Goal: Task Accomplishment & Management: Use online tool/utility

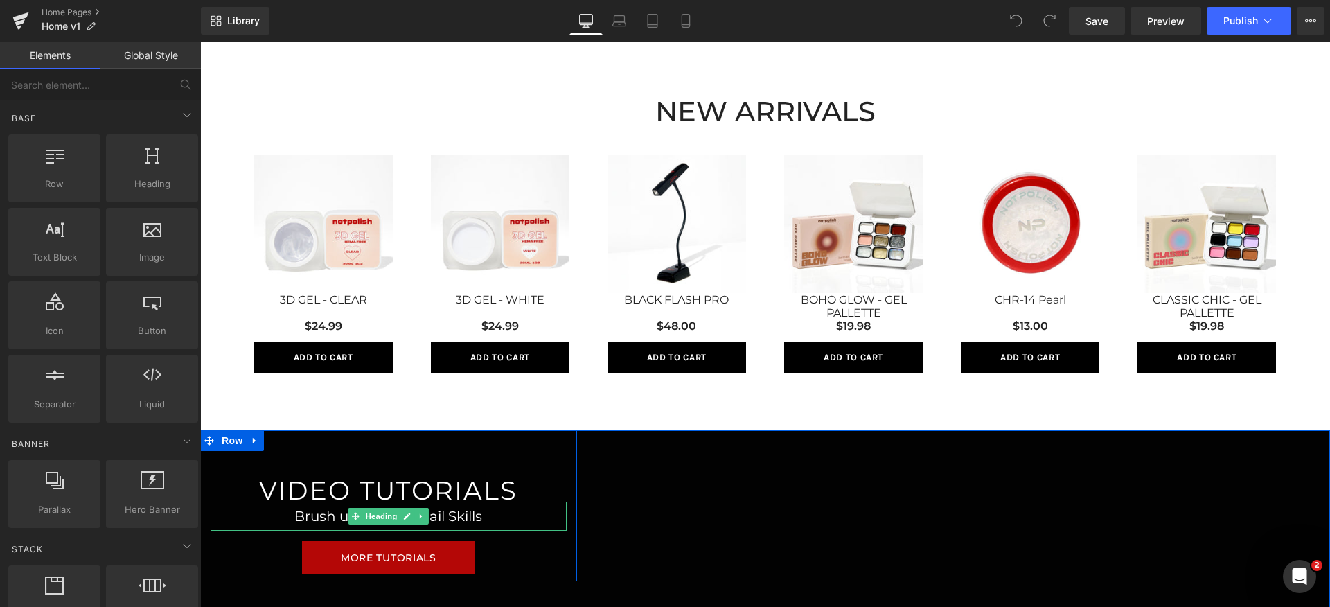
scroll to position [984, 0]
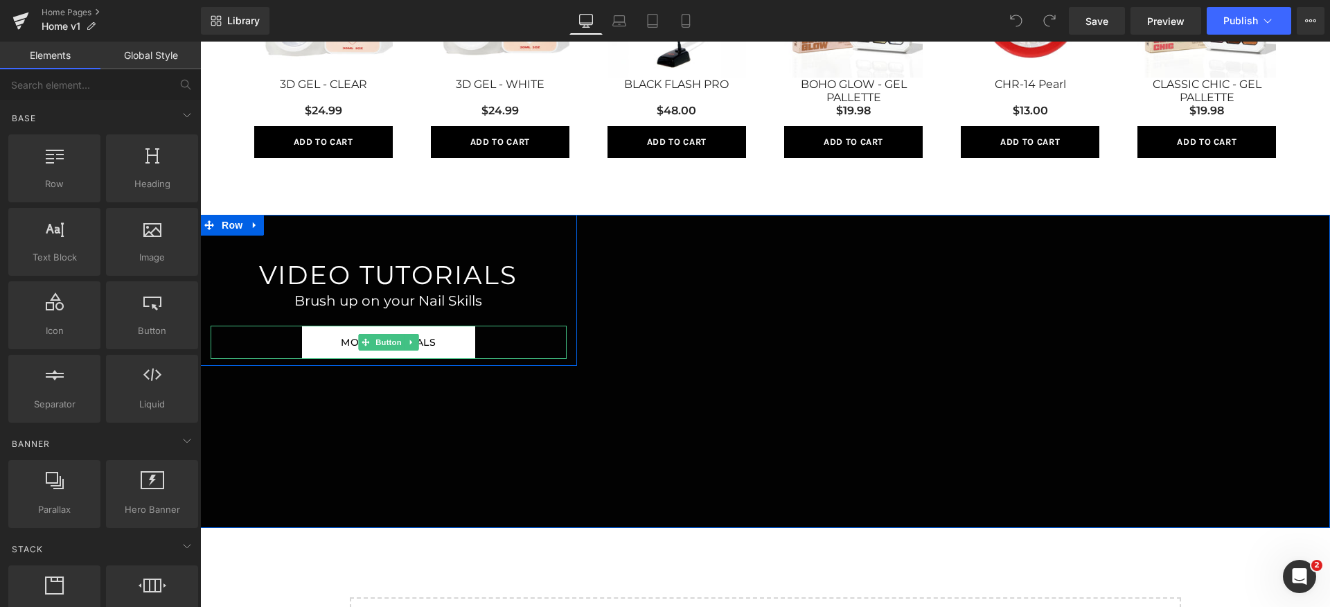
click at [448, 346] on link "MORE TUTORIALS" at bounding box center [388, 342] width 173 height 33
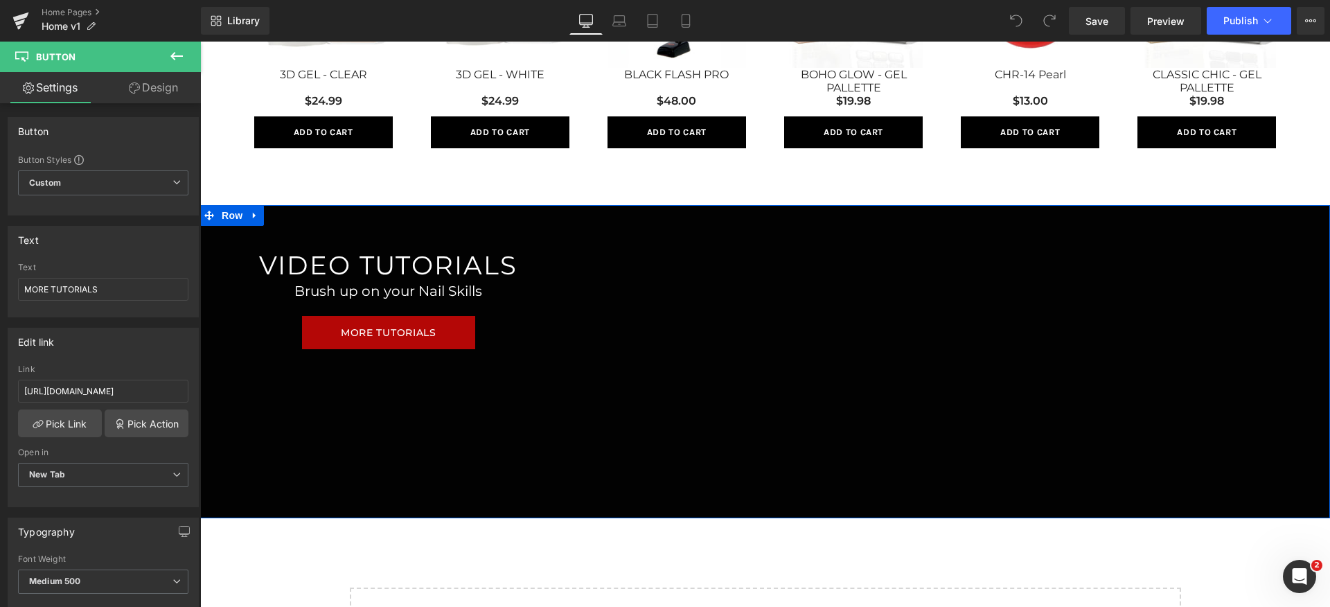
scroll to position [1016, 0]
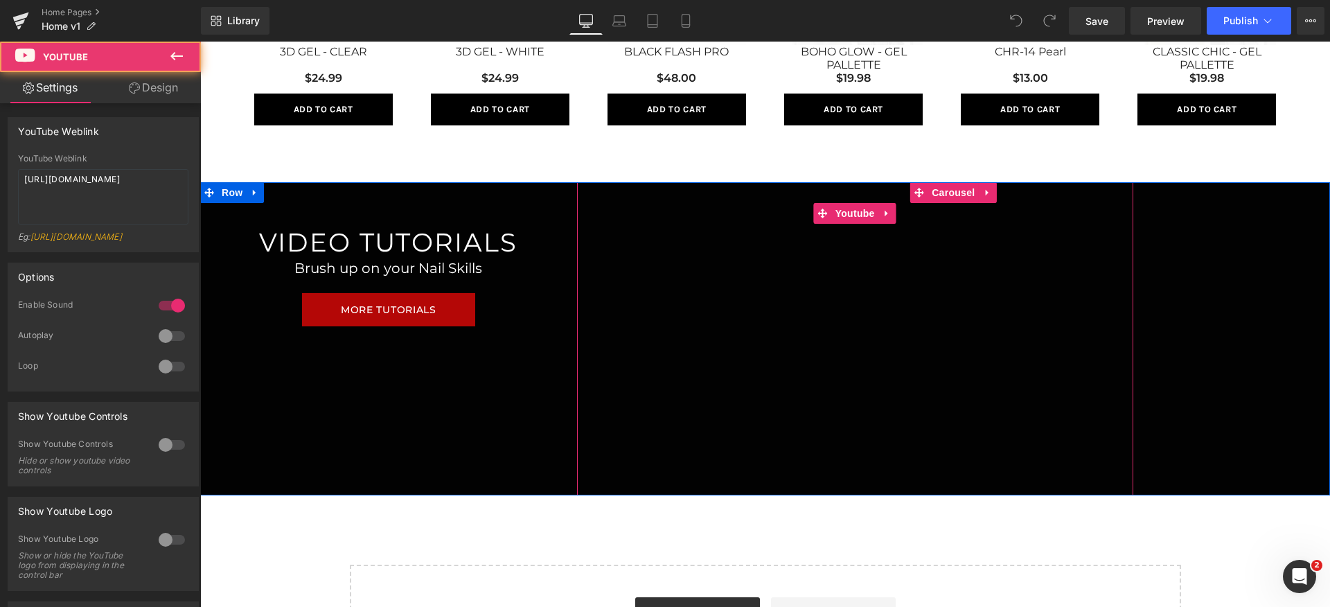
click at [587, 437] on div at bounding box center [855, 338] width 556 height 313
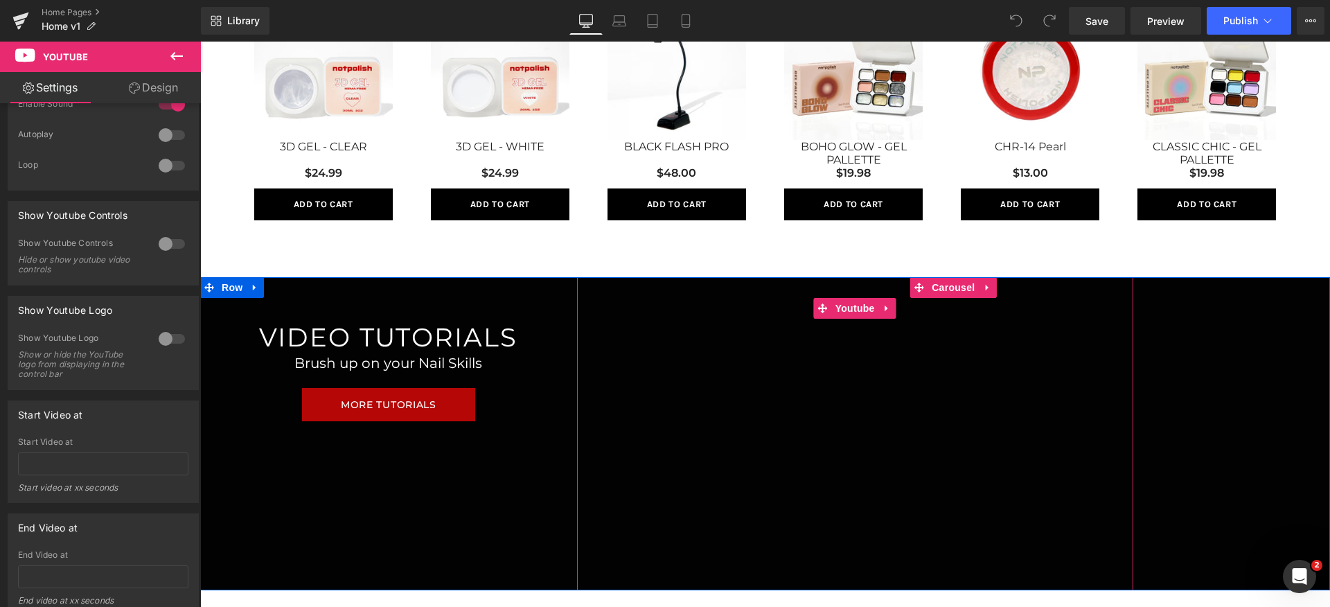
scroll to position [923, 0]
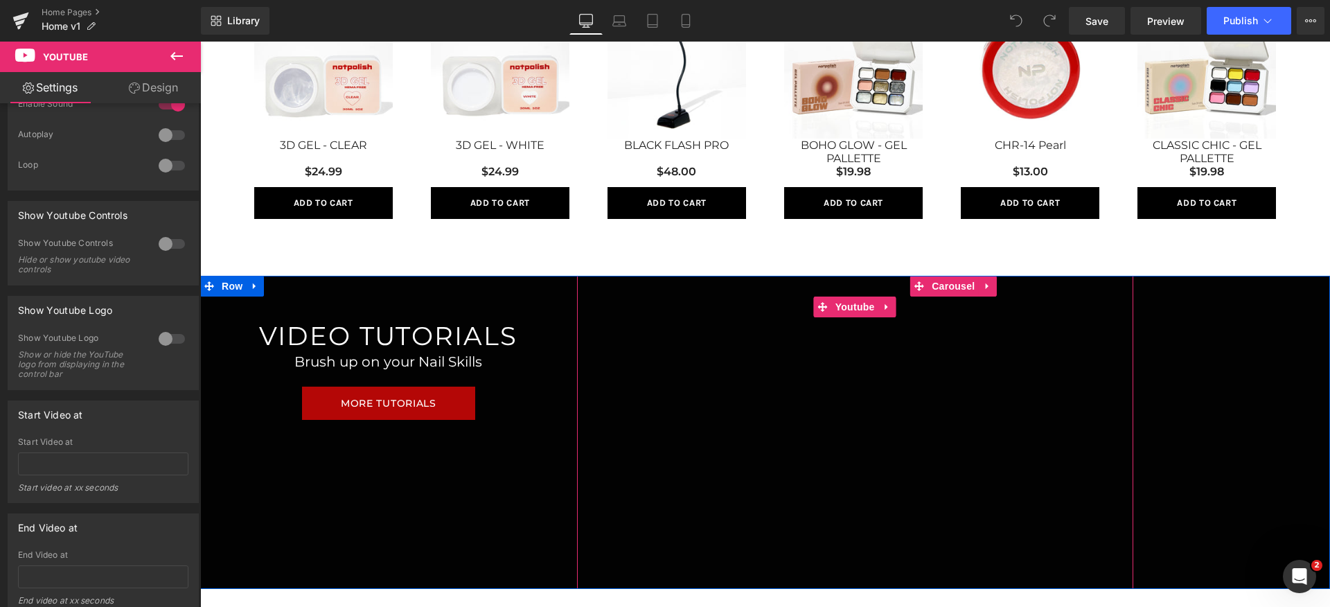
click at [848, 312] on div at bounding box center [855, 432] width 556 height 313
click at [849, 308] on div at bounding box center [855, 432] width 556 height 313
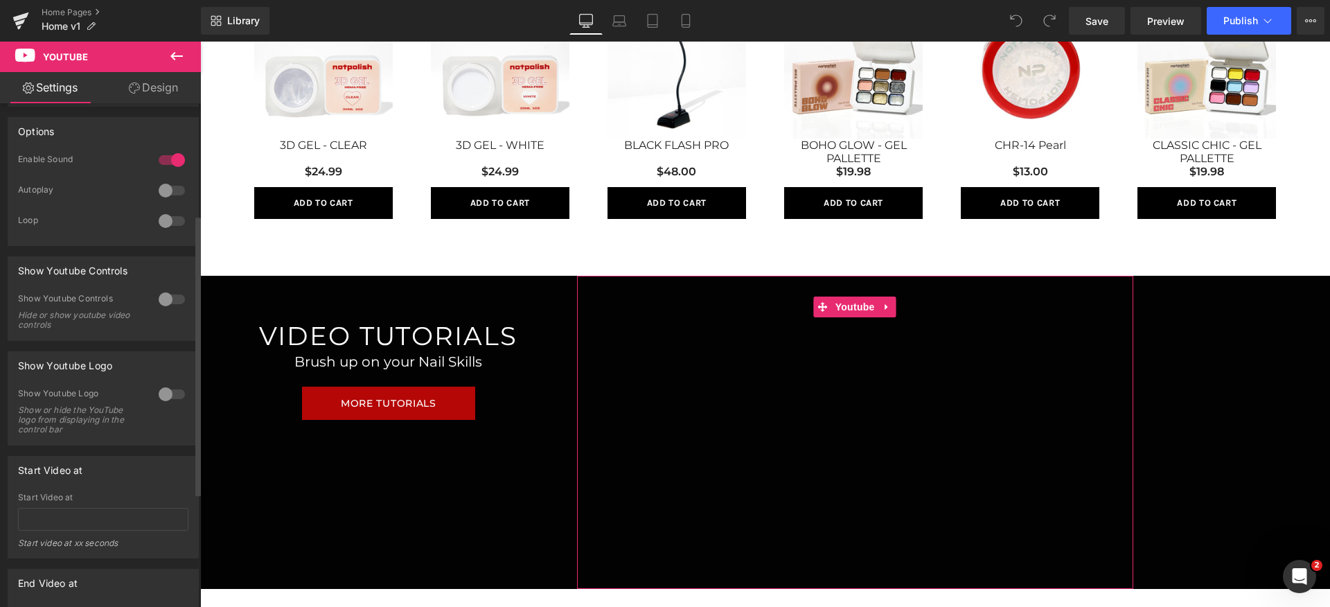
scroll to position [0, 0]
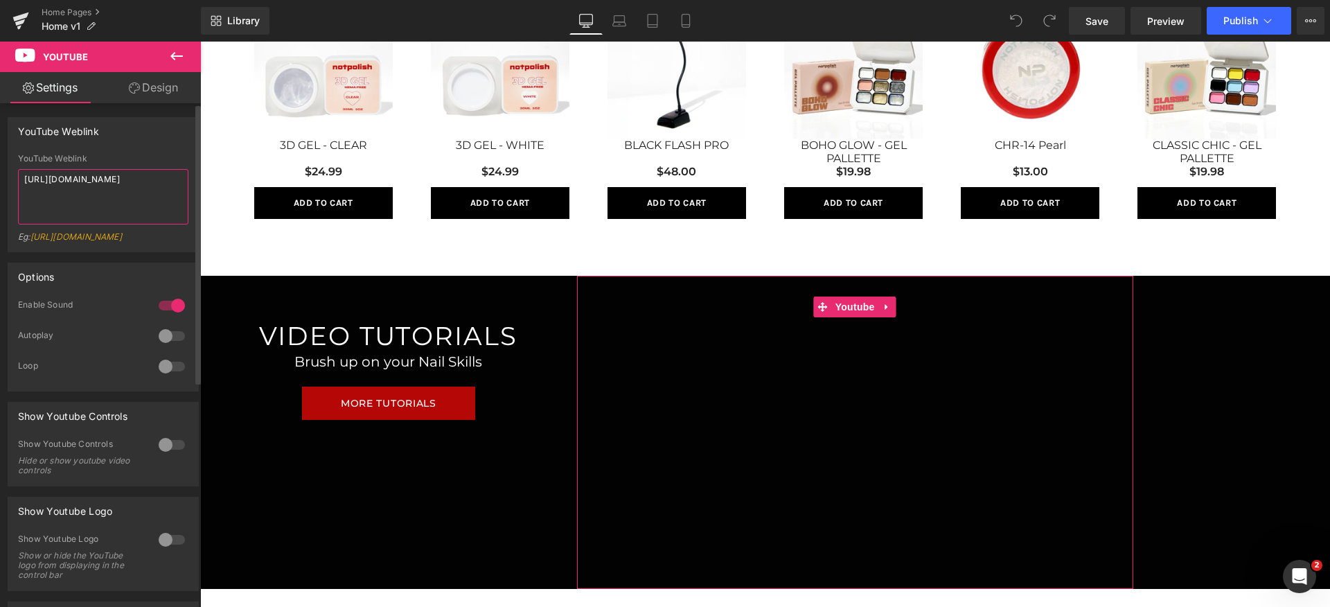
click at [108, 202] on textarea "https://youtu.be/3M64gVDOL74" at bounding box center [103, 196] width 170 height 55
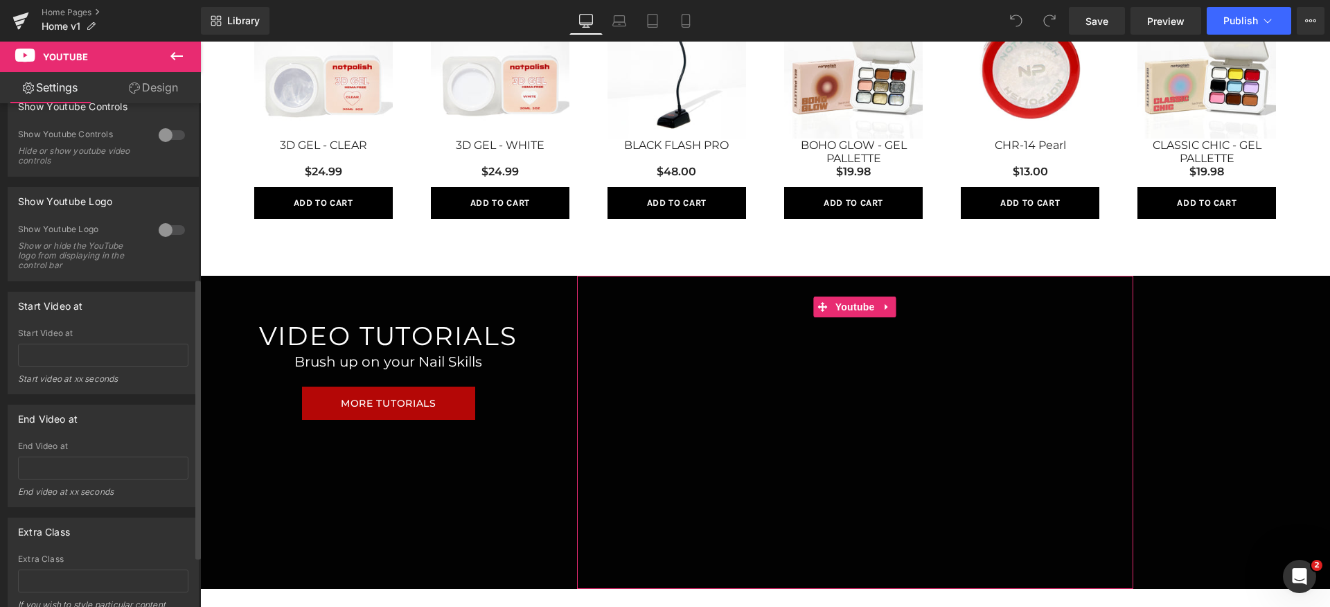
scroll to position [405, 0]
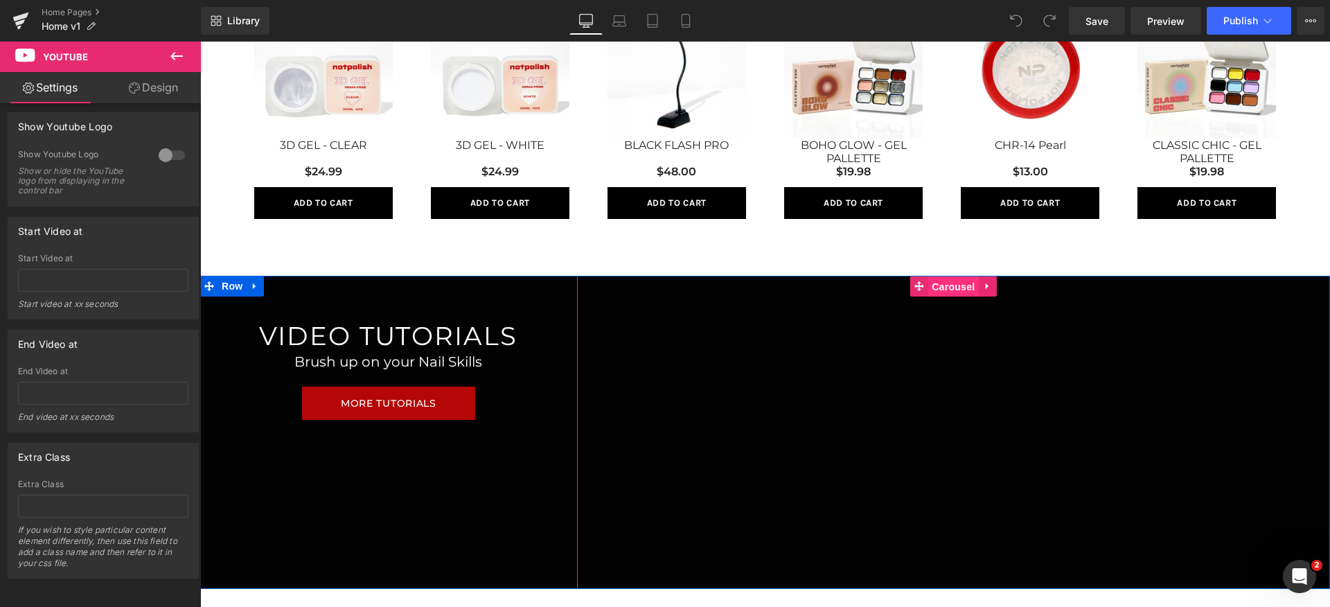
click at [960, 281] on span "Carousel" at bounding box center [953, 286] width 50 height 21
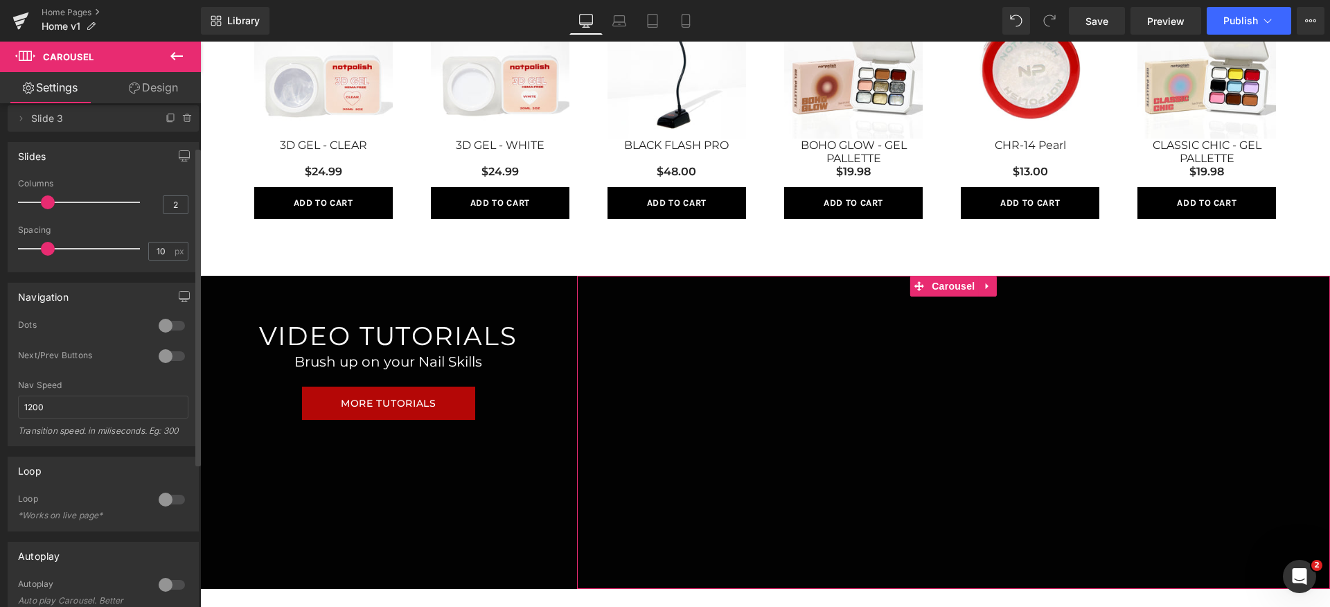
scroll to position [0, 0]
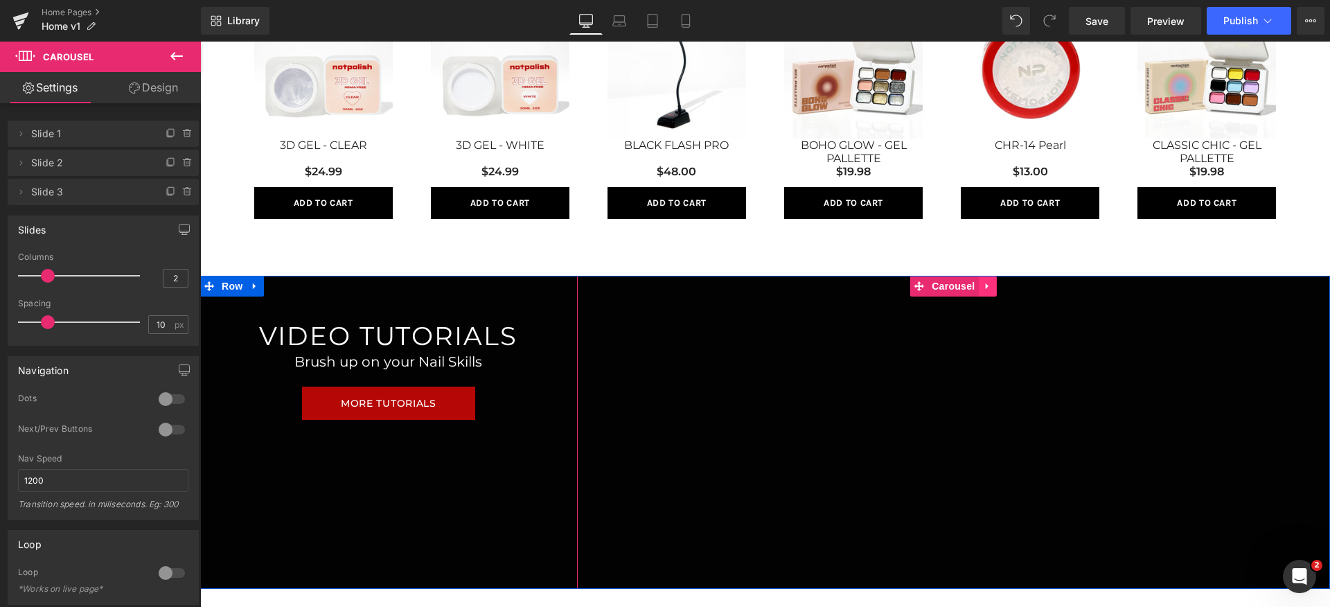
click at [984, 287] on icon at bounding box center [987, 286] width 10 height 10
click at [1012, 286] on icon at bounding box center [1014, 286] width 10 height 10
click at [915, 285] on icon at bounding box center [920, 286] width 10 height 10
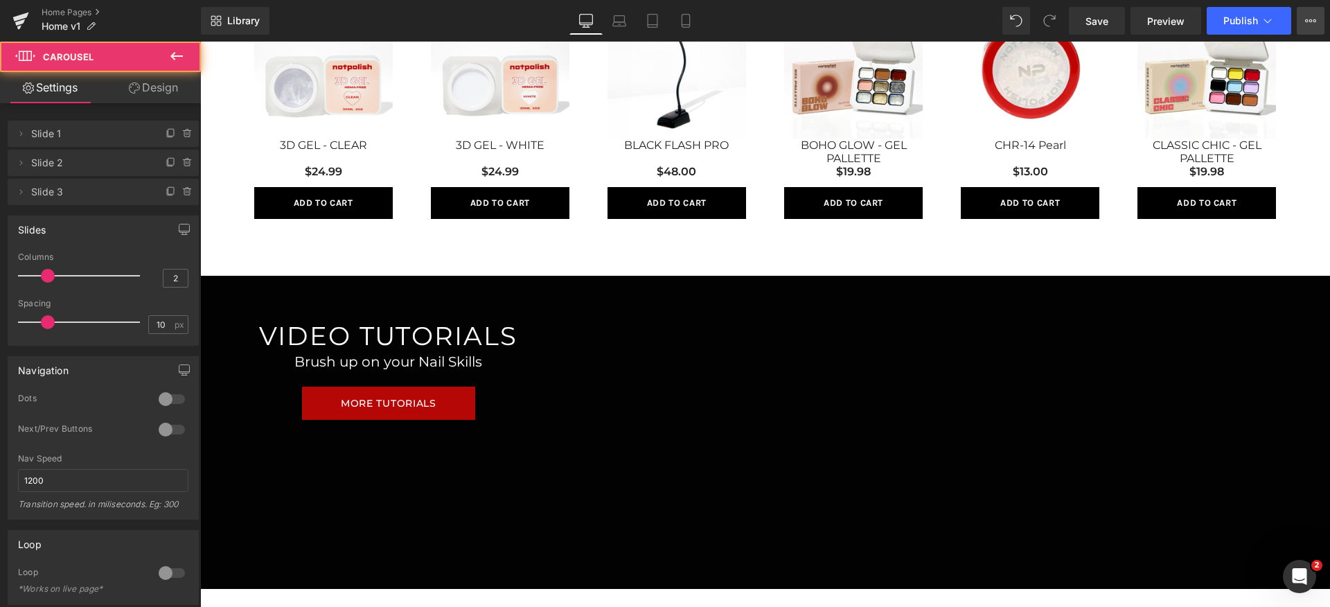
click at [1303, 23] on button "View Live Page View with current Template Save Template to Library Schedule Pub…" at bounding box center [1311, 21] width 28 height 28
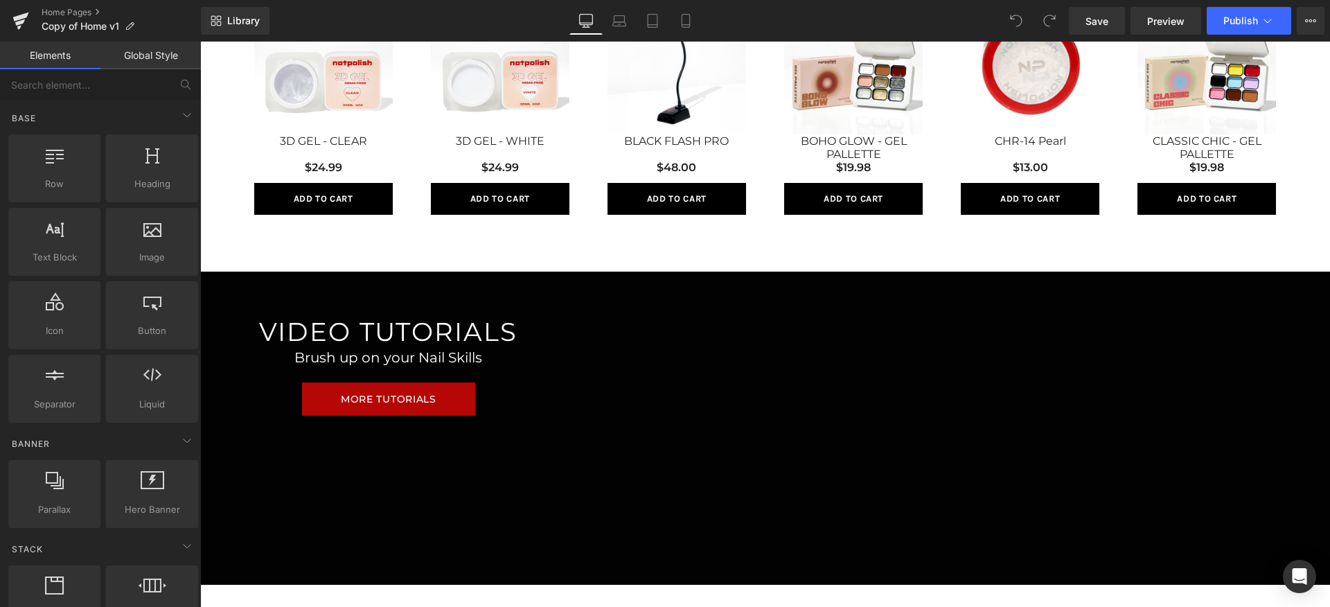
scroll to position [963, 0]
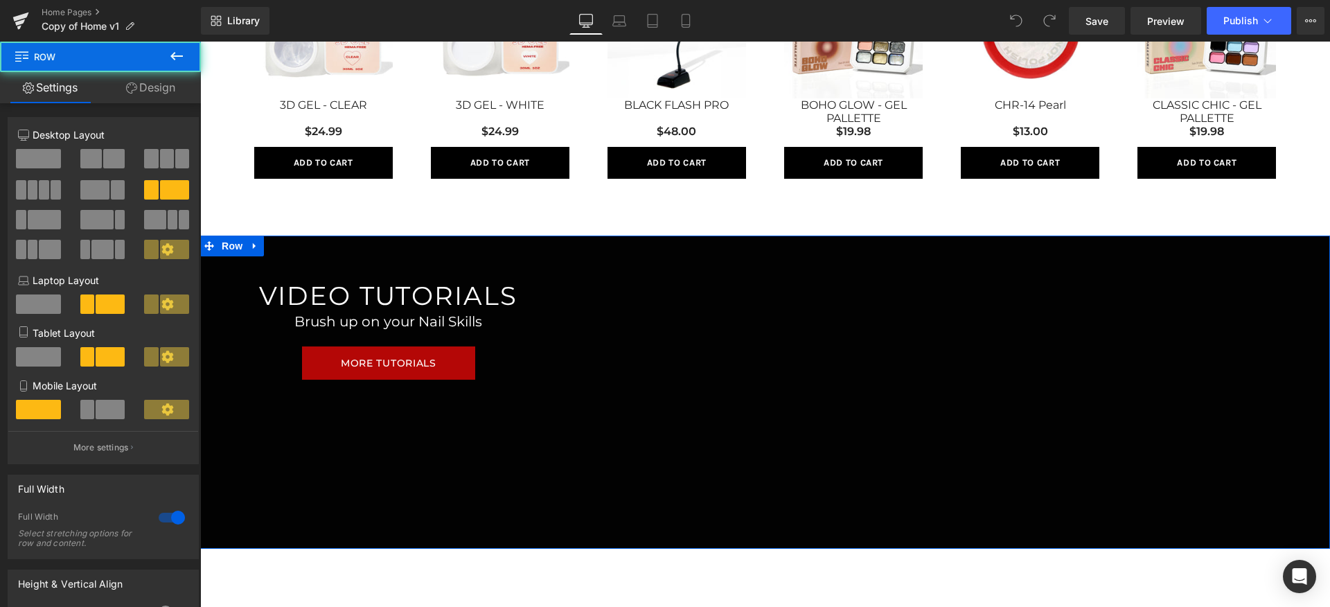
click at [484, 416] on div "VIDEO TUTORIALS Heading Brush up on your Nail Skills Heading MORE TUTORIALS But…" at bounding box center [765, 392] width 1130 height 313
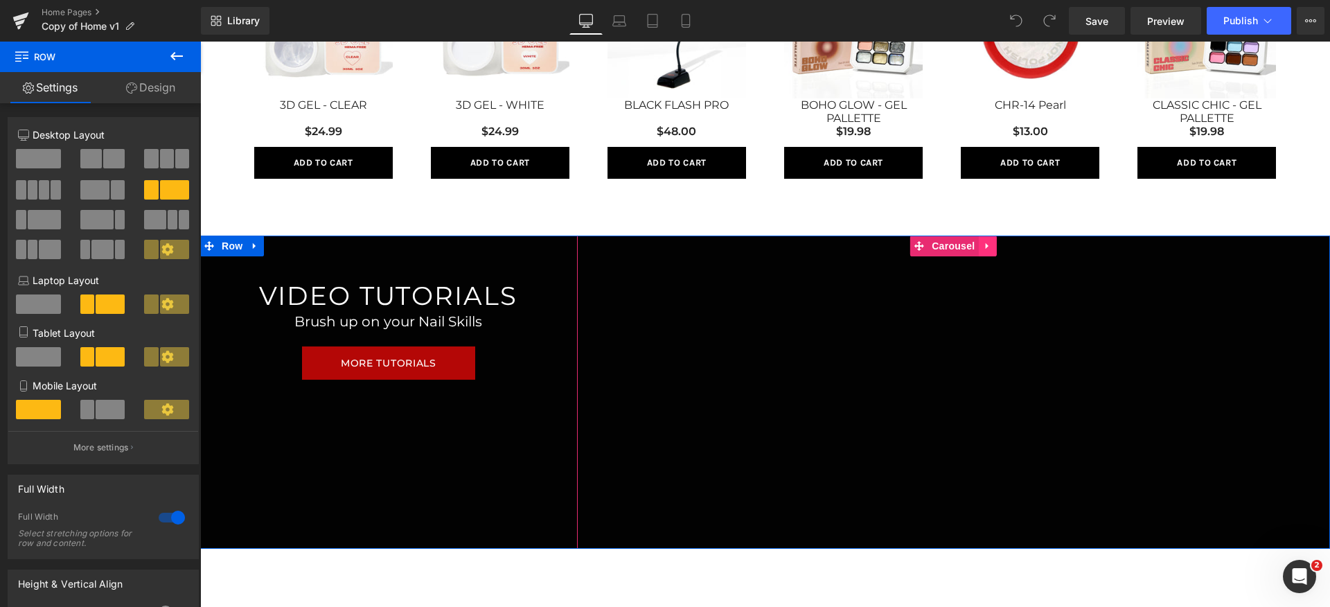
click at [982, 244] on icon at bounding box center [987, 246] width 10 height 10
click at [991, 247] on icon at bounding box center [996, 246] width 10 height 10
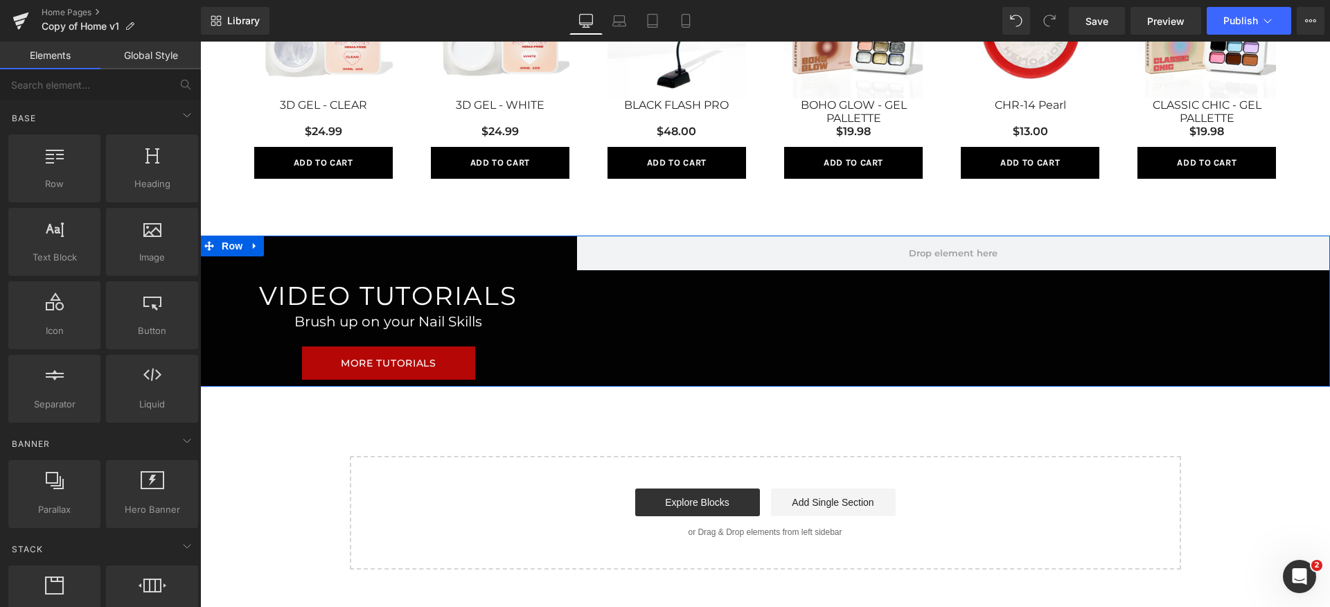
scroll to position [964, 0]
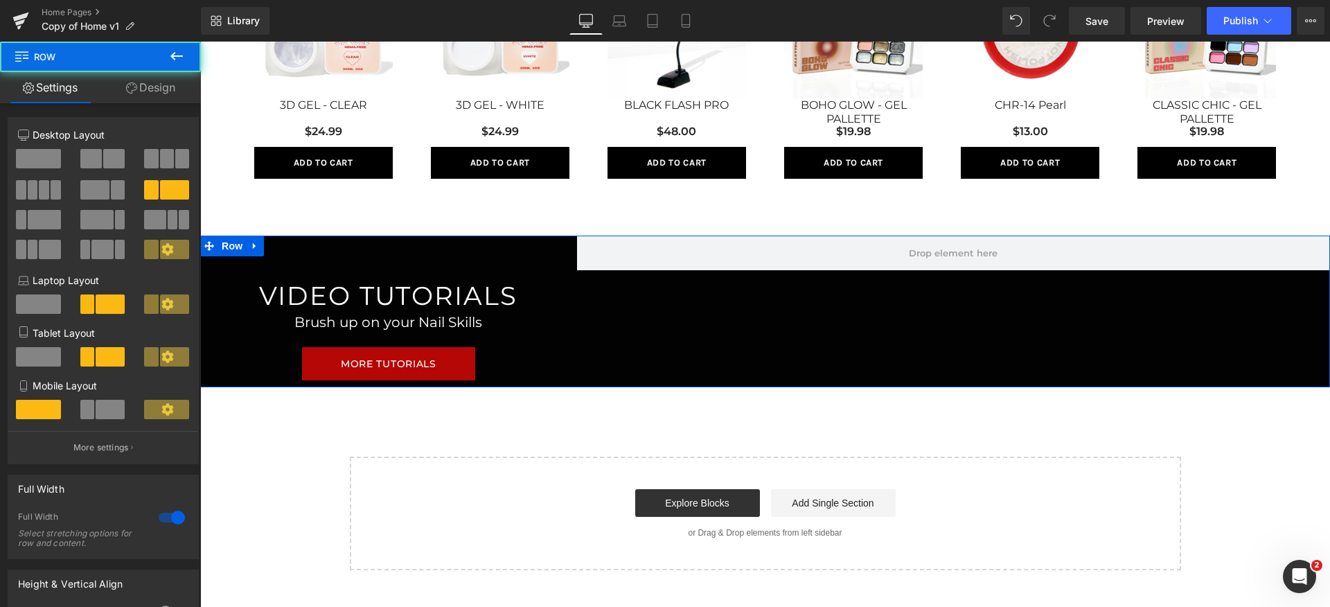
click at [635, 300] on div "VIDEO TUTORIALS Heading Brush up on your Nail Skills Heading MORE TUTORIALS But…" at bounding box center [765, 311] width 1130 height 151
click at [250, 241] on icon at bounding box center [255, 246] width 10 height 10
click at [286, 247] on icon at bounding box center [291, 246] width 10 height 10
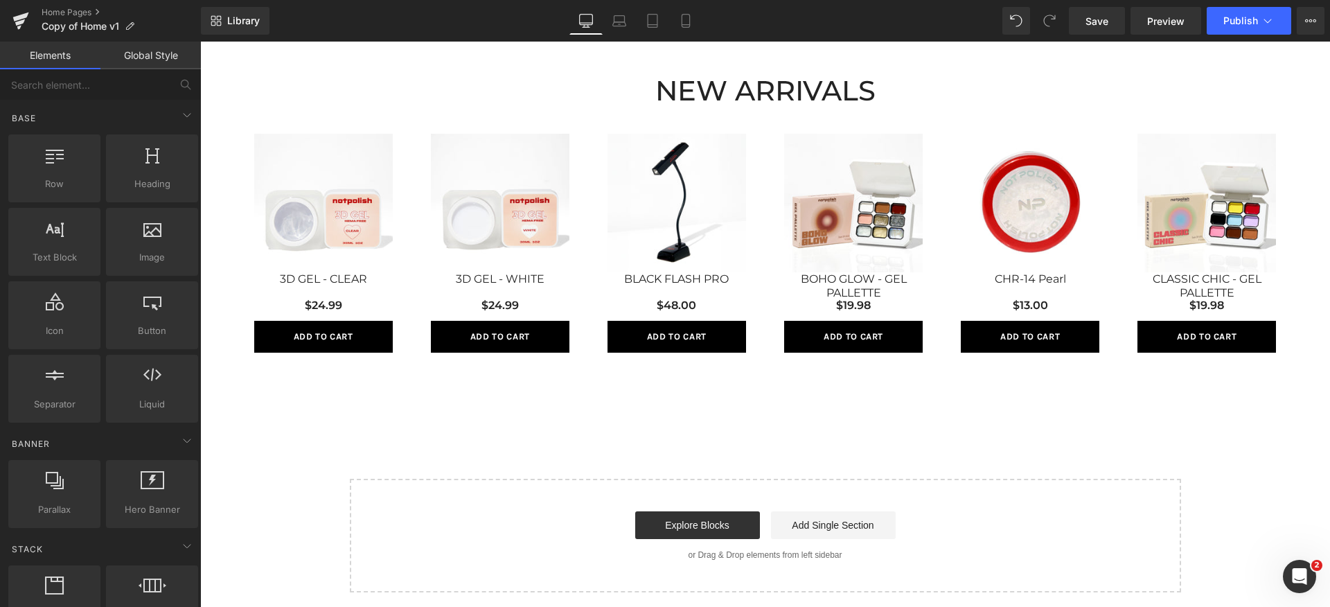
scroll to position [704, 0]
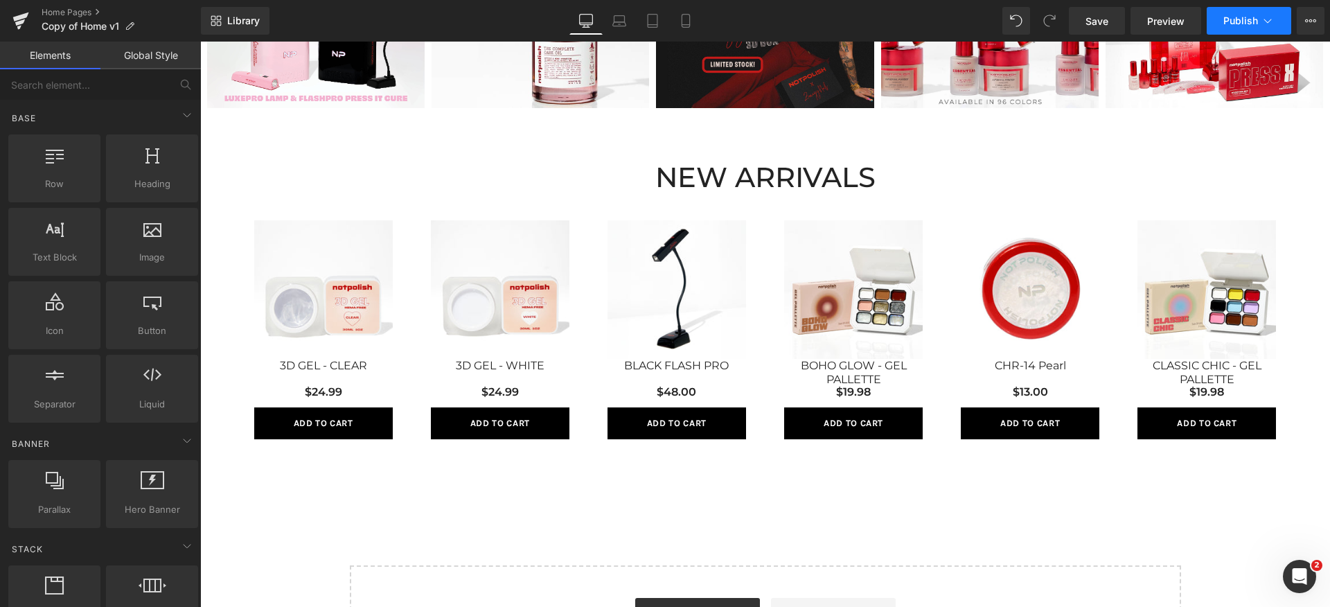
click at [1233, 28] on button "Publish" at bounding box center [1249, 21] width 85 height 28
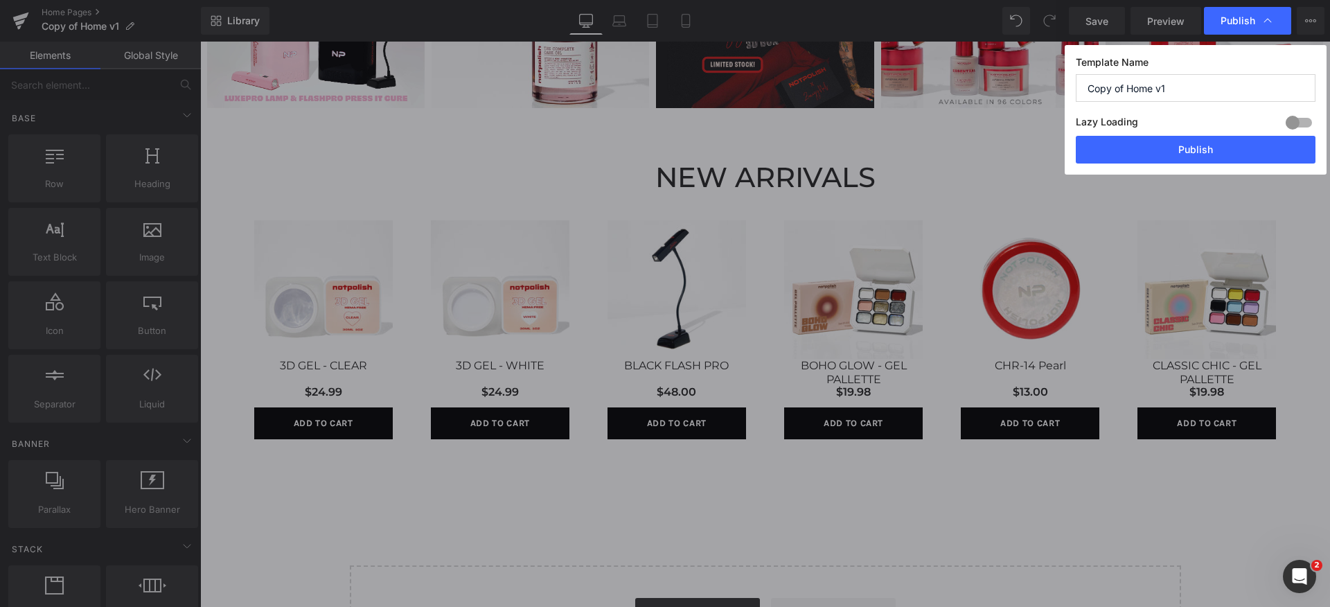
click at [1197, 85] on input "Copy of Home v1" at bounding box center [1196, 88] width 240 height 28
click at [1131, 150] on button "Publish" at bounding box center [1196, 150] width 240 height 28
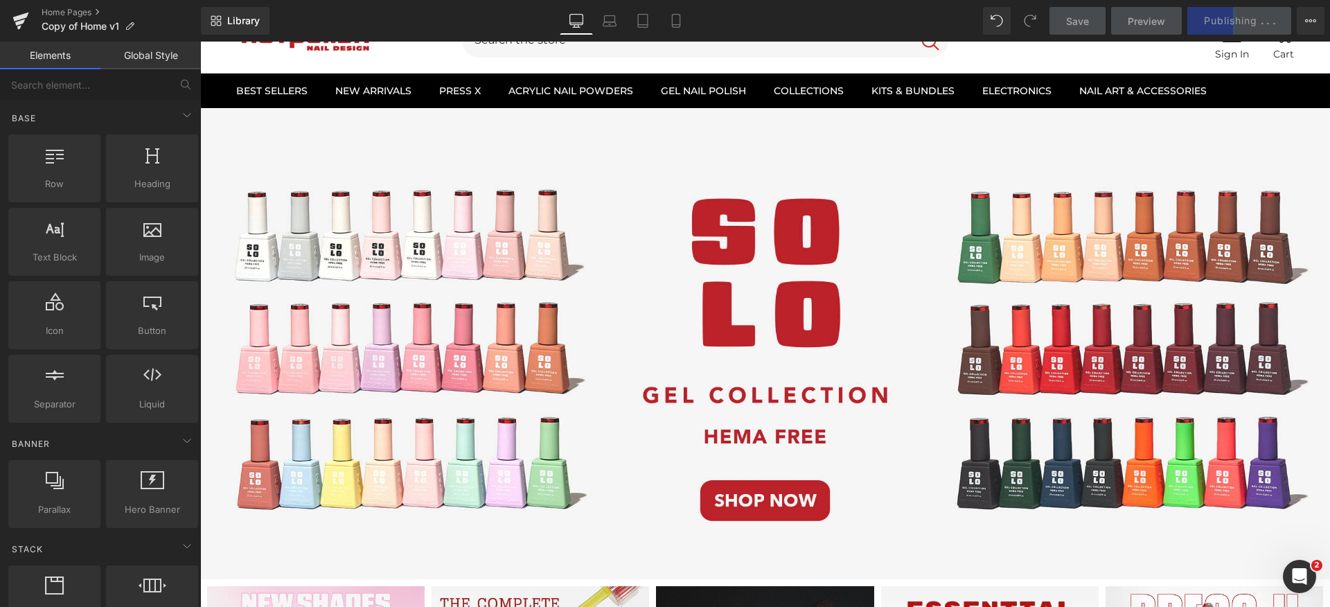
scroll to position [0, 0]
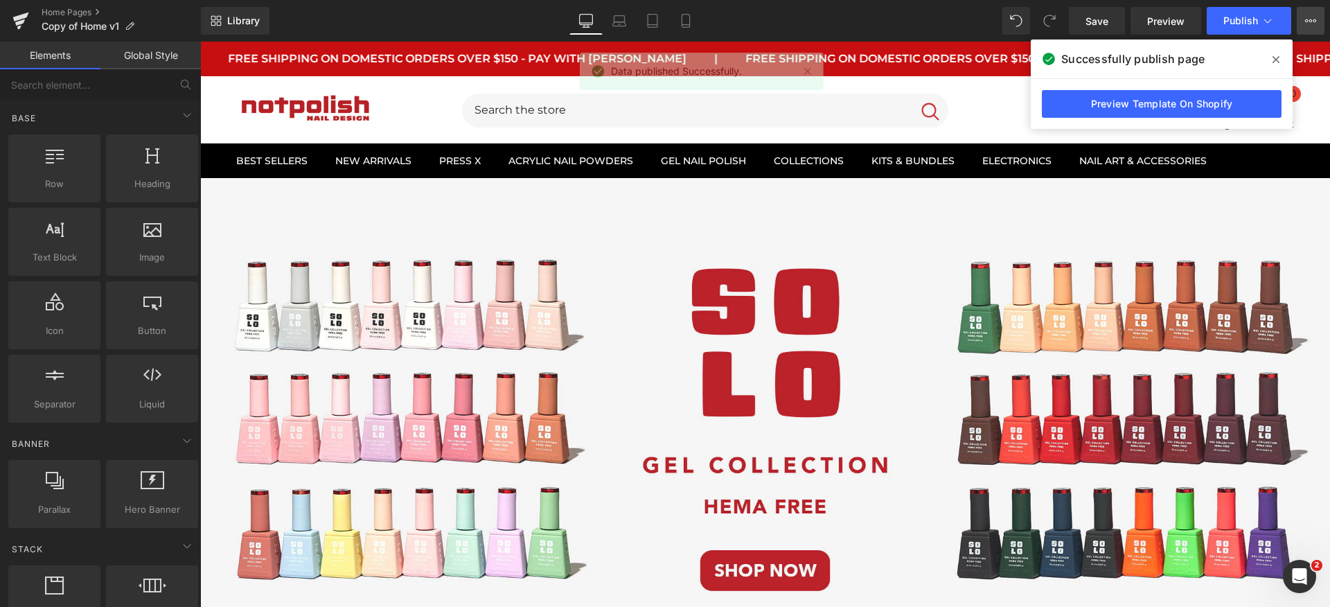
click at [1314, 33] on button "View Live Page View with current Template Save Template to Library Schedule Pub…" at bounding box center [1311, 21] width 28 height 28
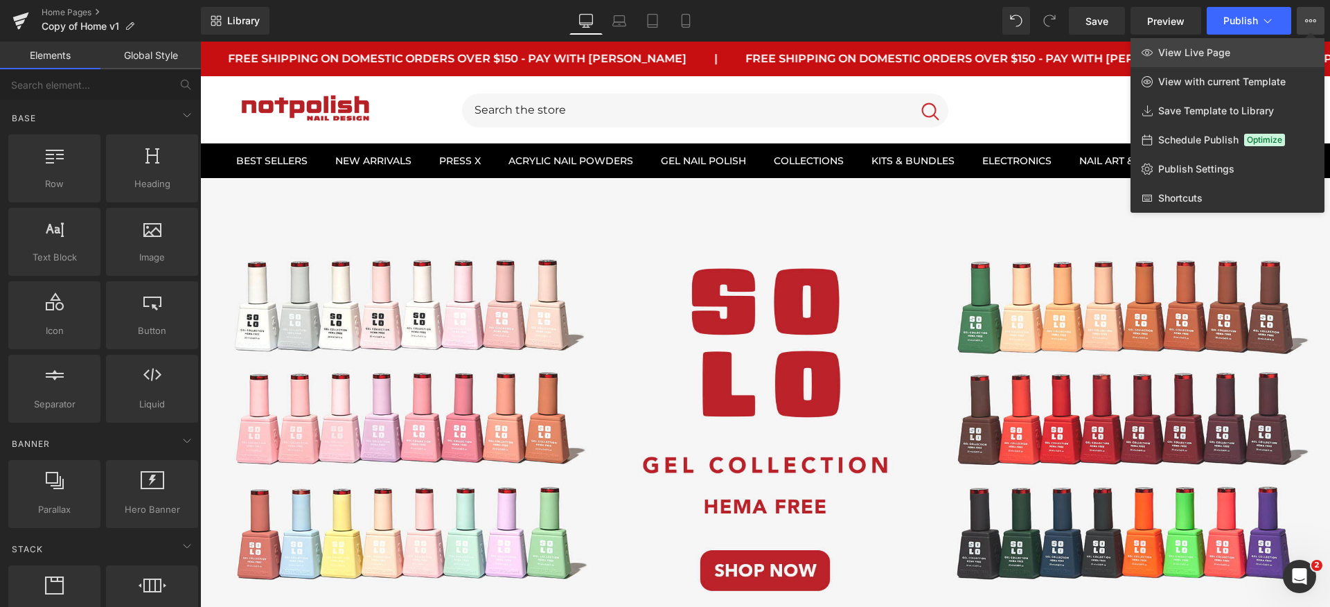
click at [1270, 59] on link "View Live Page" at bounding box center [1228, 52] width 194 height 29
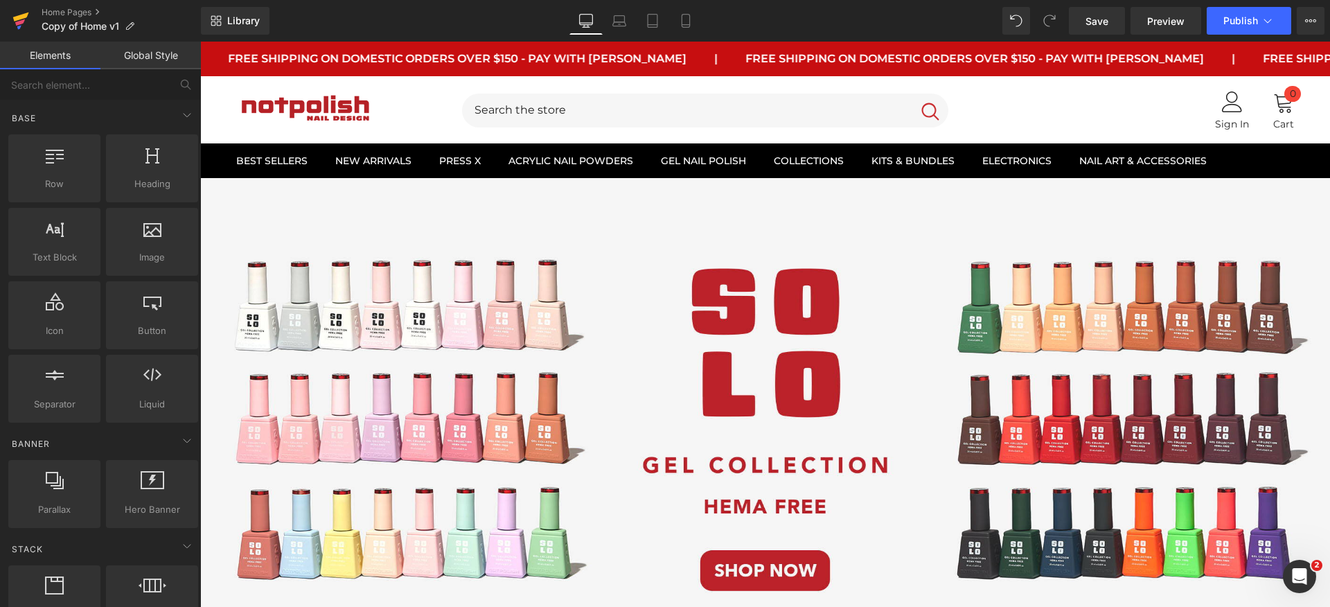
click at [32, 30] on link at bounding box center [21, 21] width 42 height 42
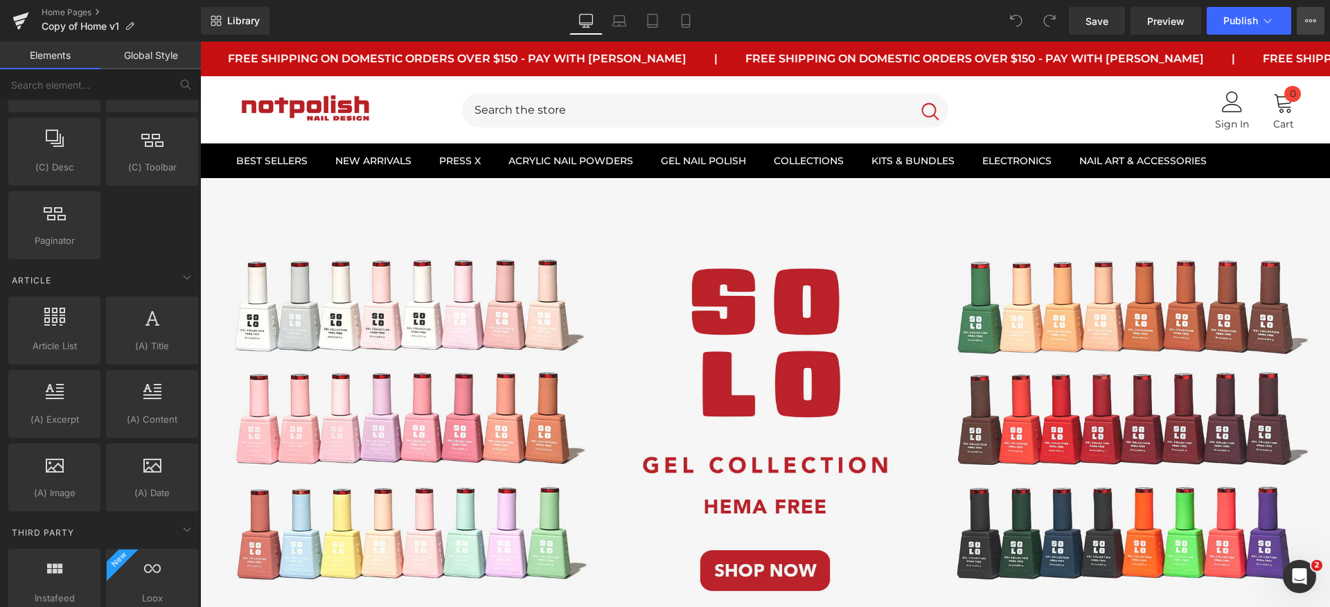
click at [1303, 25] on button "View Live Page View with current Template Save Template to Library Schedule Pub…" at bounding box center [1311, 21] width 28 height 28
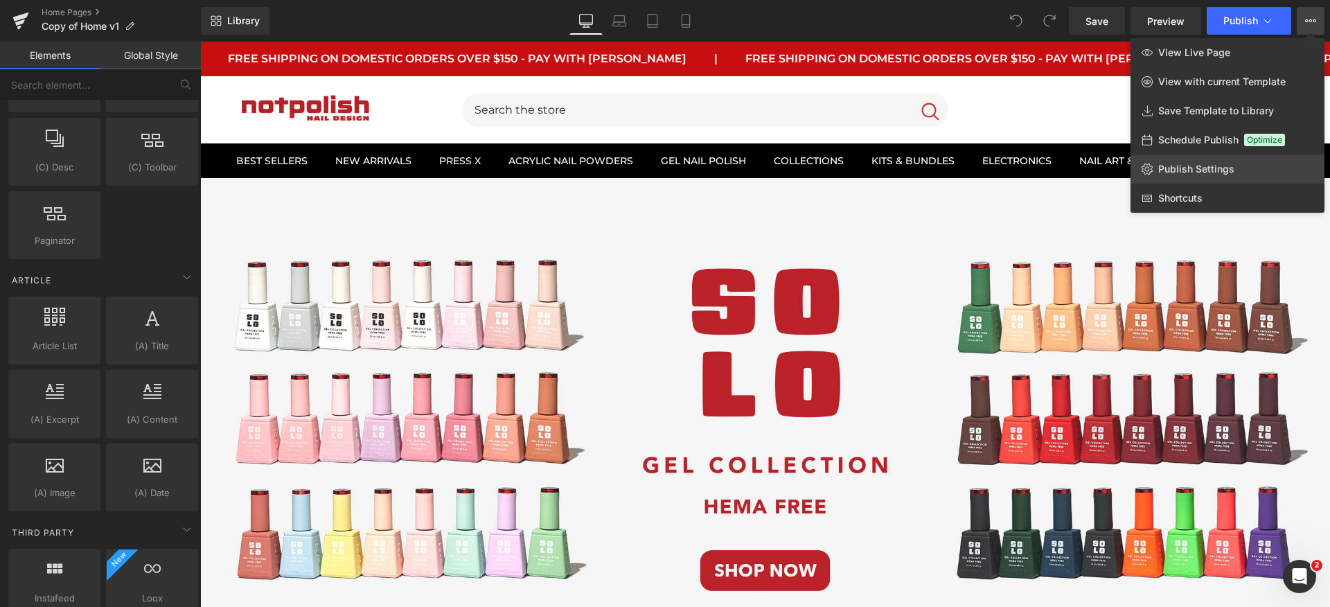
click at [1192, 168] on span "Publish Settings" at bounding box center [1196, 169] width 76 height 12
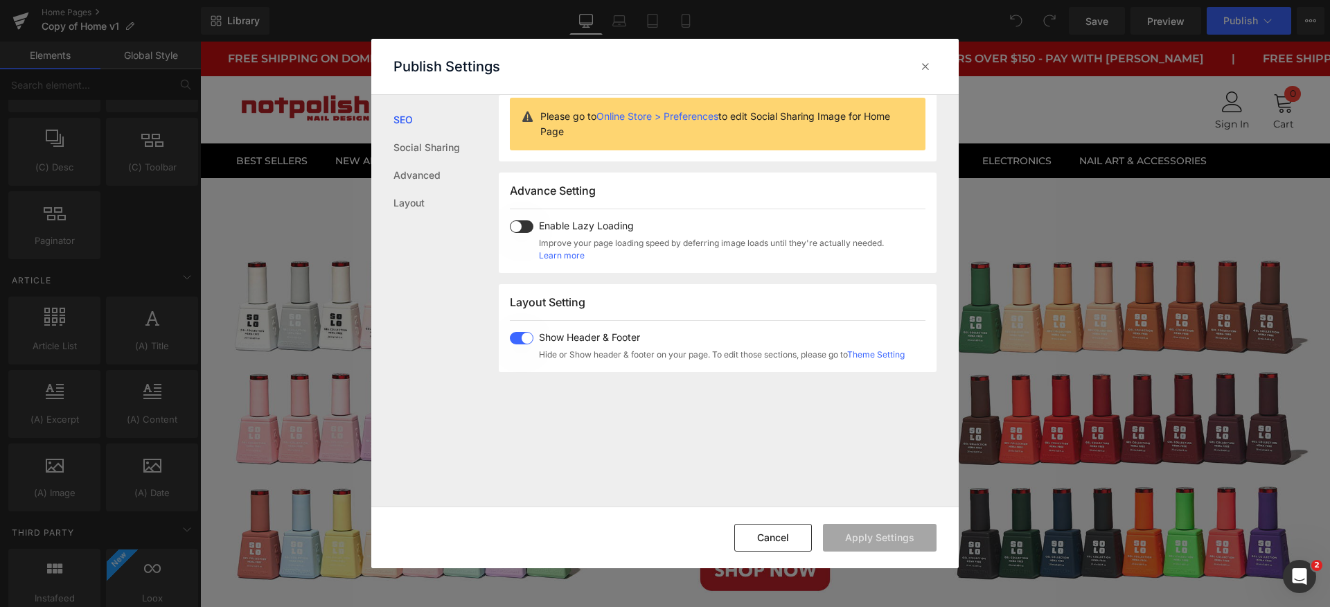
scroll to position [162, 0]
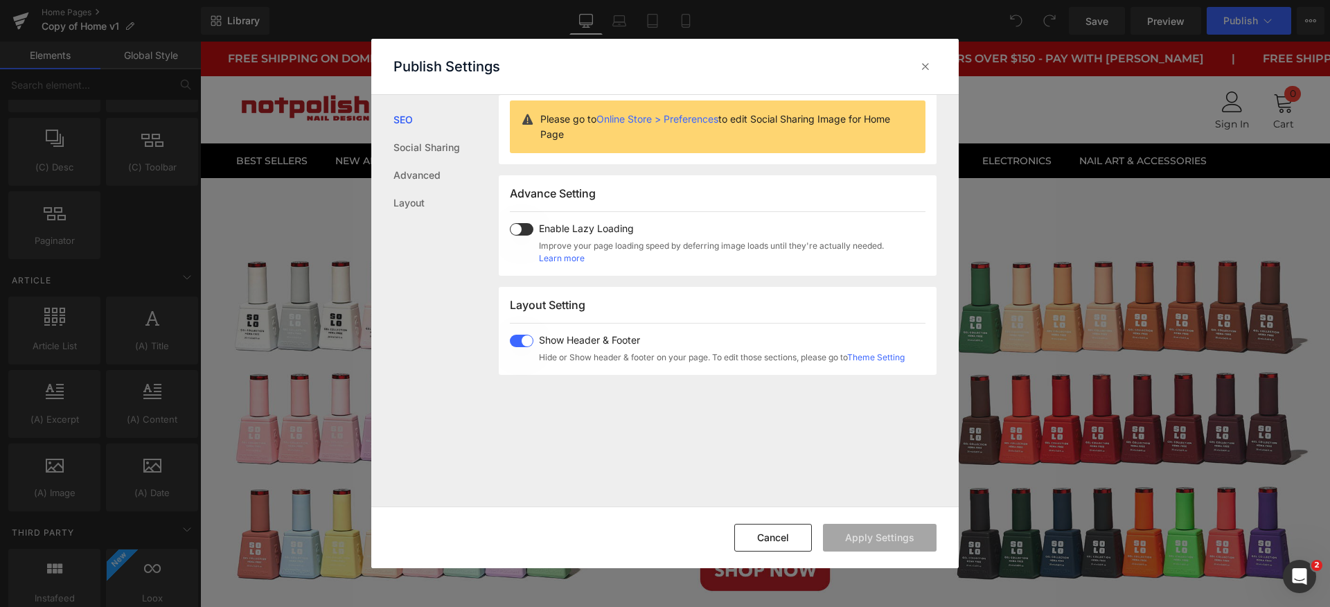
click at [430, 121] on link "SEO" at bounding box center [446, 120] width 105 height 28
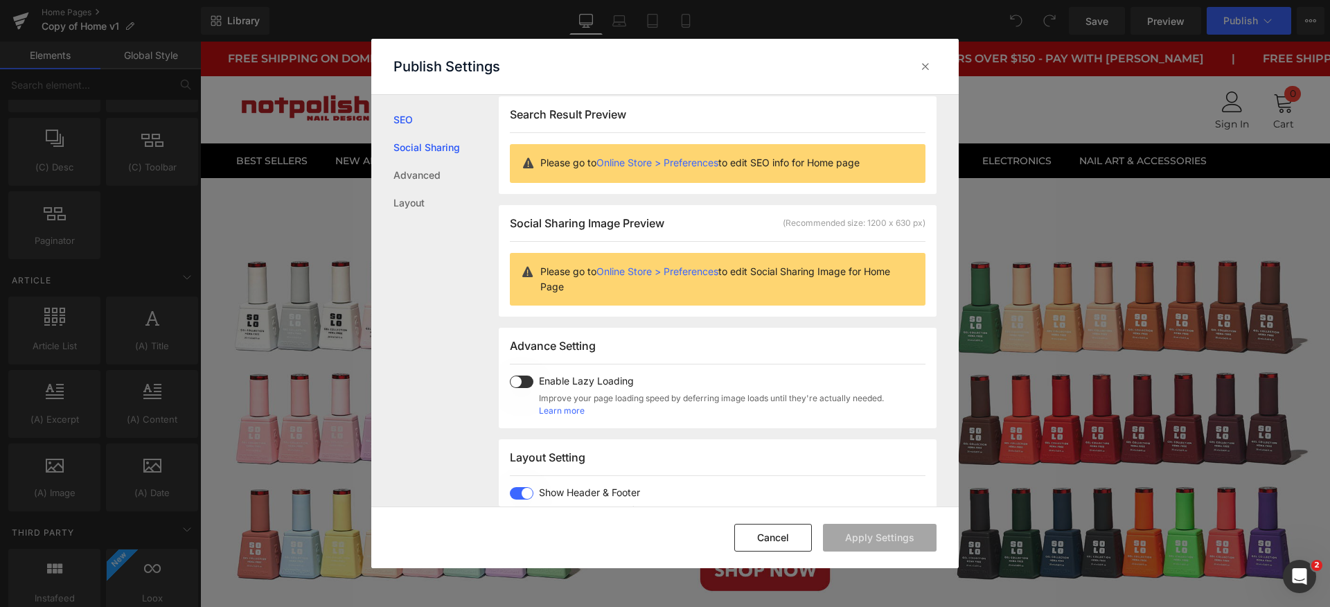
click at [427, 141] on link "Social Sharing" at bounding box center [446, 148] width 105 height 28
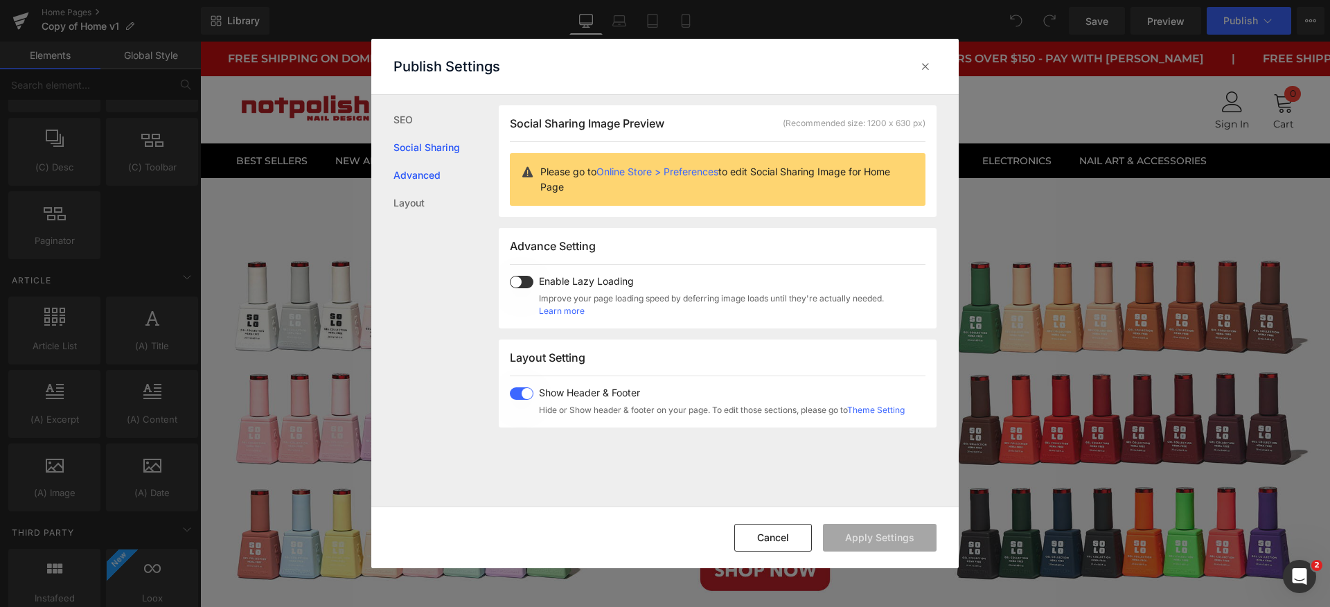
click at [430, 166] on link "Advanced" at bounding box center [446, 175] width 105 height 28
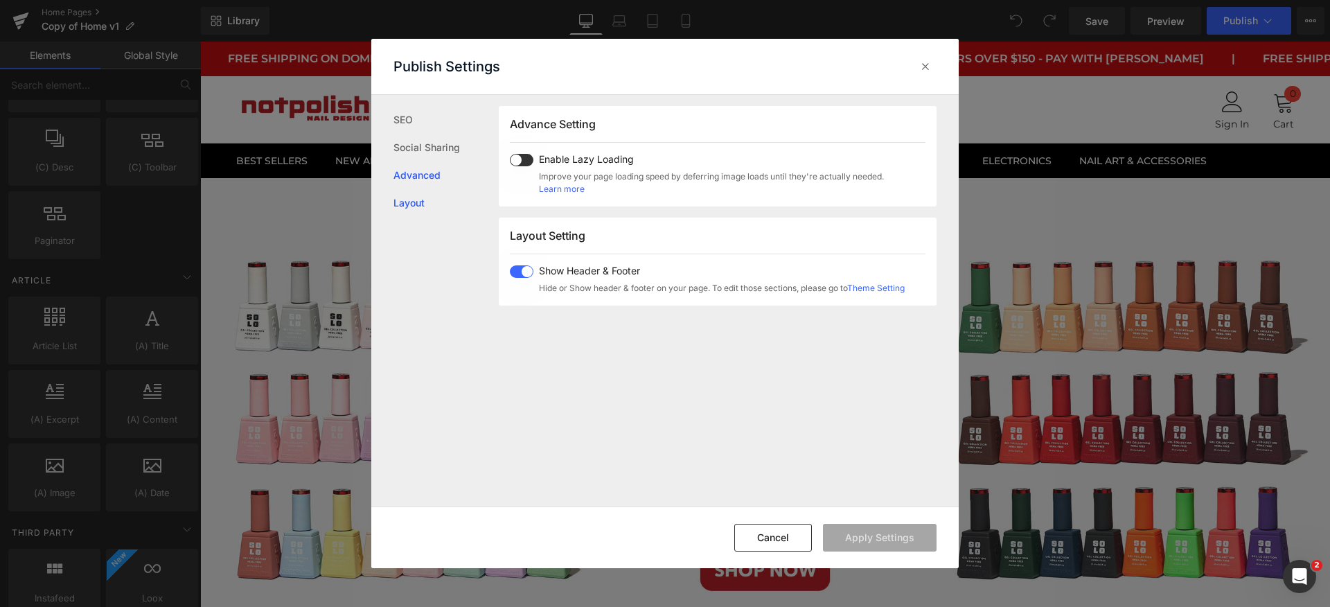
click at [430, 196] on link "Layout" at bounding box center [446, 203] width 105 height 28
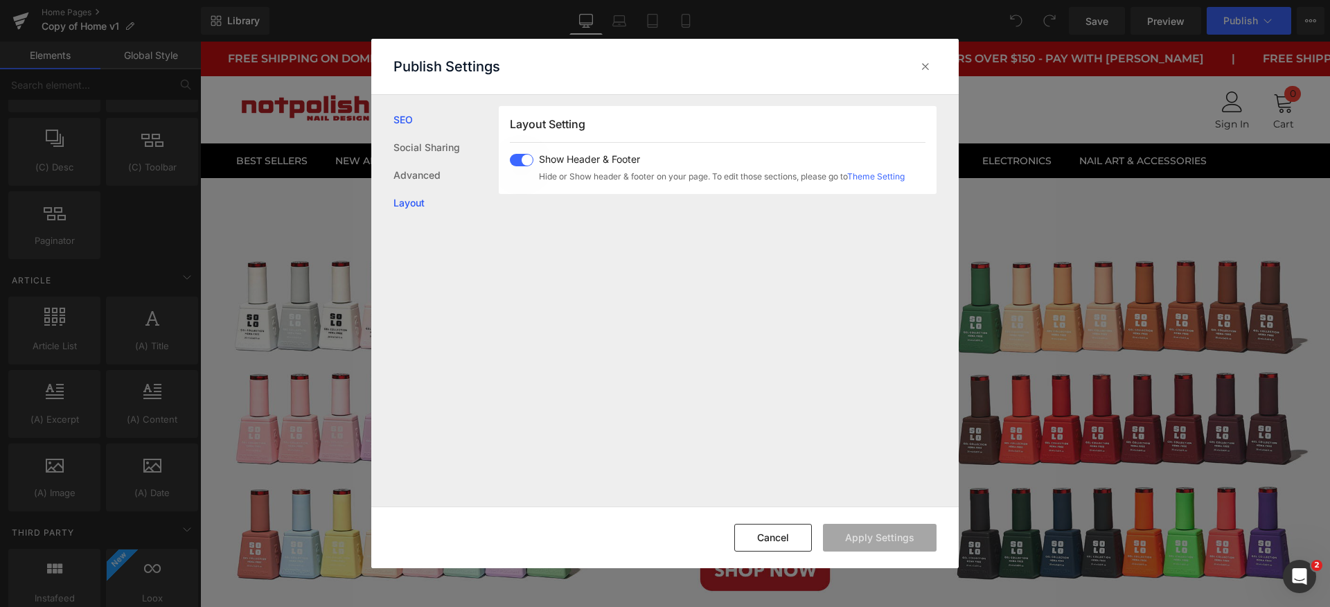
click at [434, 114] on link "SEO" at bounding box center [446, 120] width 105 height 28
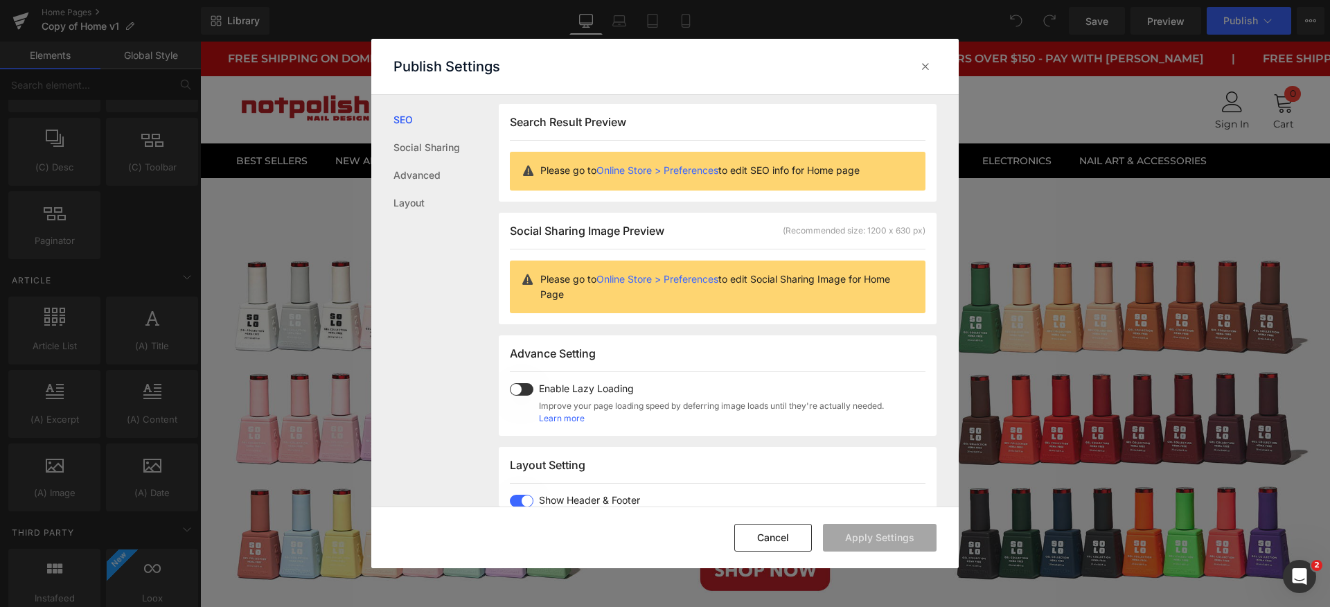
scroll to position [1, 0]
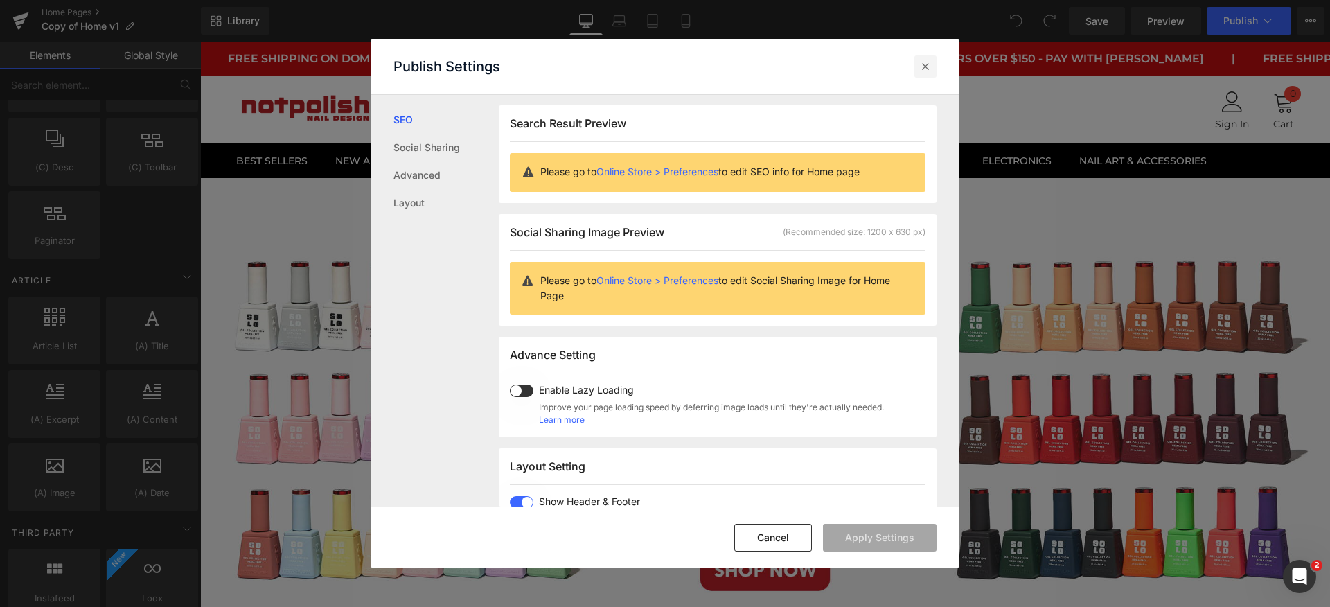
drag, startPoint x: 916, startPoint y: 62, endPoint x: 714, endPoint y: 21, distance: 205.7
click at [916, 62] on div at bounding box center [926, 66] width 22 height 22
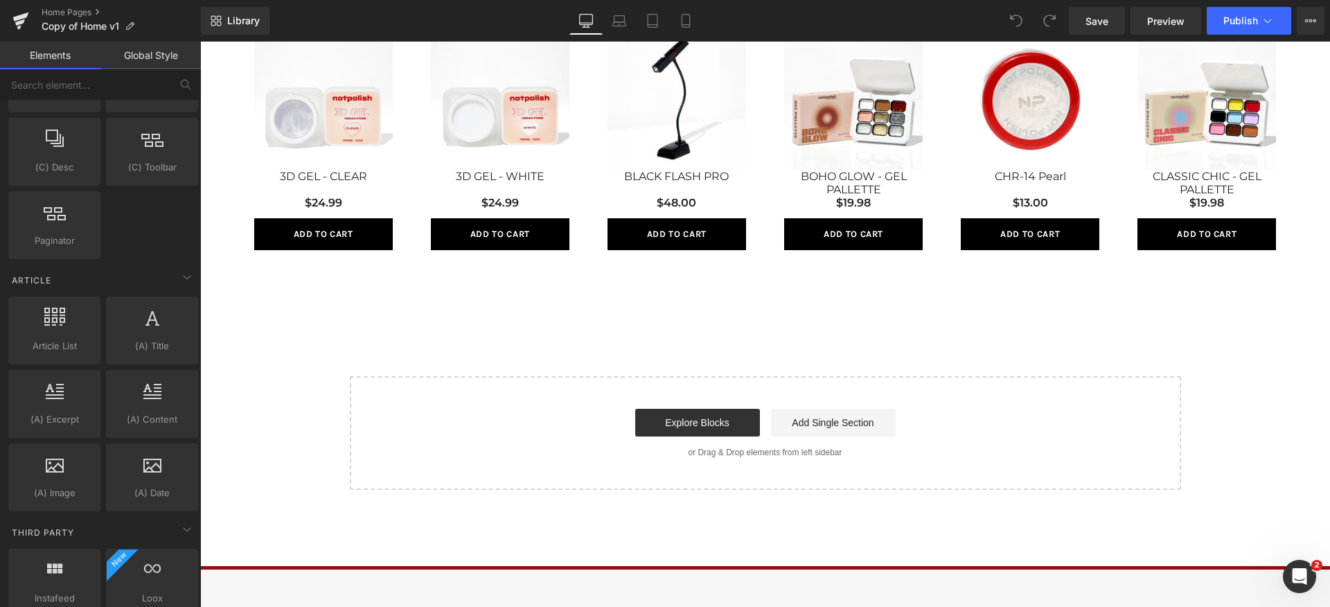
scroll to position [0, 0]
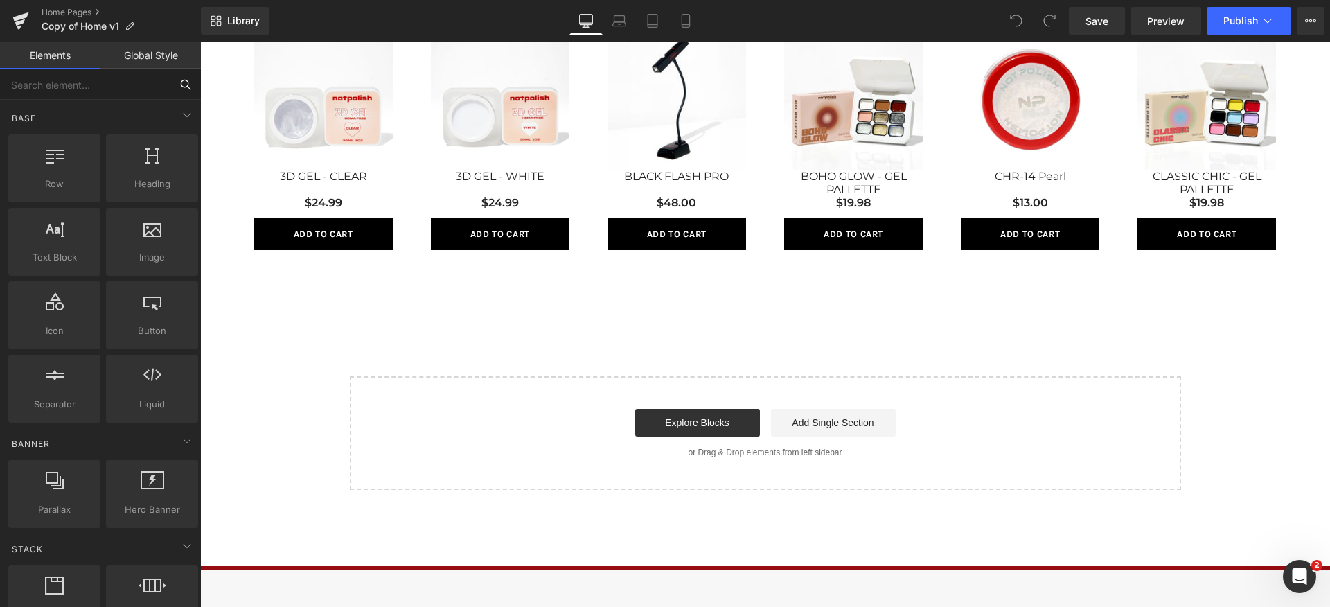
click at [109, 91] on input "text" at bounding box center [85, 84] width 170 height 30
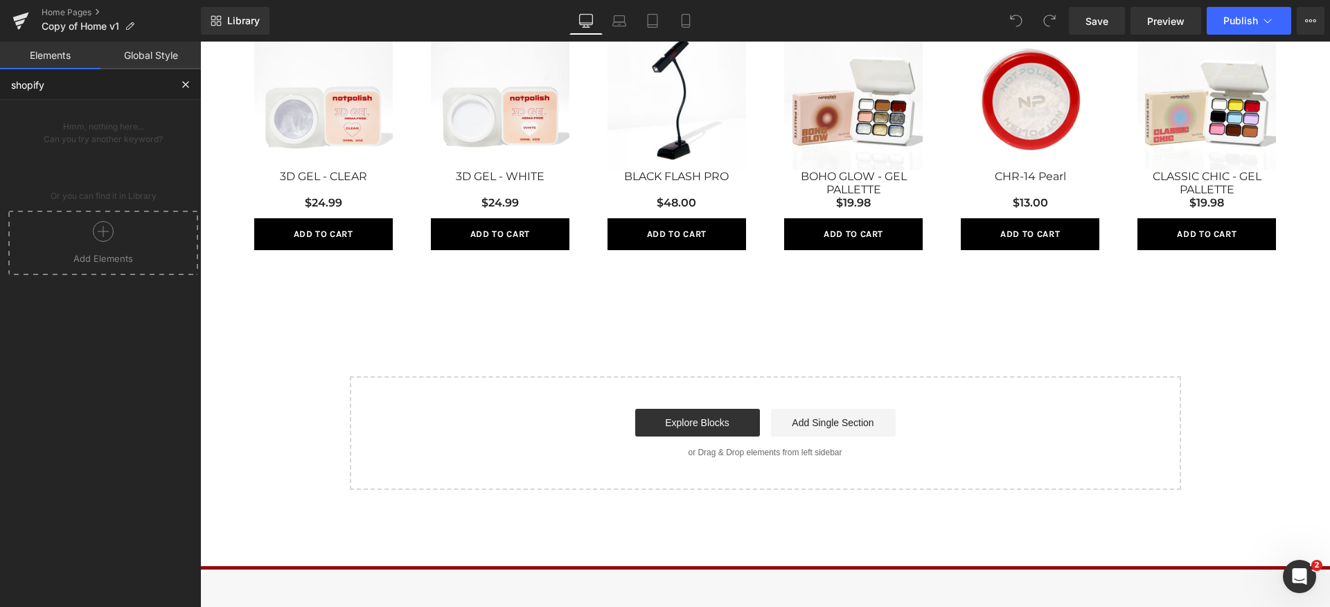
click at [109, 257] on span "Add Elements" at bounding box center [103, 258] width 183 height 12
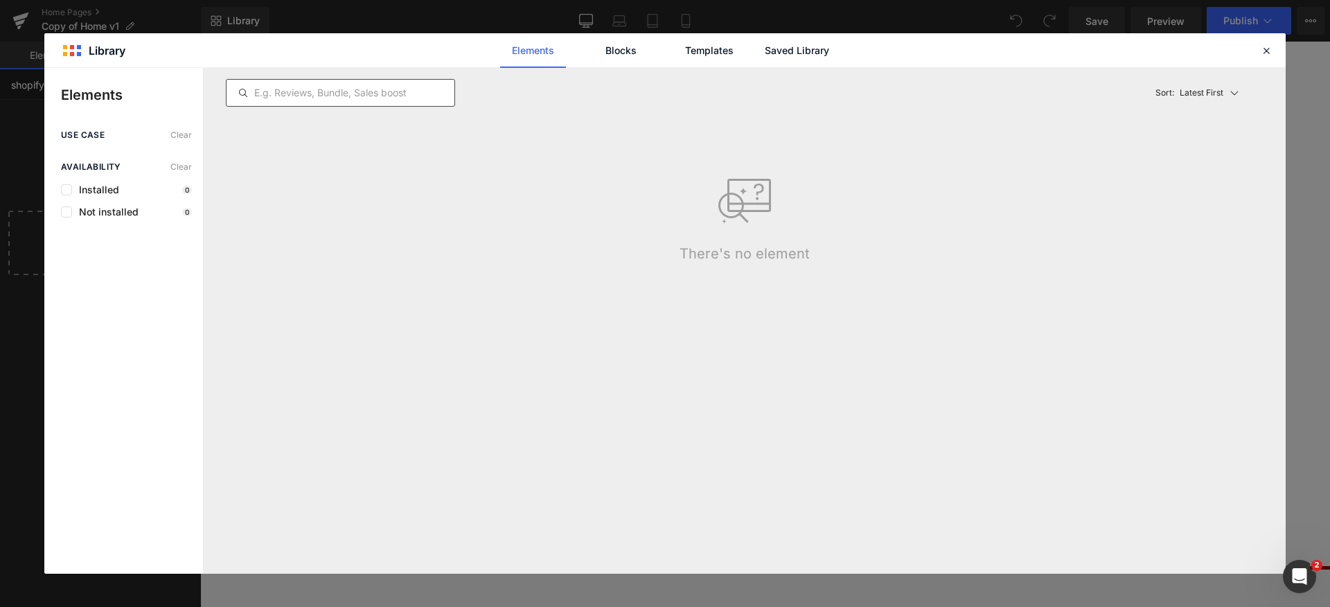
type input "shopify"
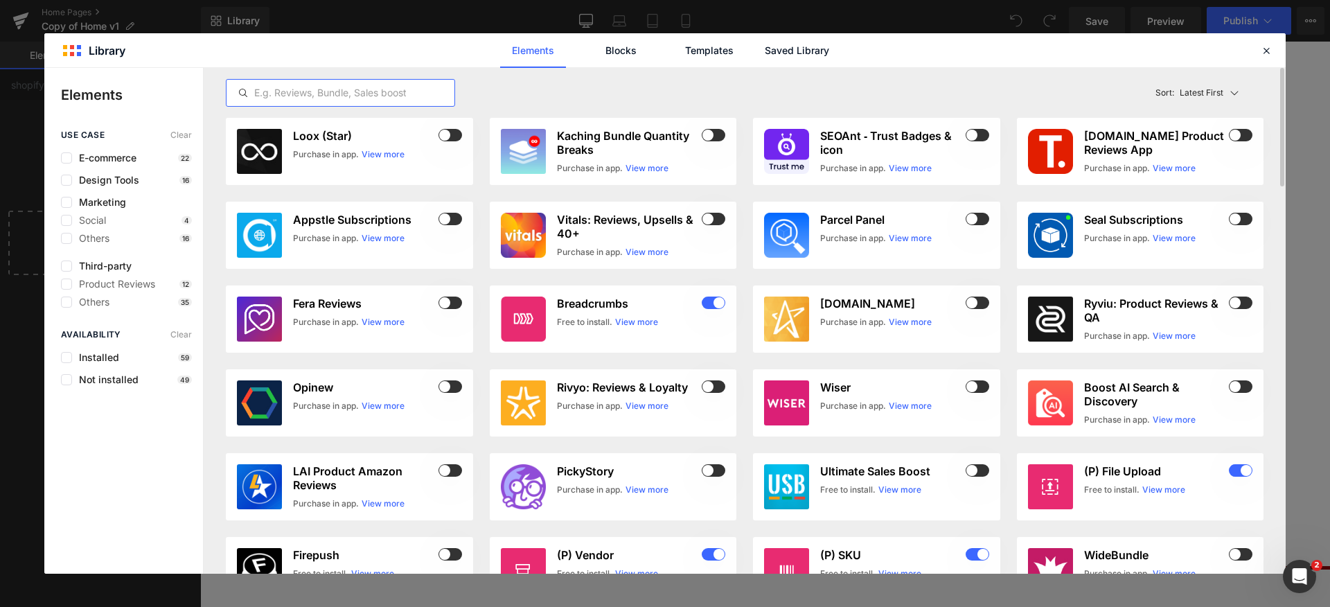
click at [327, 85] on input "text" at bounding box center [341, 93] width 228 height 17
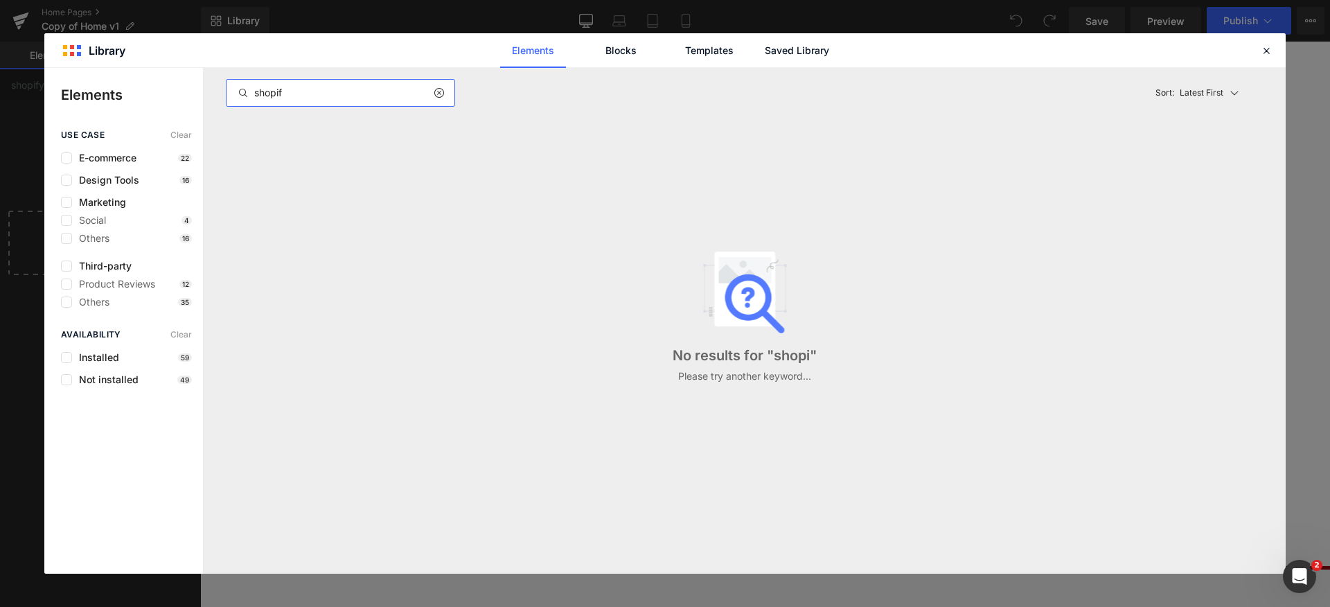
type input "shopify"
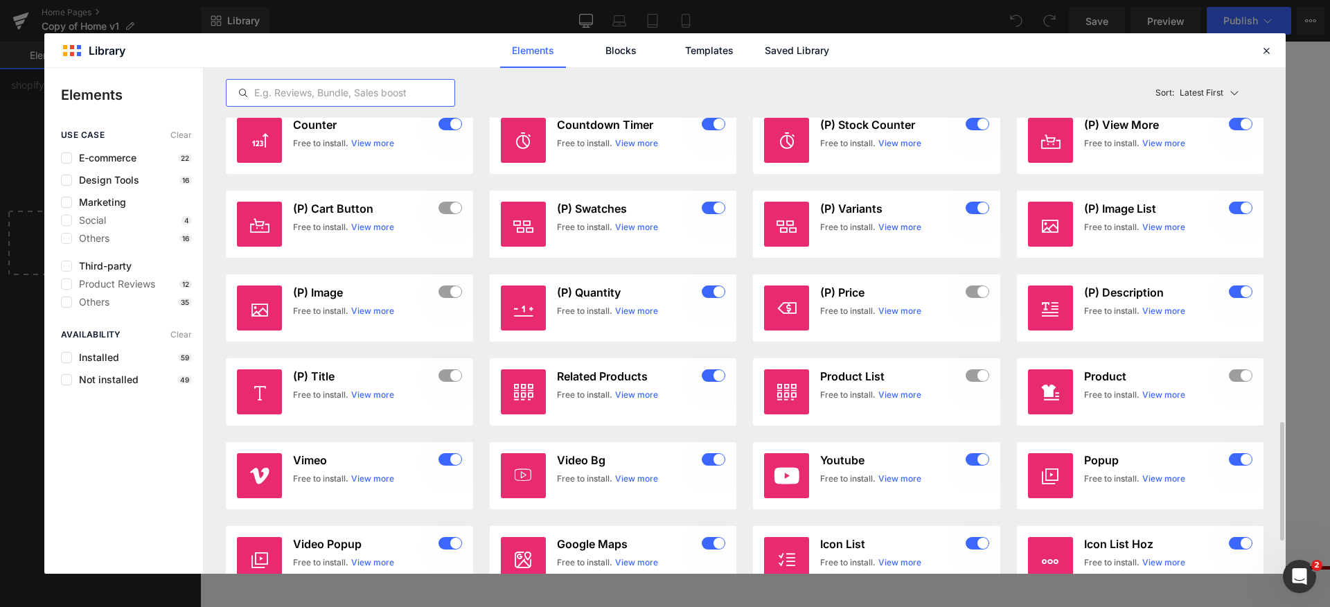
scroll to position [1649, 0]
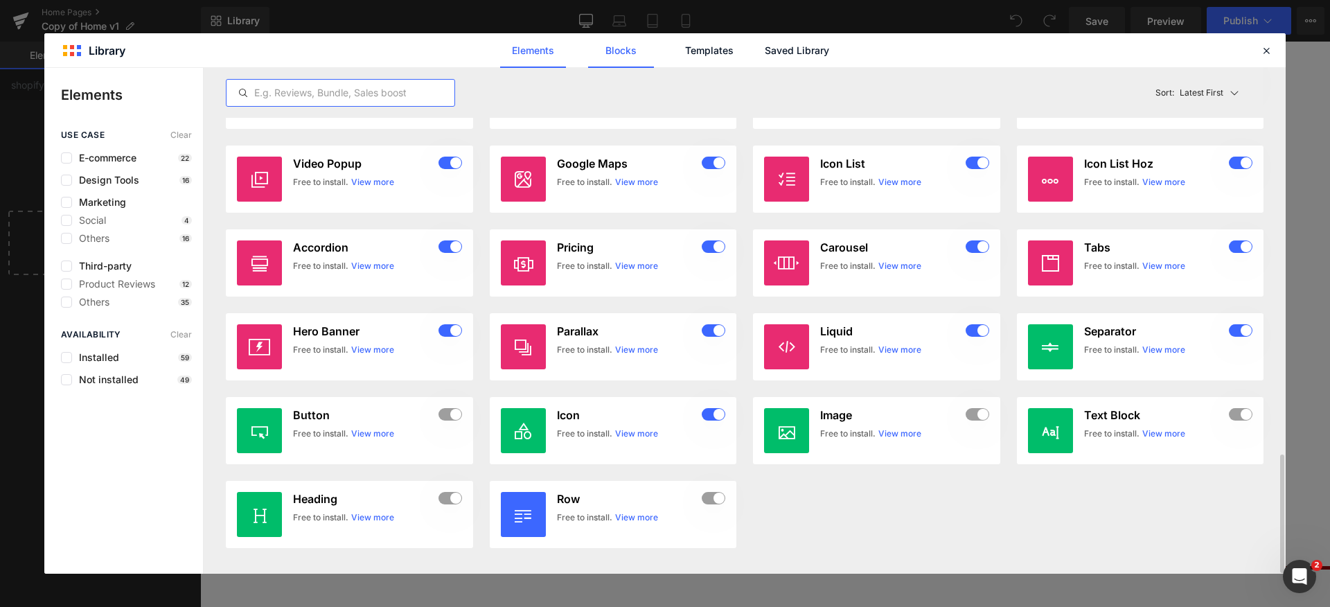
click at [631, 64] on link "Blocks" at bounding box center [621, 50] width 66 height 35
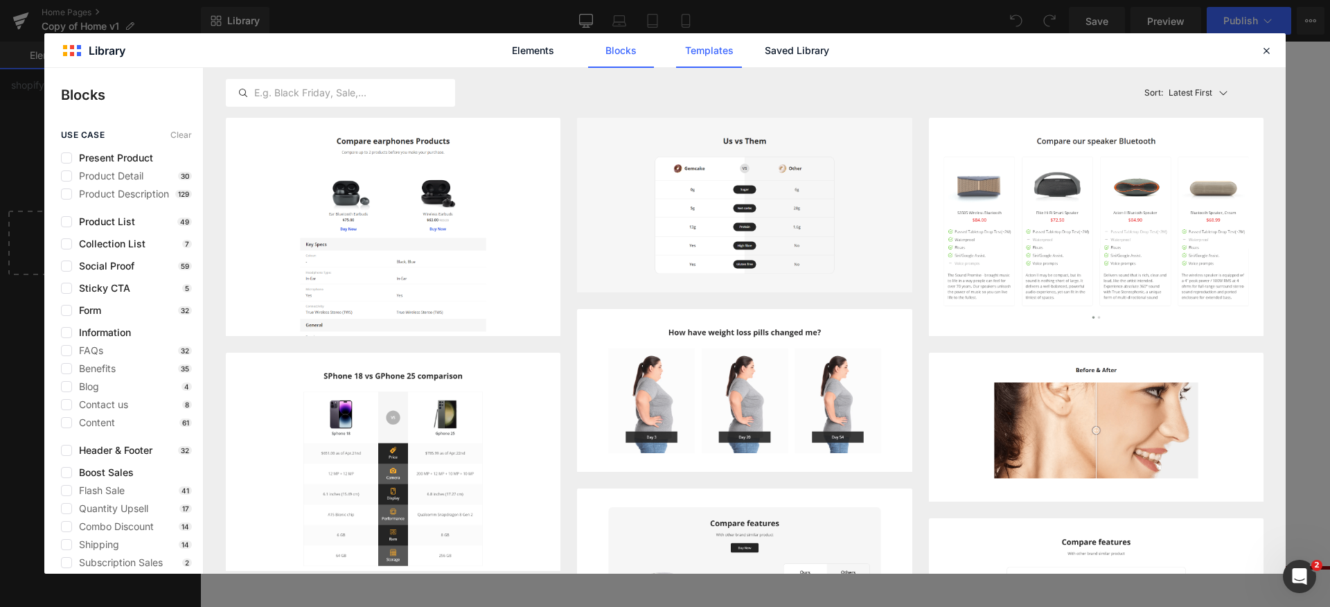
click at [708, 51] on link "Templates" at bounding box center [709, 50] width 66 height 35
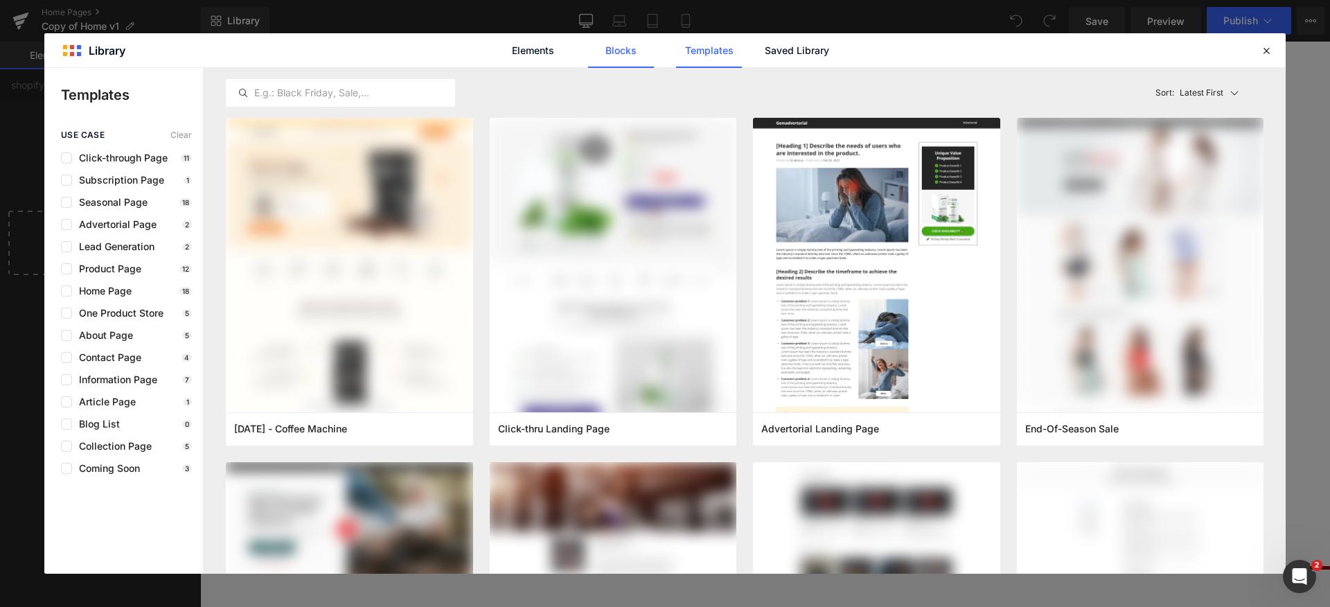
click at [608, 65] on link "Blocks" at bounding box center [621, 50] width 66 height 35
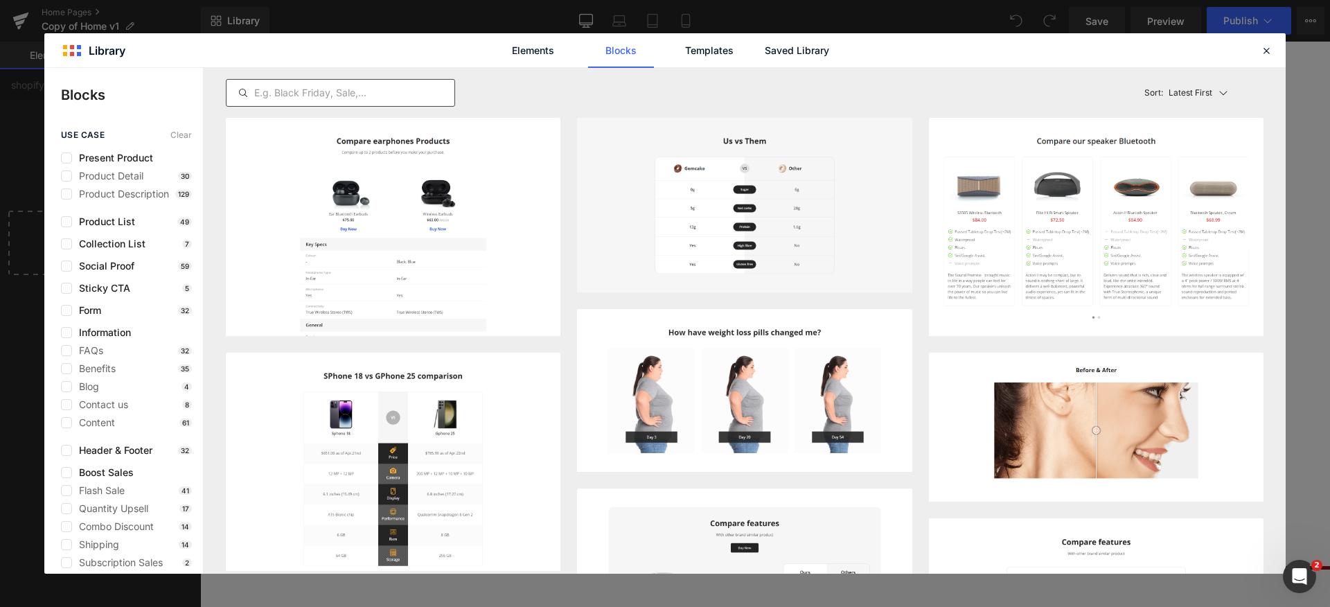
click at [364, 100] on input "text" at bounding box center [341, 93] width 228 height 17
drag, startPoint x: 505, startPoint y: 57, endPoint x: 521, endPoint y: 51, distance: 16.9
click at [507, 57] on link "Elements" at bounding box center [533, 50] width 66 height 35
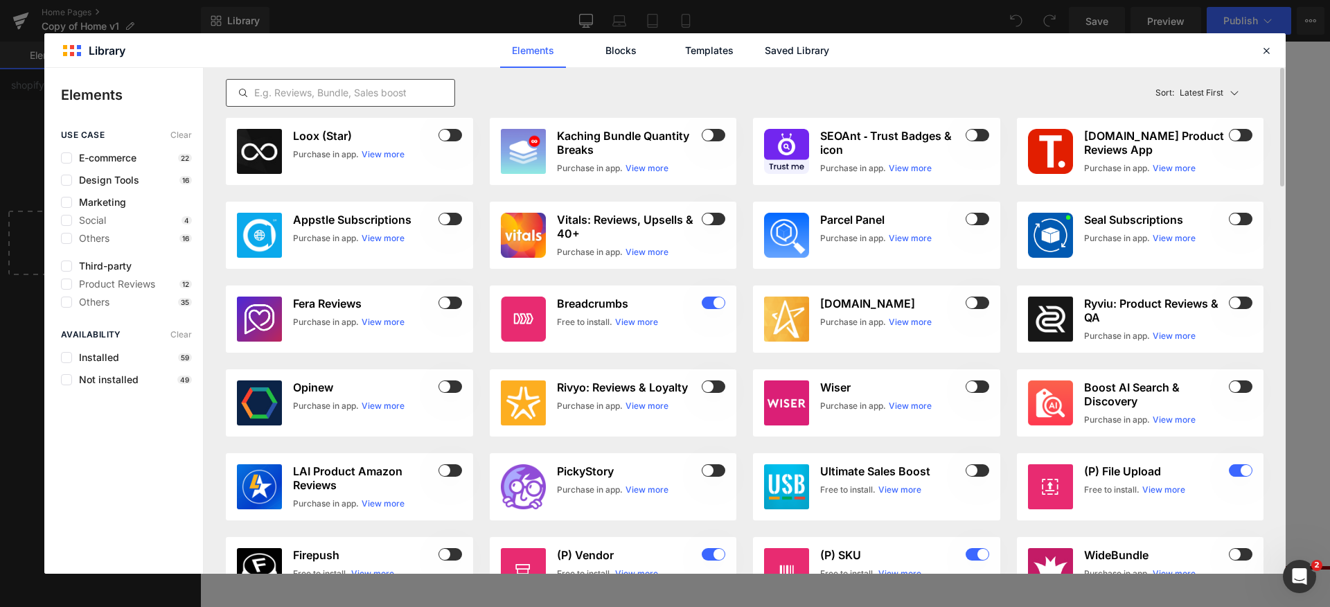
drag, startPoint x: 259, startPoint y: 66, endPoint x: 274, endPoint y: 81, distance: 21.1
click at [269, 74] on div "Library Elements Blocks Templates Saved Library Elements use case Clear E-comme…" at bounding box center [665, 303] width 1242 height 540
click at [275, 83] on div at bounding box center [340, 93] width 229 height 28
click at [281, 91] on input "text" at bounding box center [341, 93] width 228 height 17
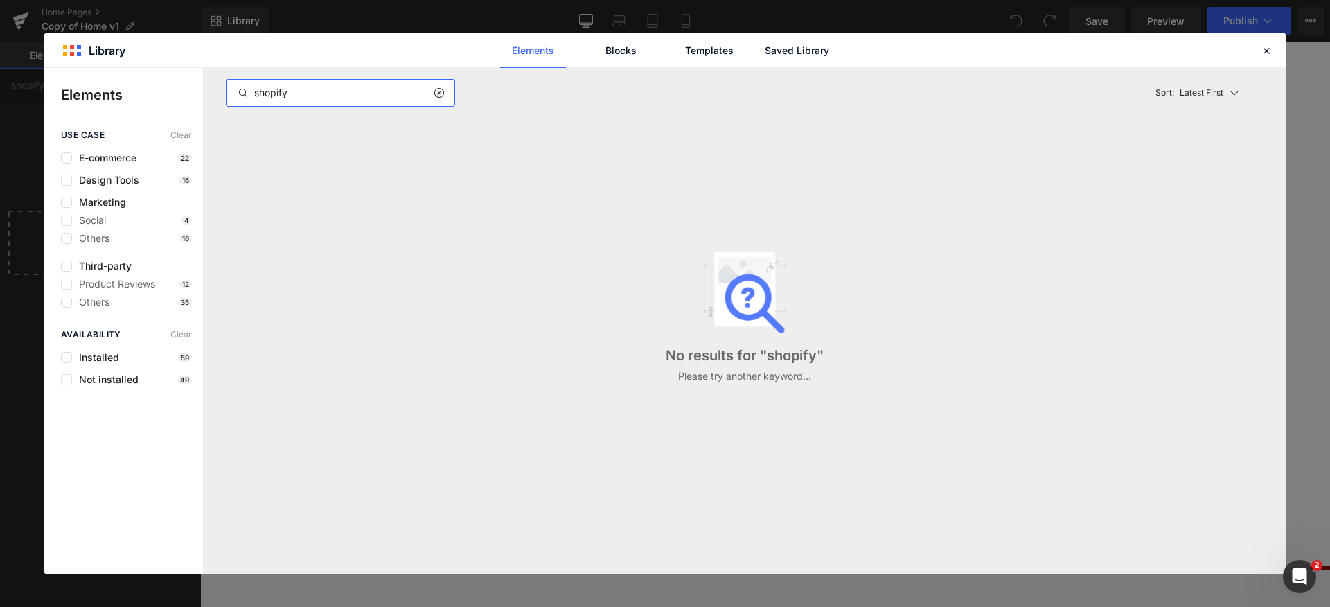
type input "shopify"
click at [78, 150] on div "use case Clear E-commerce 22 Design Tools 16 Marketing Social 4 Others 16 Third…" at bounding box center [123, 218] width 159 height 177
click at [82, 155] on span "E-commerce" at bounding box center [104, 157] width 64 height 11
click at [105, 175] on span "Design Tools" at bounding box center [105, 180] width 67 height 11
click at [109, 161] on span "E-commerce" at bounding box center [104, 157] width 64 height 11
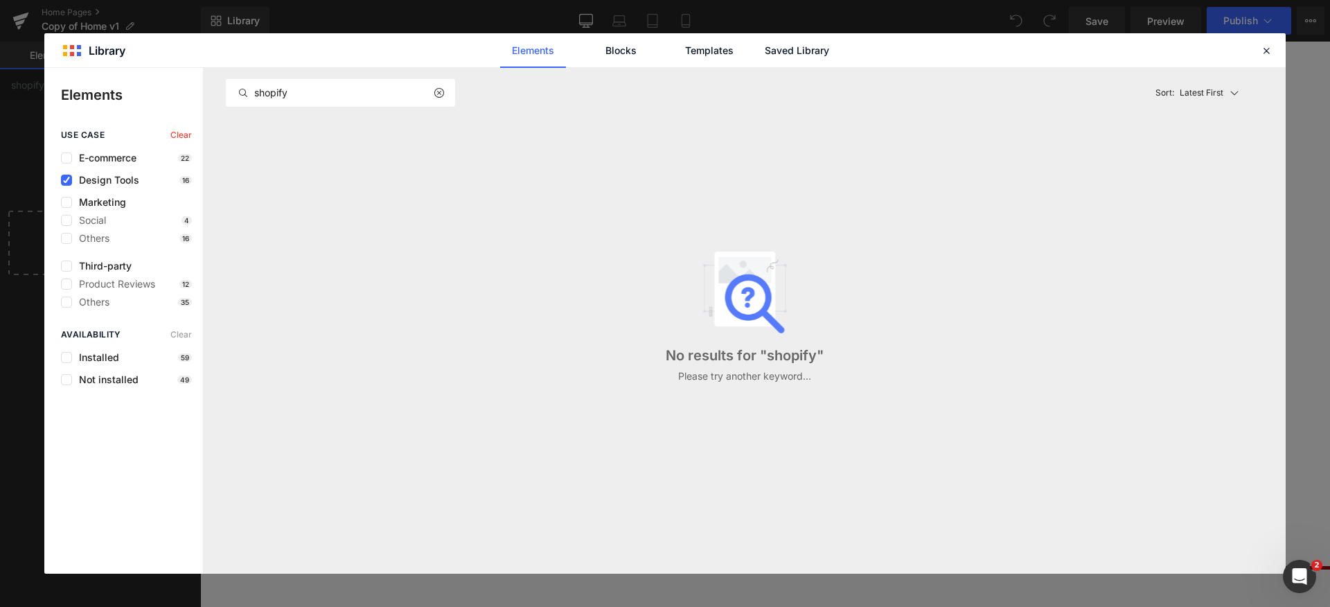
click at [177, 131] on span "Clear" at bounding box center [180, 135] width 21 height 10
click at [450, 95] on div at bounding box center [444, 93] width 21 height 17
click at [442, 94] on icon at bounding box center [439, 92] width 10 height 11
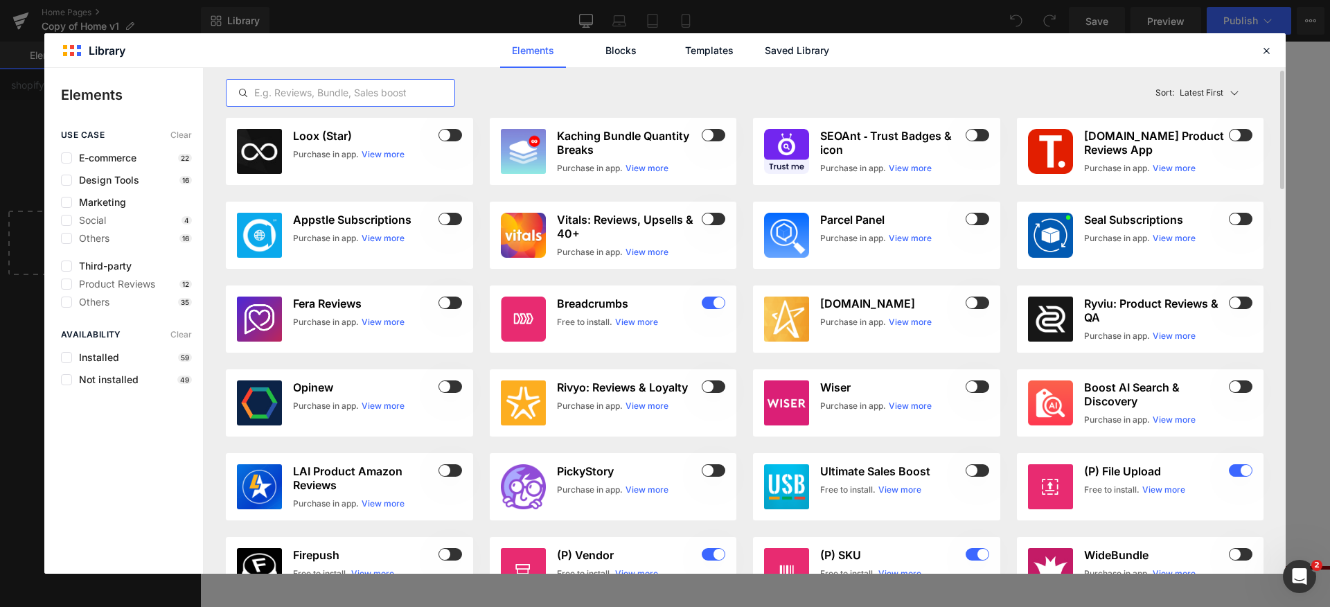
scroll to position [3, 0]
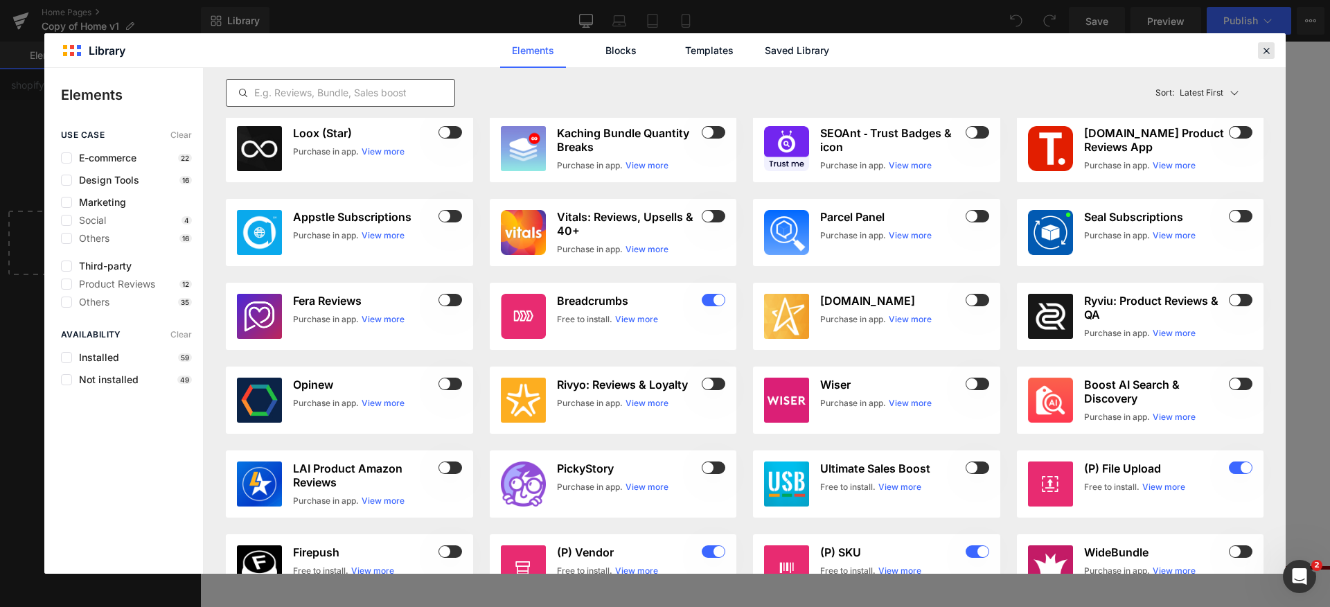
click at [1272, 44] on icon at bounding box center [1266, 50] width 12 height 12
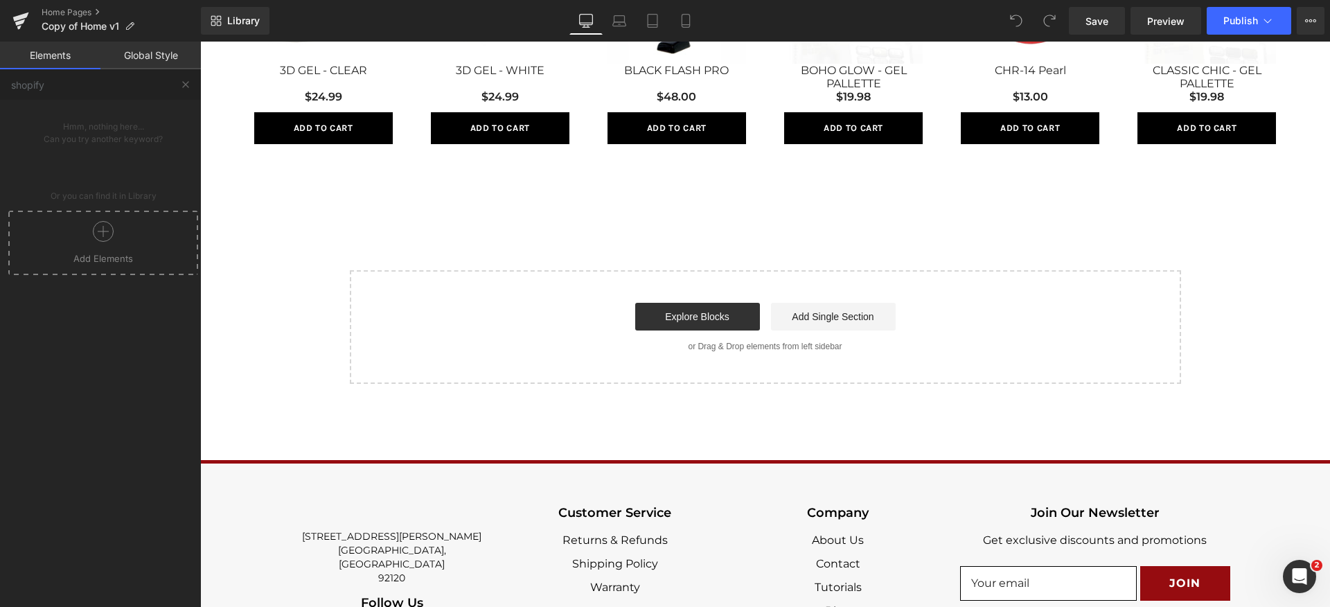
scroll to position [1066, 0]
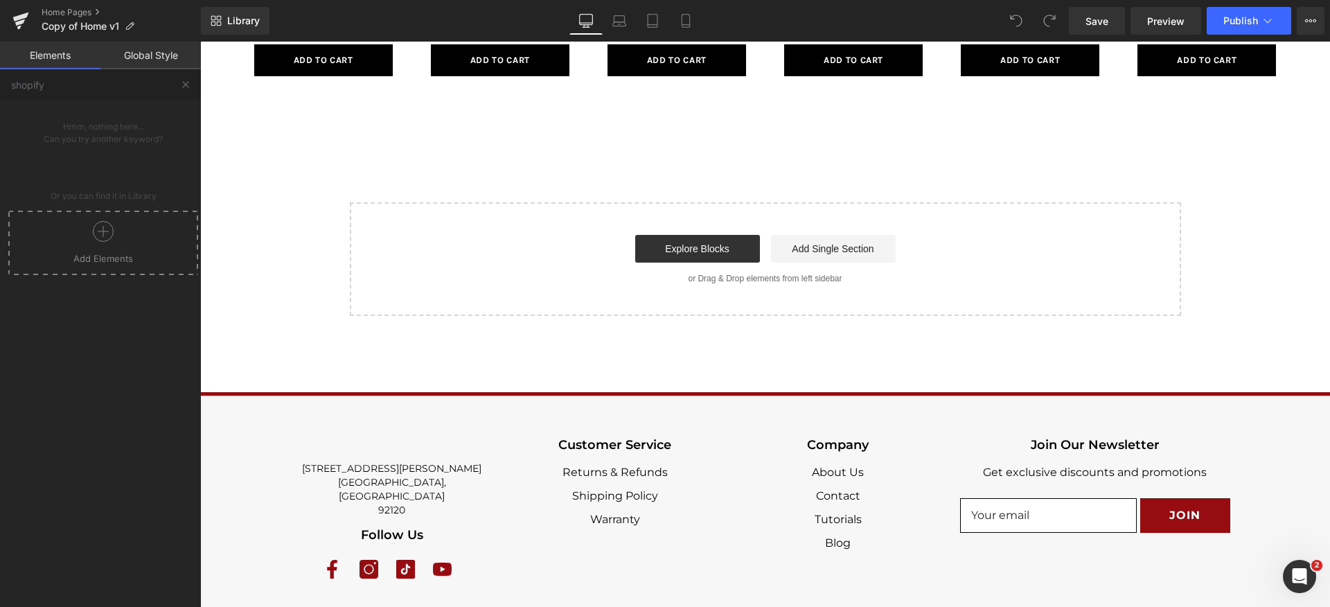
drag, startPoint x: 155, startPoint y: 61, endPoint x: 147, endPoint y: 61, distance: 7.6
click at [153, 61] on link "Global Style" at bounding box center [150, 56] width 100 height 28
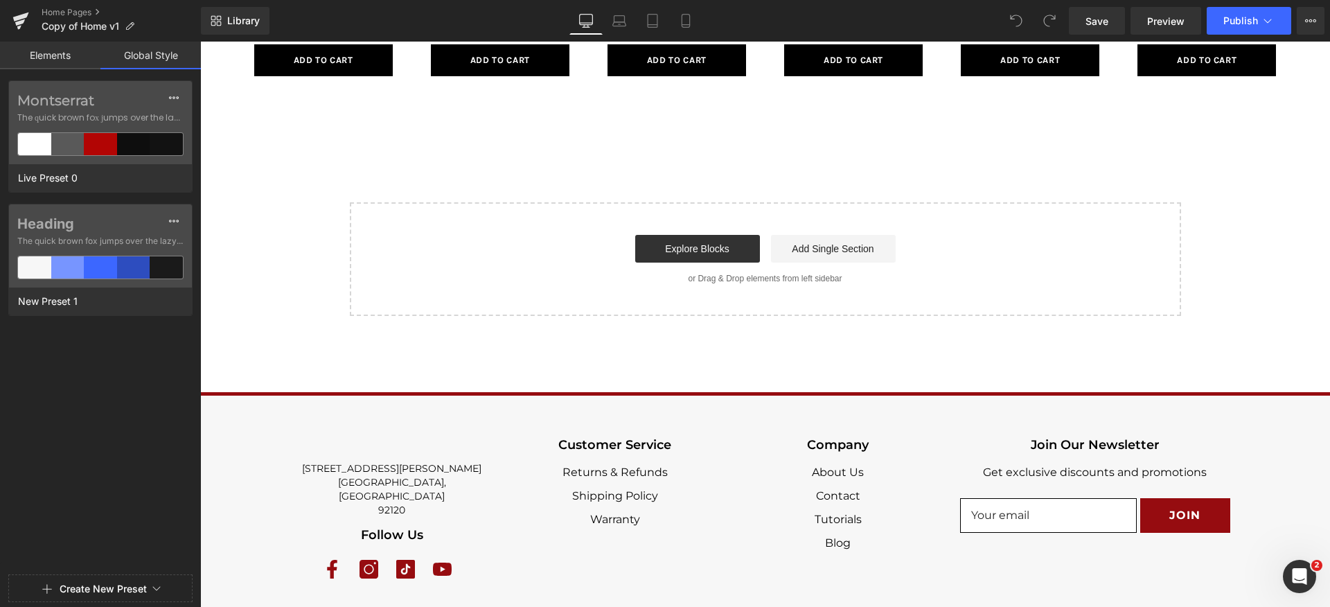
click at [82, 60] on link "Elements" at bounding box center [50, 56] width 100 height 28
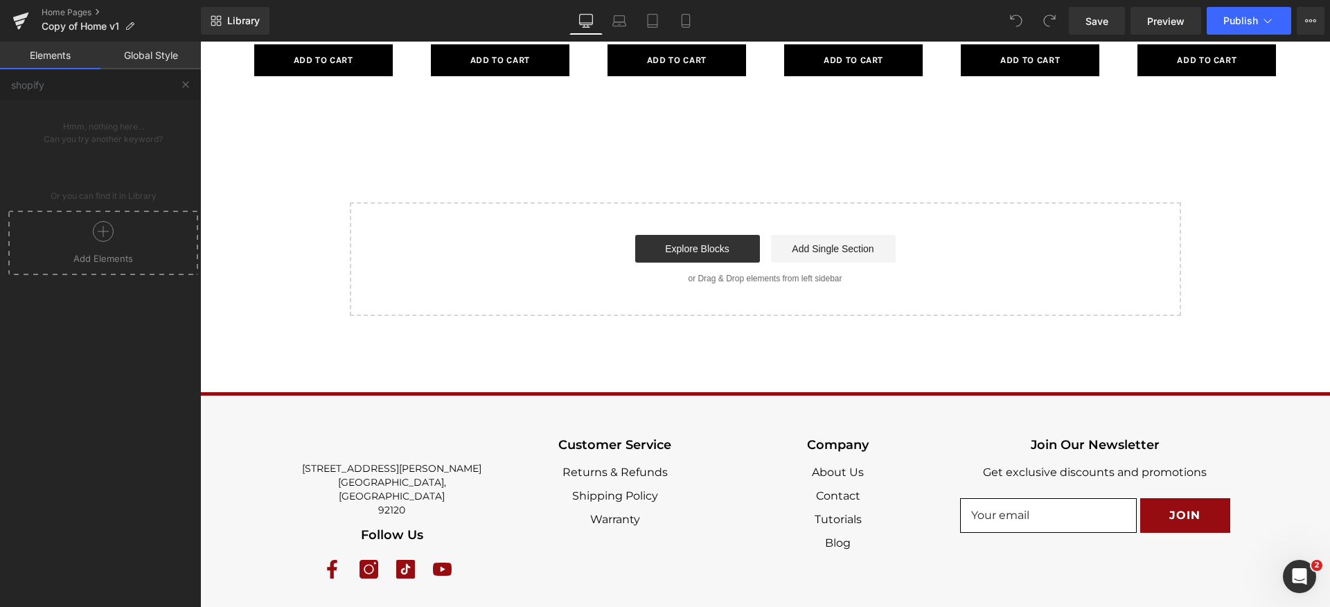
click at [114, 232] on div at bounding box center [103, 236] width 183 height 31
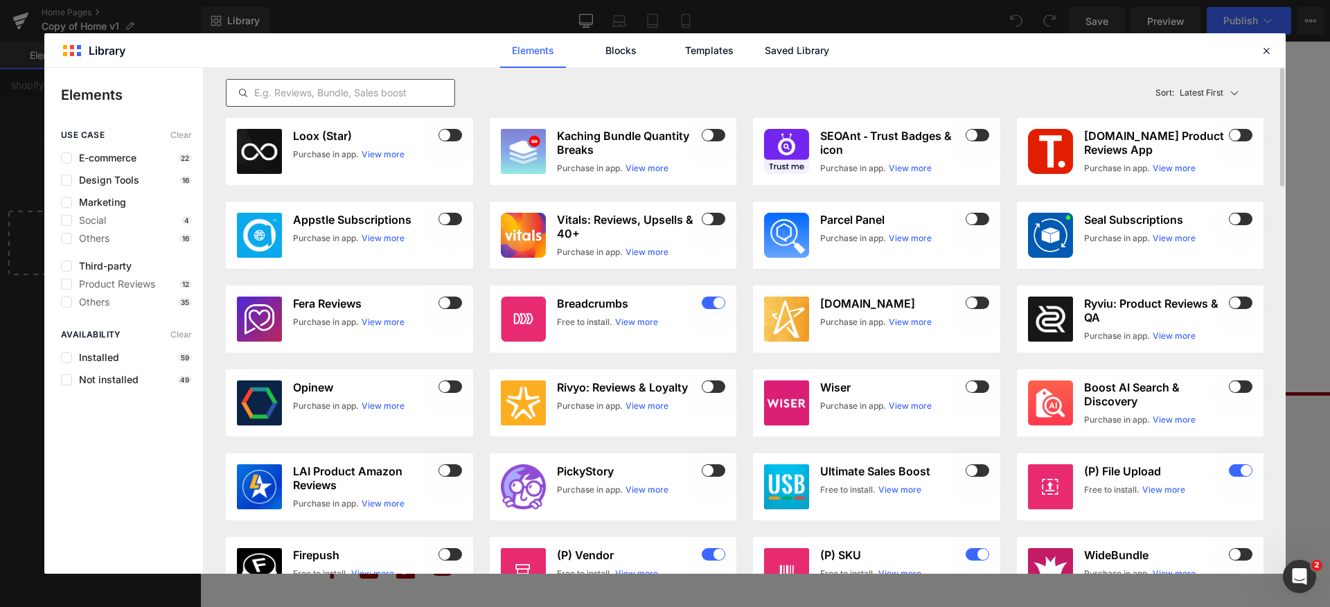
click at [337, 90] on div at bounding box center [340, 93] width 229 height 28
click at [337, 90] on input "text" at bounding box center [341, 93] width 228 height 17
click at [98, 358] on span "Installed" at bounding box center [95, 357] width 47 height 11
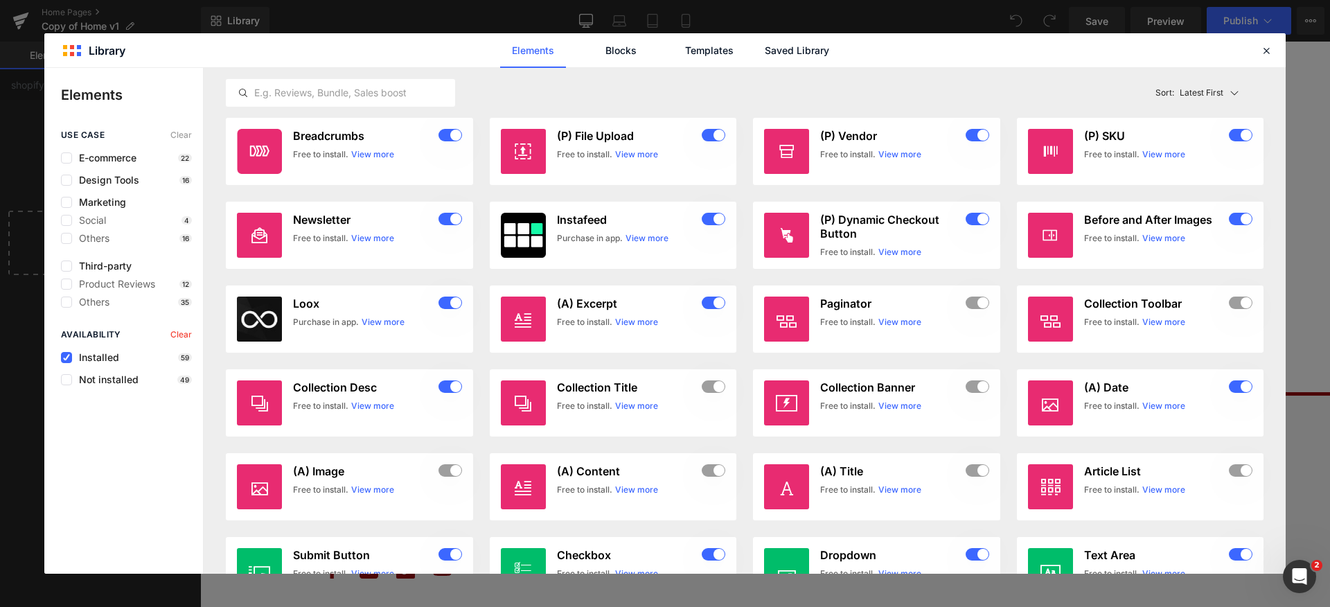
click at [97, 362] on span "Installed" at bounding box center [95, 357] width 47 height 11
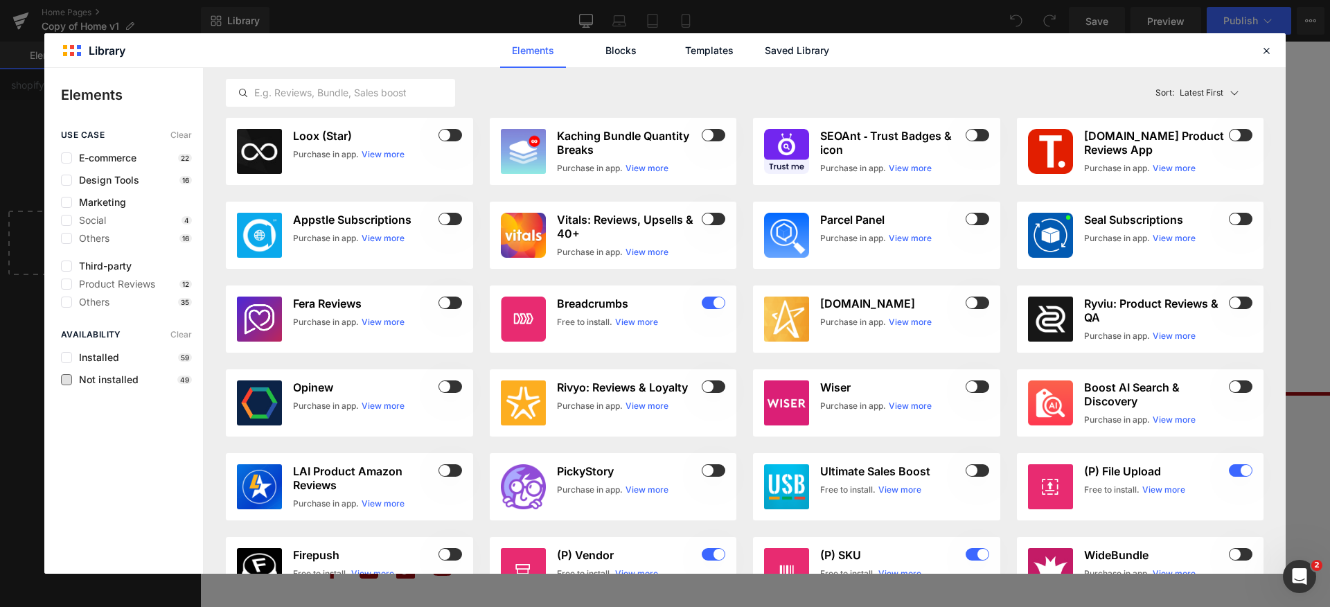
click at [92, 380] on span "Not installed" at bounding box center [105, 379] width 67 height 11
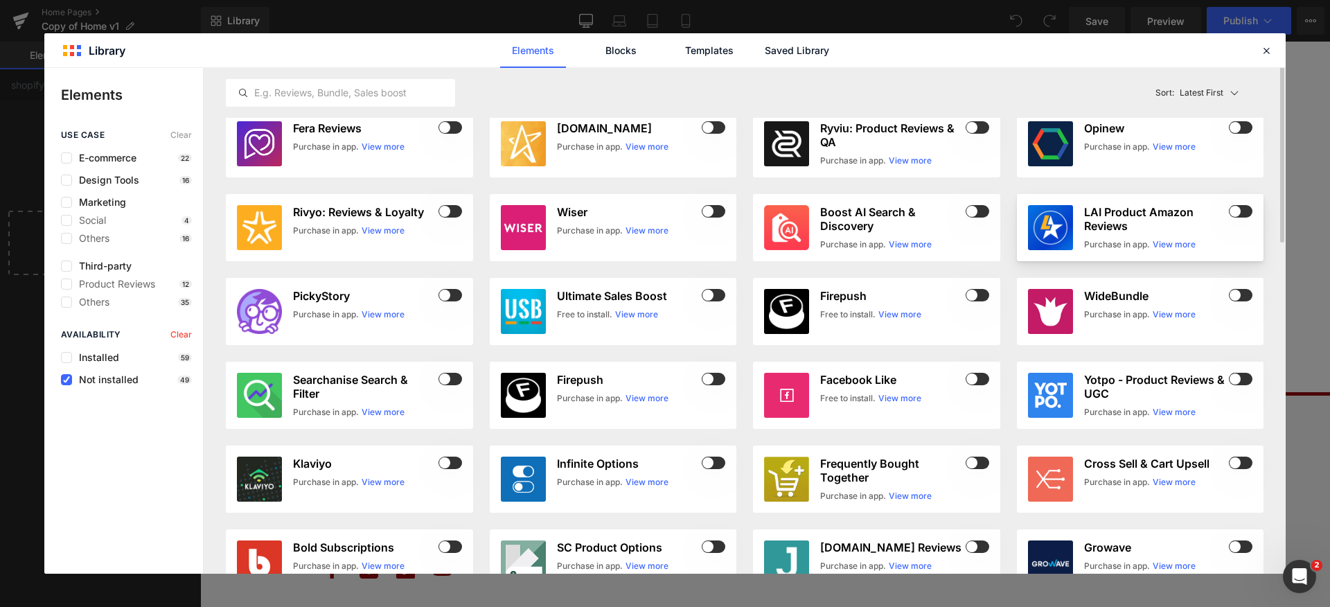
scroll to position [0, 0]
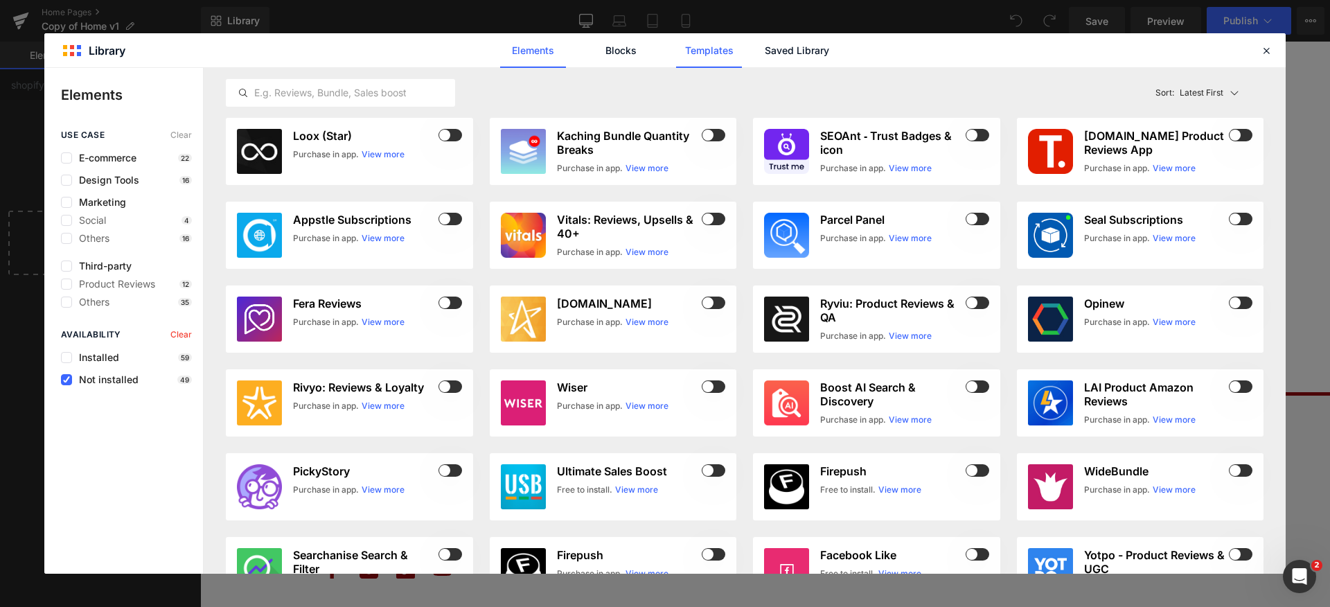
click at [713, 41] on link "Templates" at bounding box center [709, 50] width 66 height 35
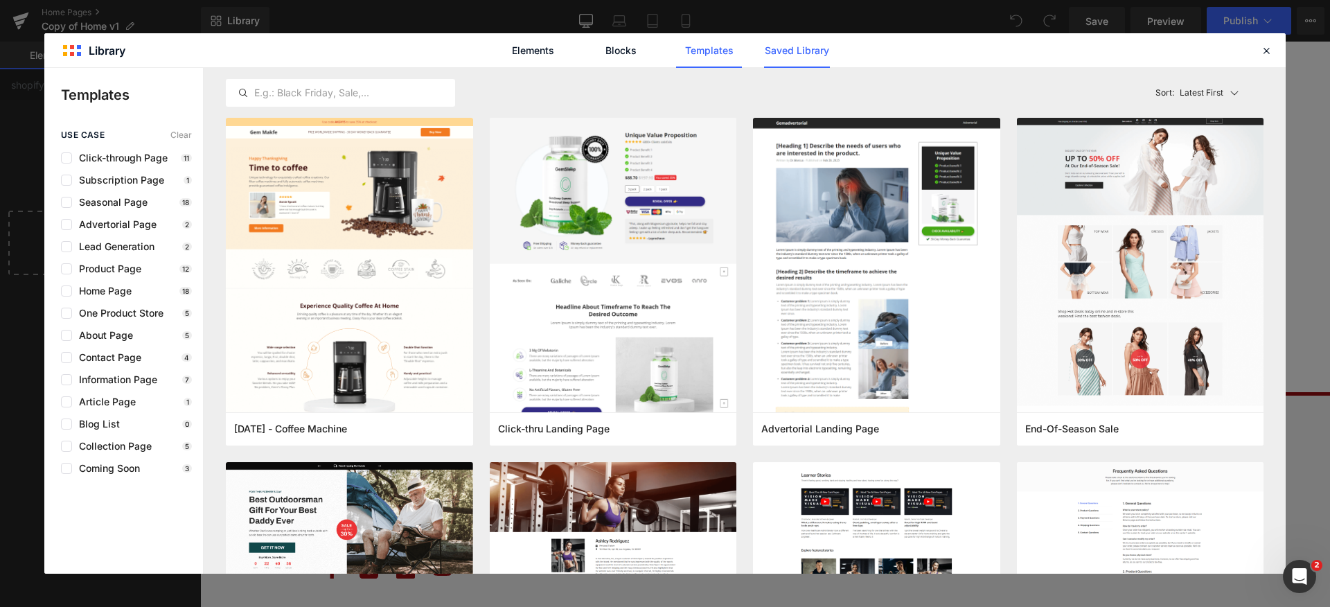
click at [777, 60] on link "Saved Library" at bounding box center [797, 50] width 66 height 35
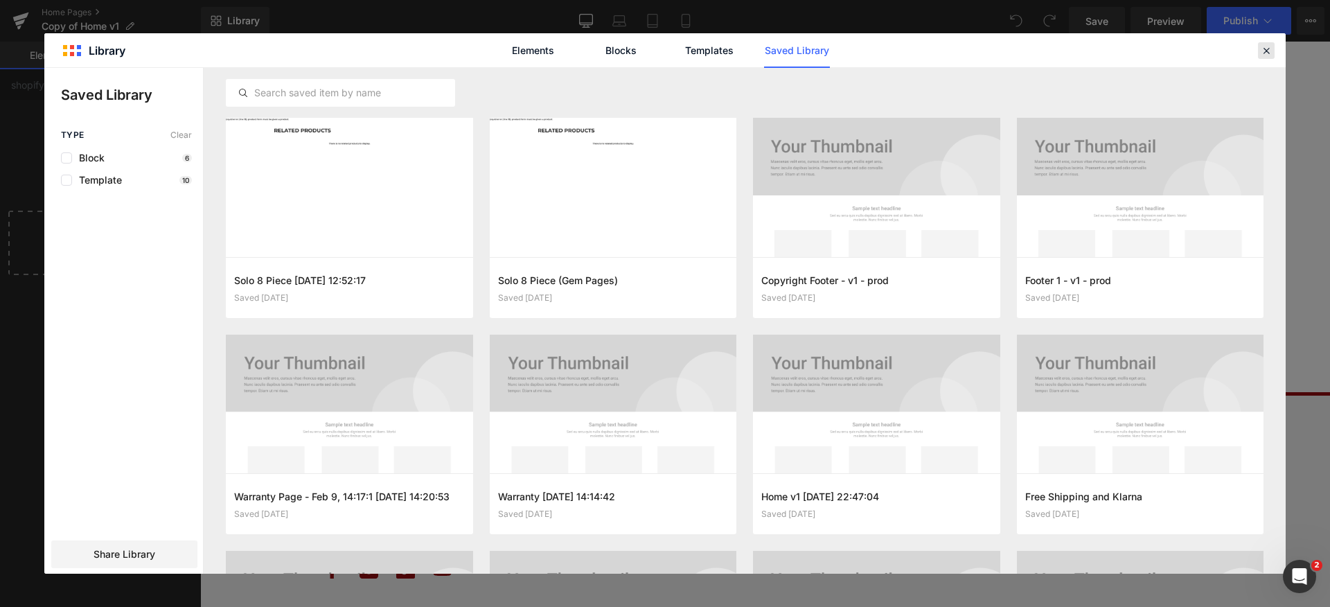
click at [1268, 52] on icon at bounding box center [1266, 50] width 12 height 12
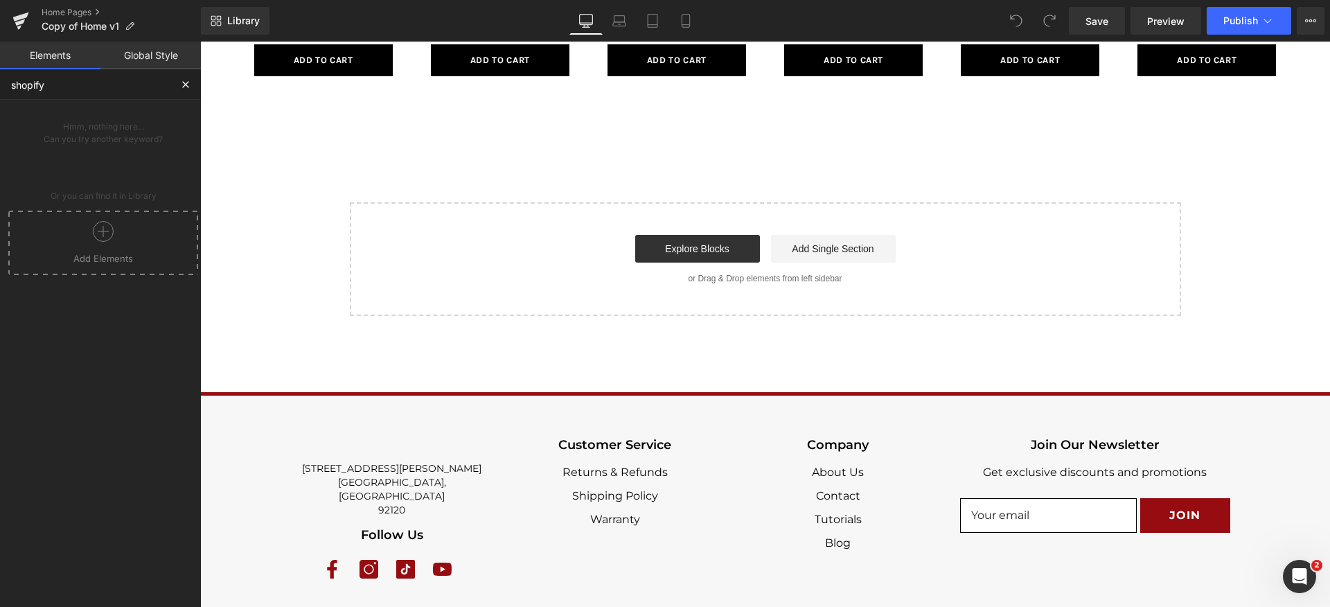
click at [164, 84] on input "shopify" at bounding box center [85, 84] width 170 height 30
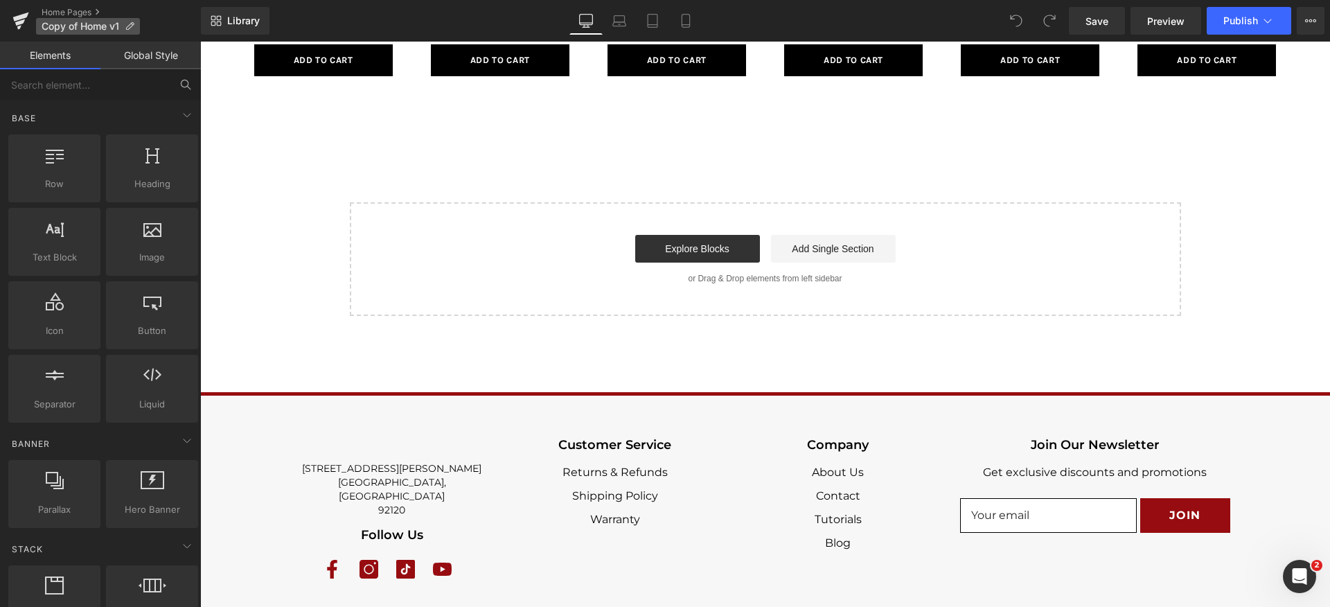
click at [59, 23] on span "Copy of Home v1" at bounding box center [81, 26] width 78 height 11
click at [76, 8] on link "Home Pages" at bounding box center [121, 12] width 159 height 11
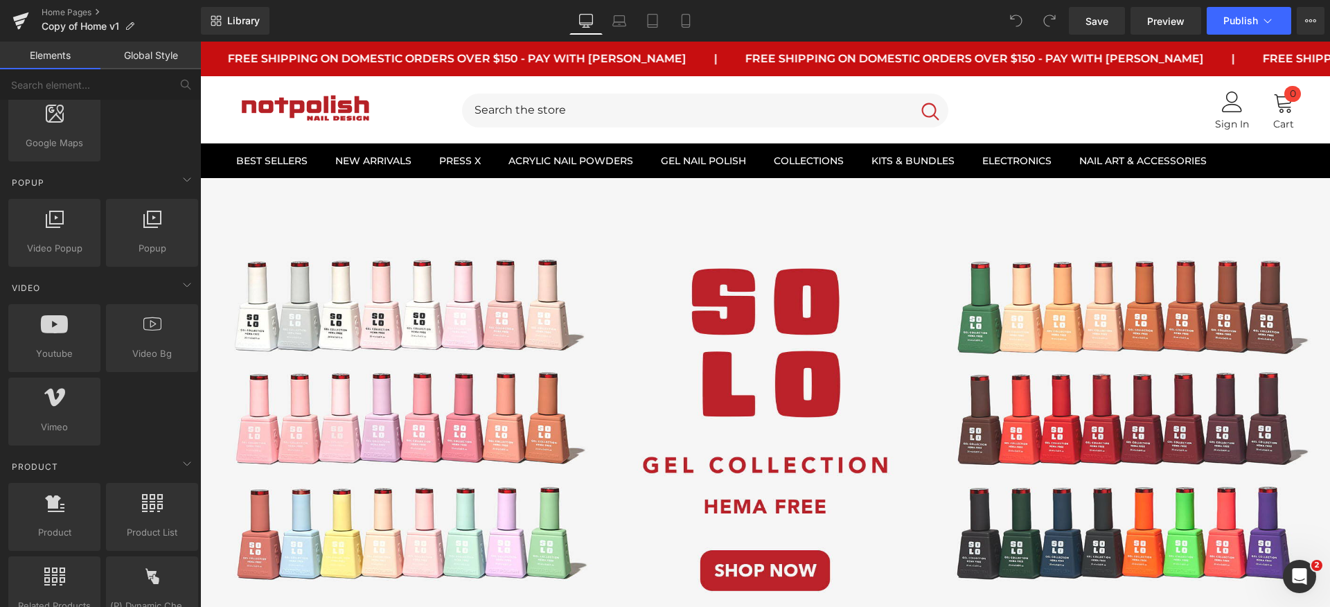
scroll to position [1270, 0]
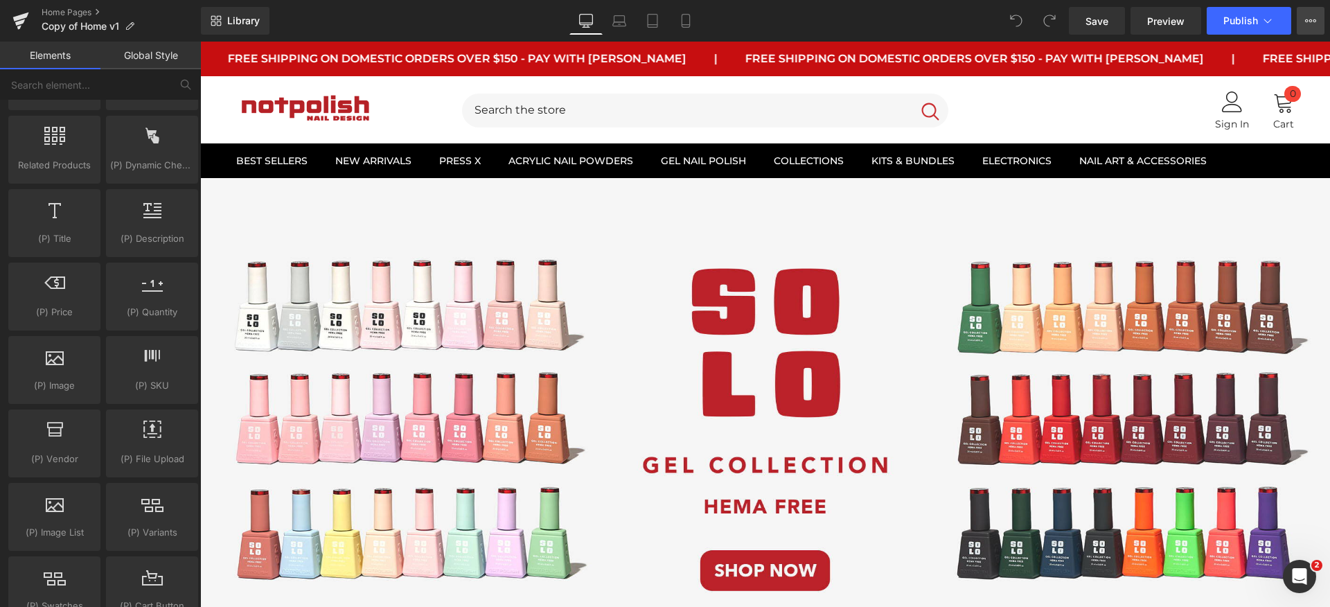
click at [1307, 13] on button "View Live Page View with current Template Save Template to Library Schedule Pub…" at bounding box center [1311, 21] width 28 height 28
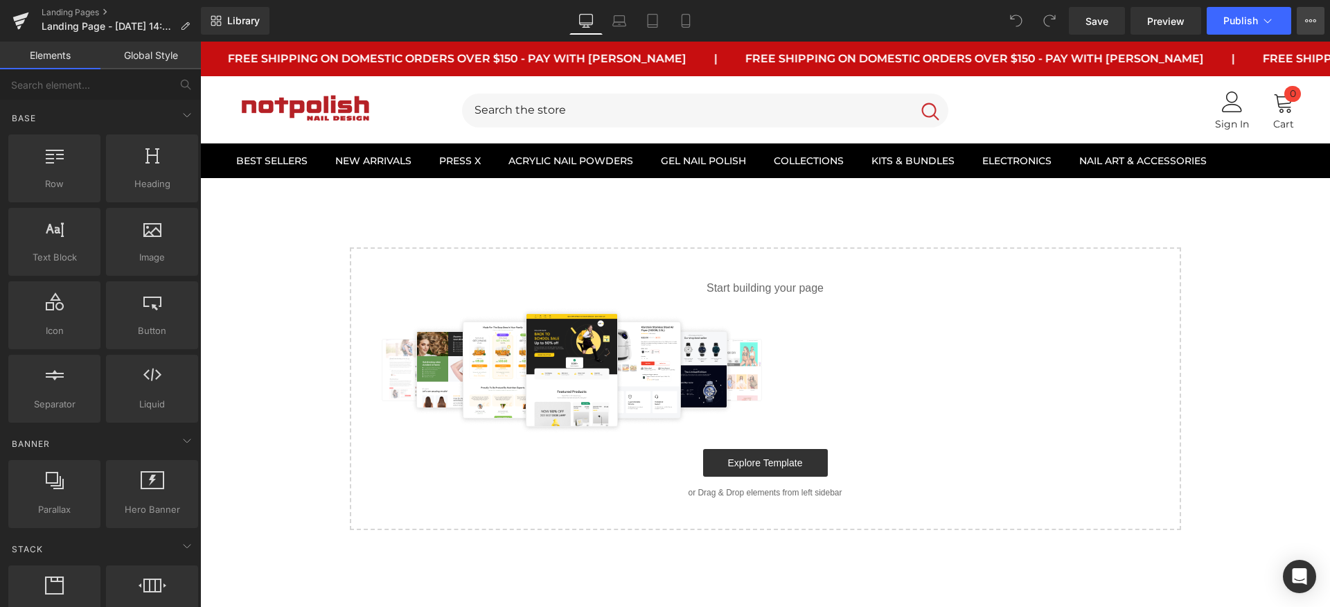
click at [1298, 24] on button "View Live Page View with current Template Save Template to Library Schedule Pub…" at bounding box center [1311, 21] width 28 height 28
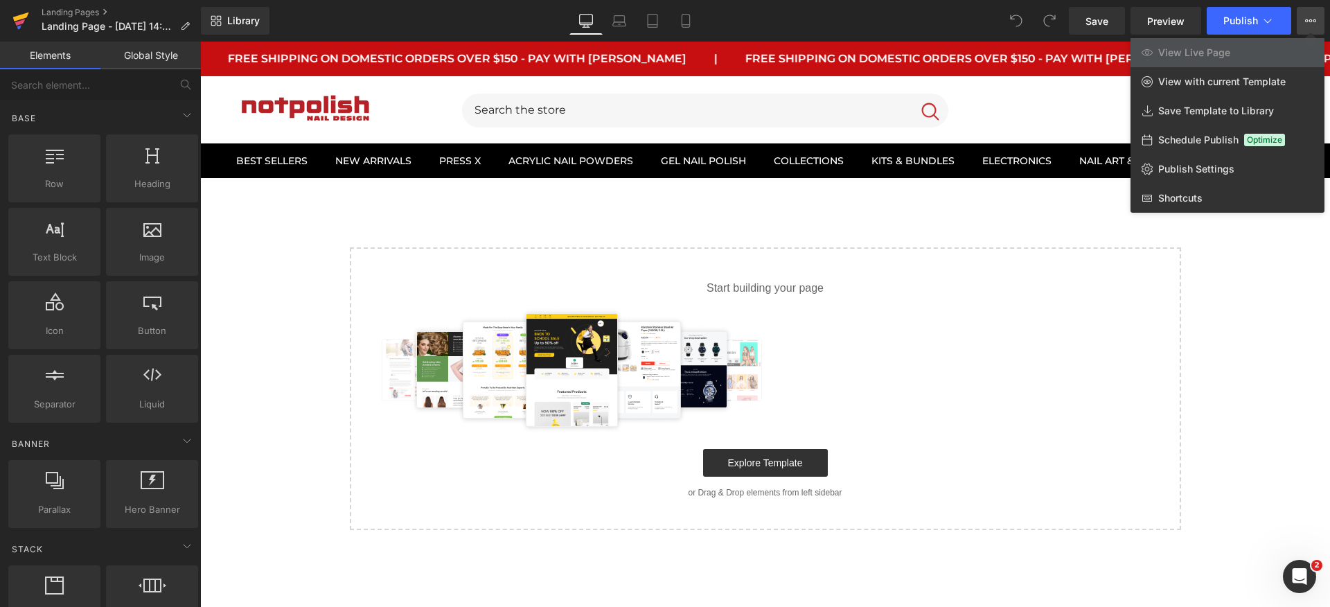
click at [10, 24] on link at bounding box center [21, 21] width 42 height 42
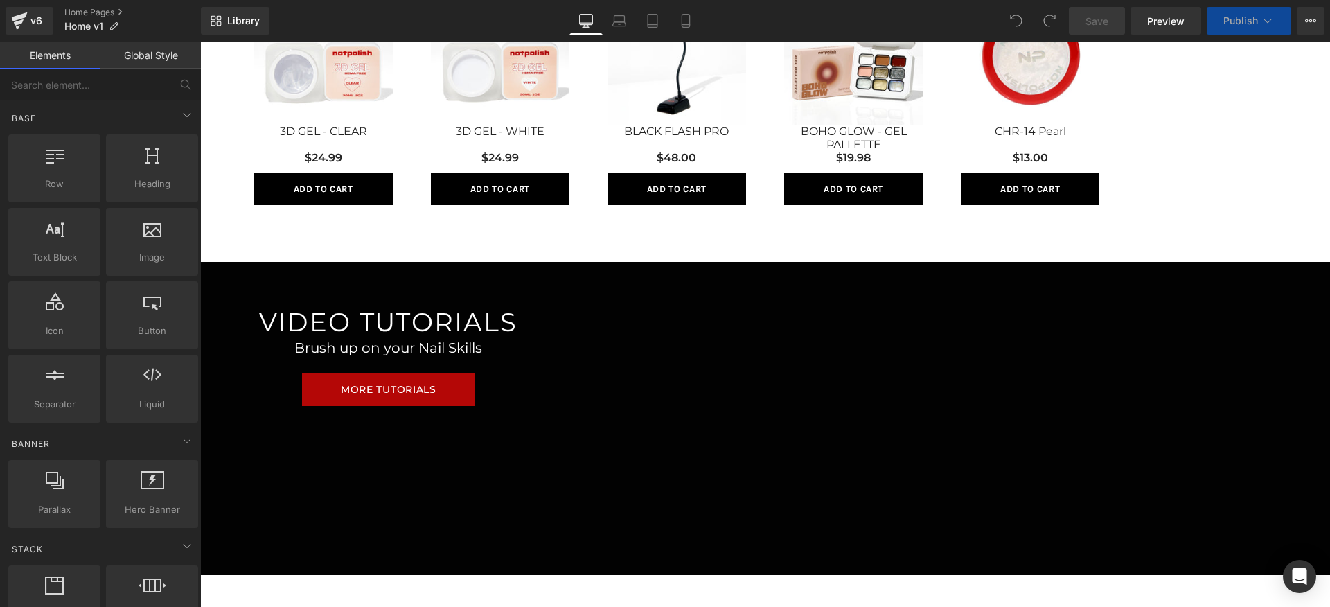
scroll to position [1069, 0]
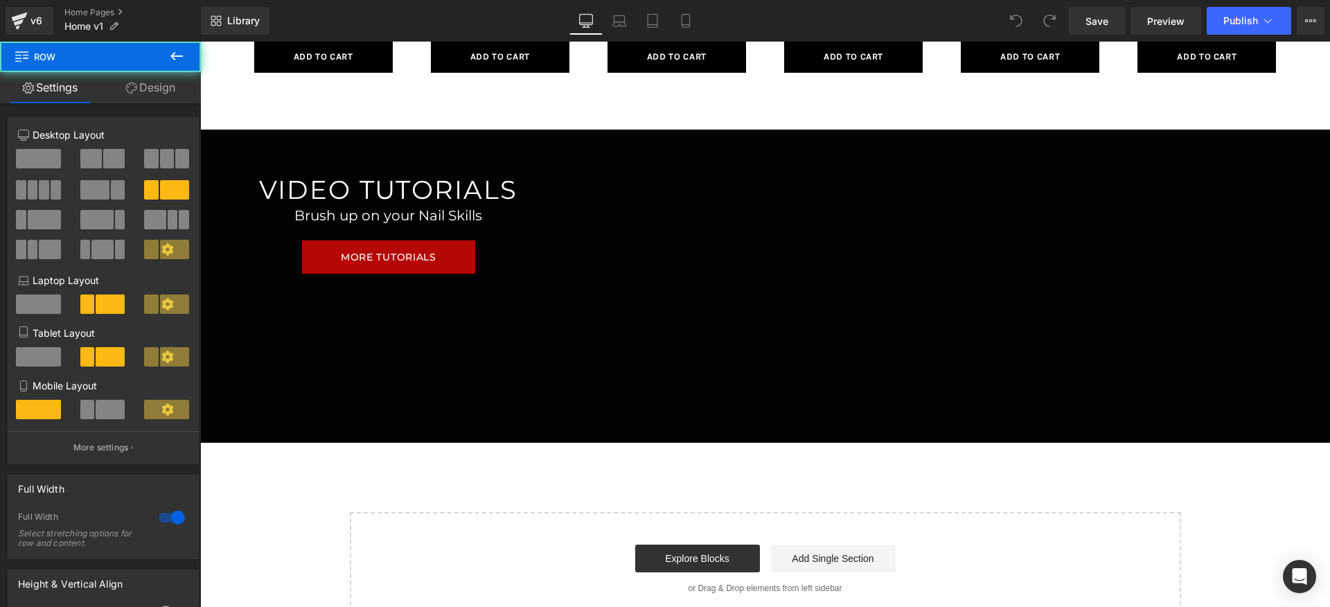
click at [545, 372] on div "VIDEO TUTORIALS Heading Brush up on your Nail Skills Heading MORE TUTORIALS But…" at bounding box center [765, 286] width 1130 height 313
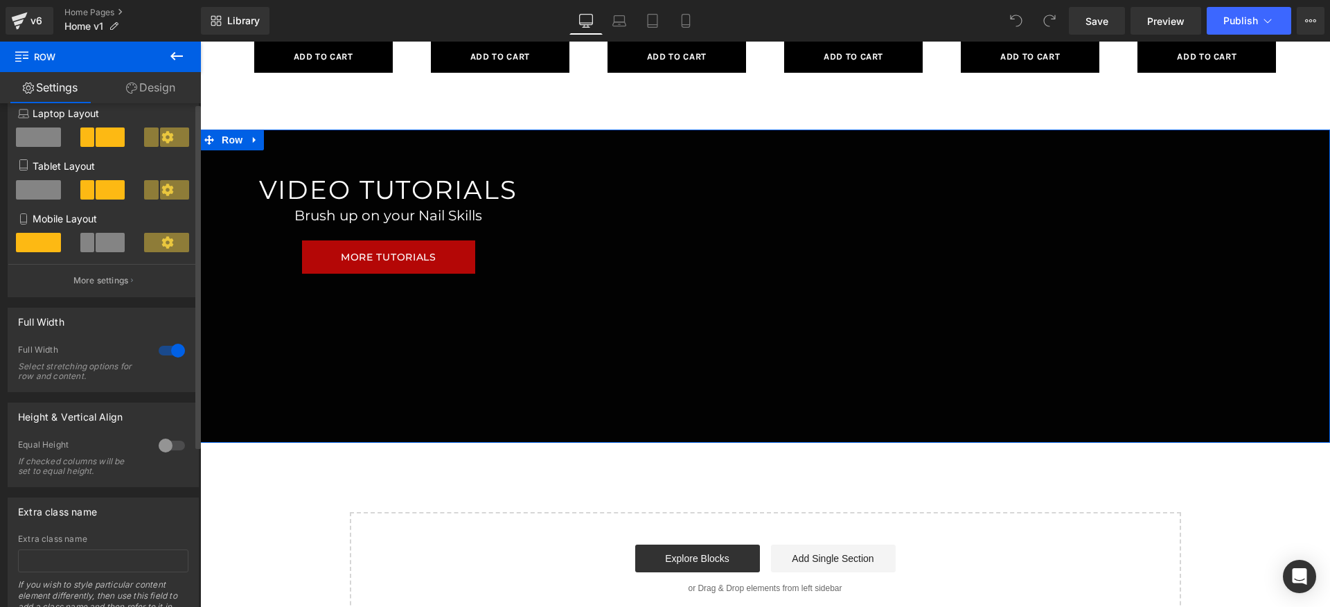
scroll to position [234, 0]
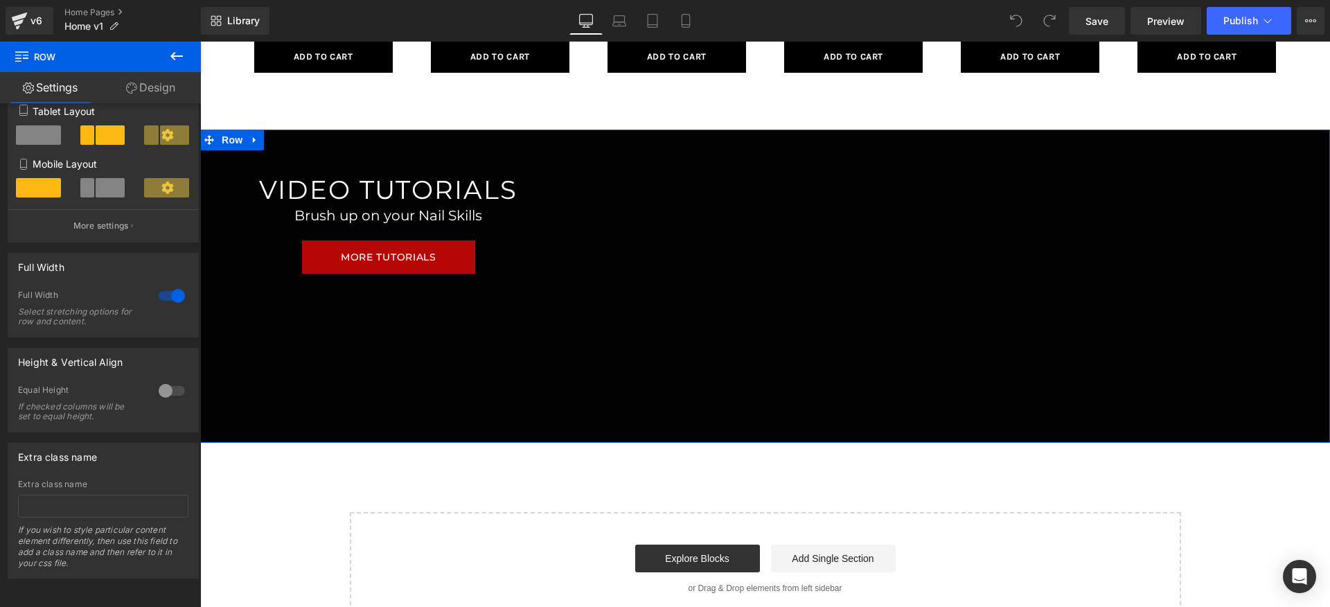
click at [121, 84] on link "Design" at bounding box center [150, 87] width 100 height 31
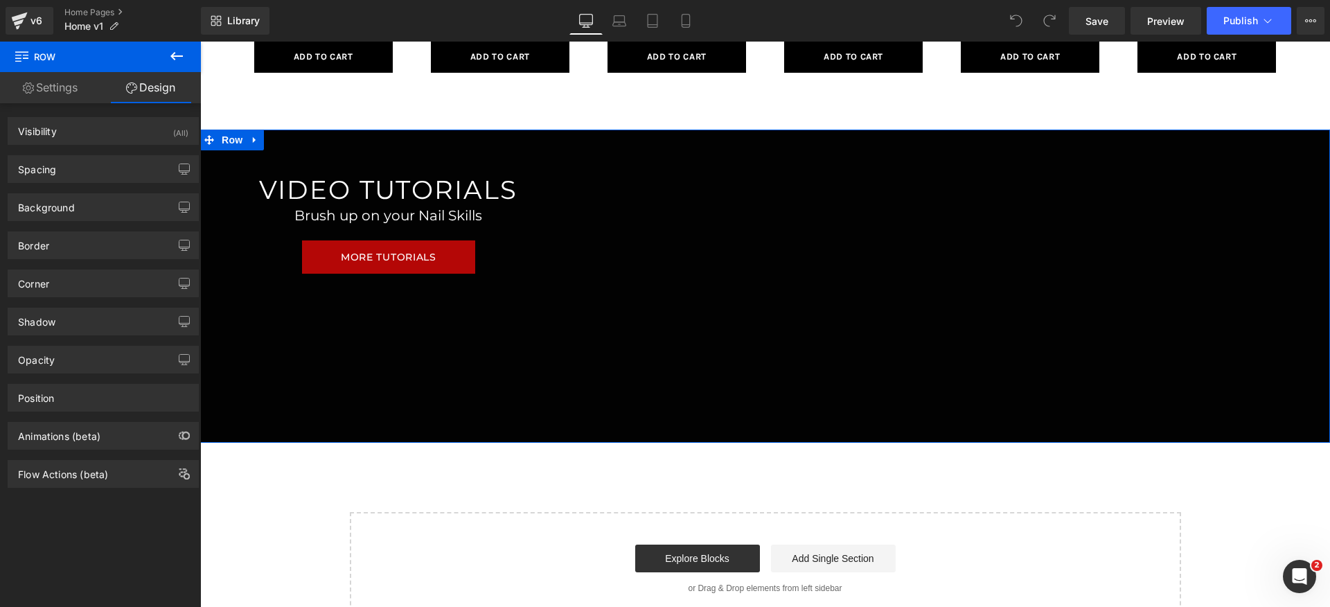
scroll to position [0, 0]
click at [950, 136] on span "Carousel" at bounding box center [953, 140] width 50 height 21
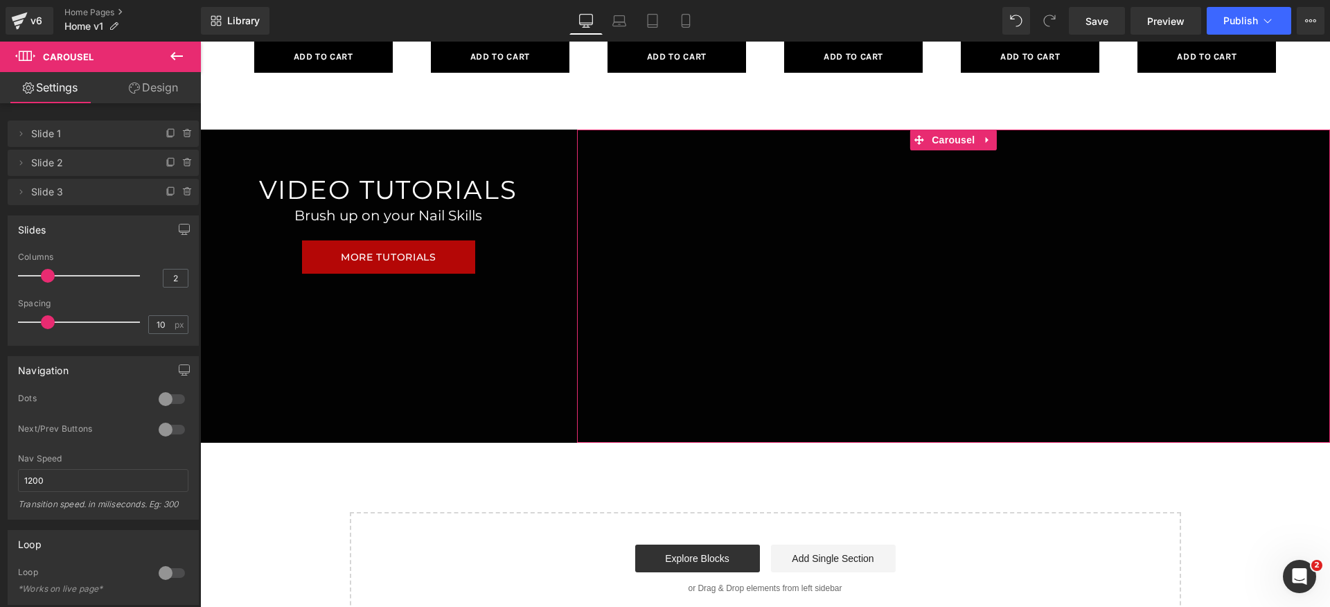
scroll to position [29, 0]
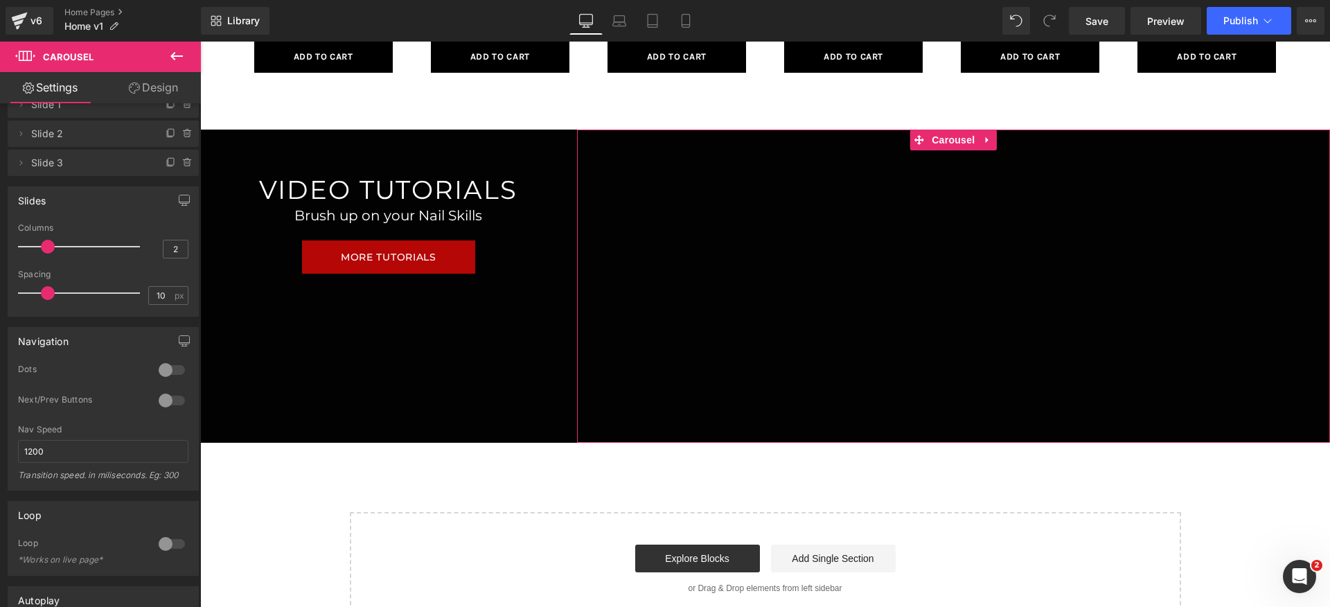
click at [159, 403] on div at bounding box center [171, 400] width 33 height 22
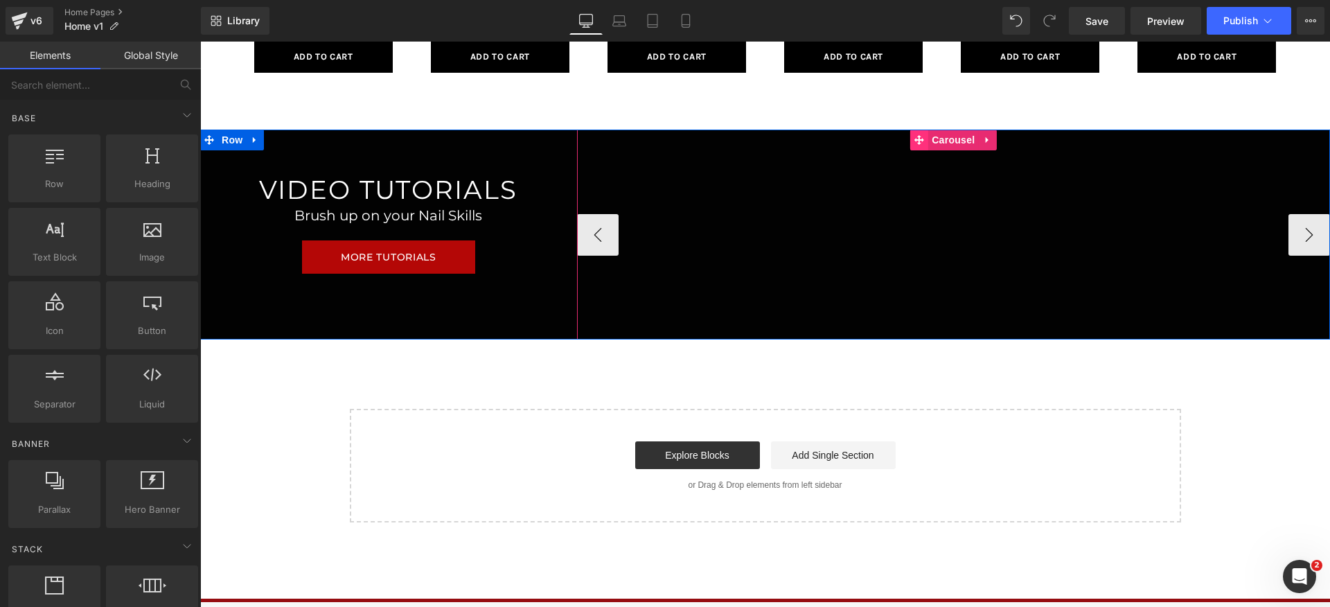
click at [924, 139] on span at bounding box center [919, 140] width 18 height 21
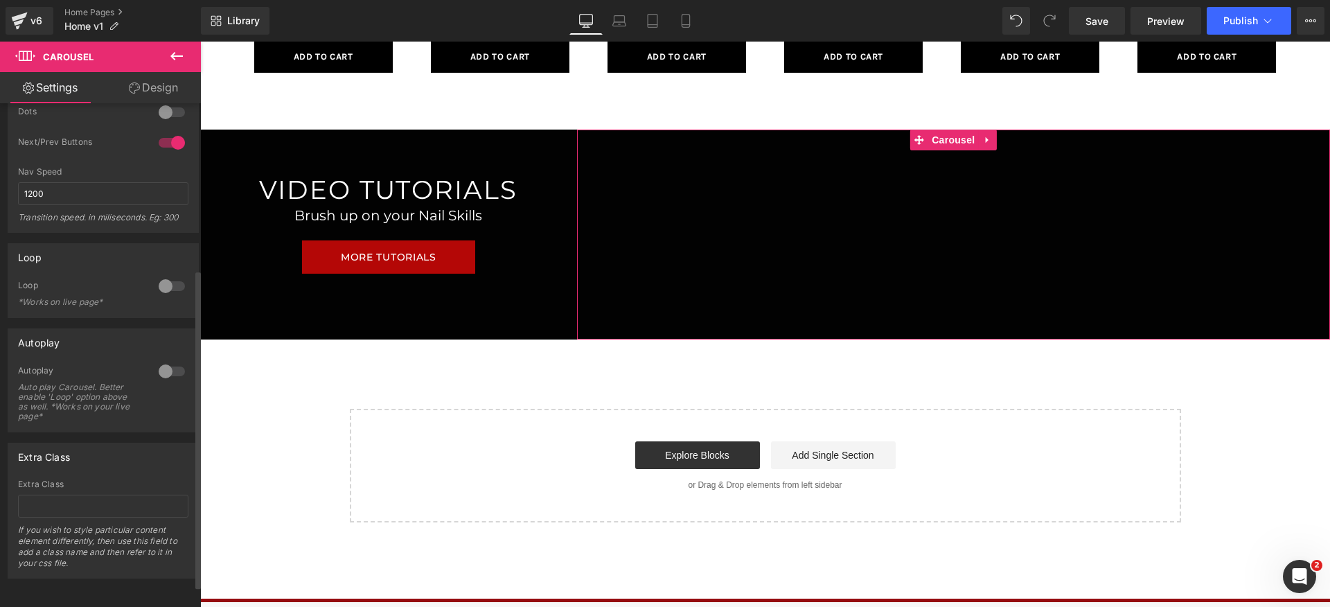
scroll to position [297, 0]
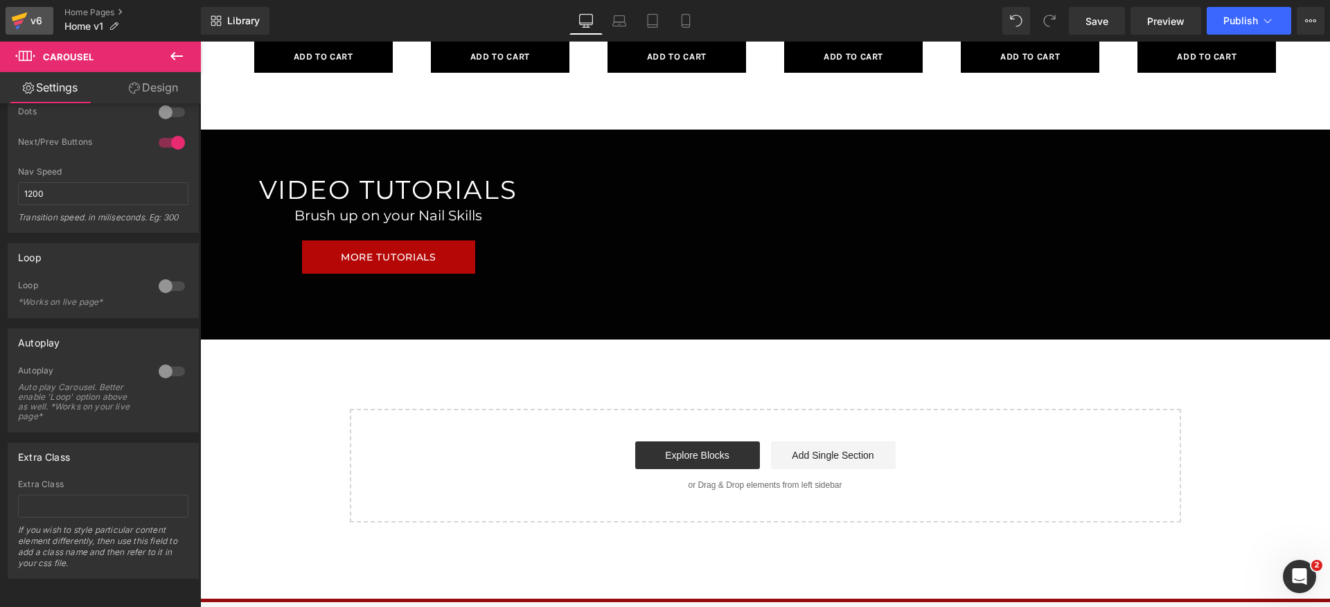
click at [30, 17] on div "v6" at bounding box center [36, 21] width 17 height 18
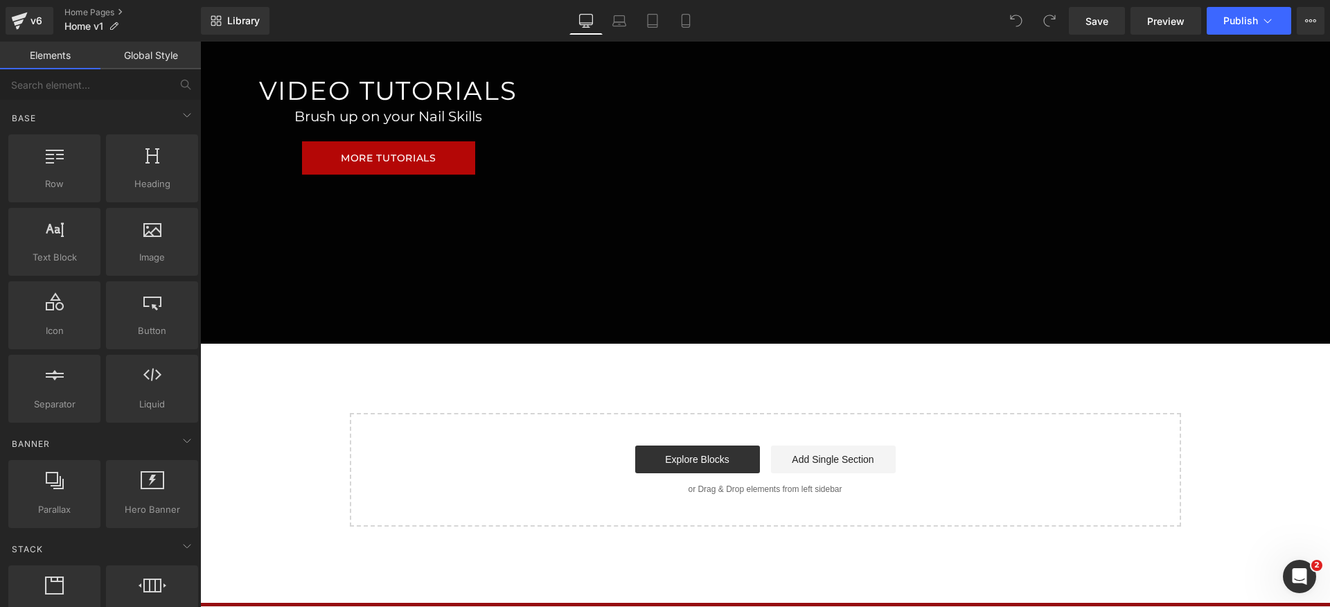
scroll to position [1158, 0]
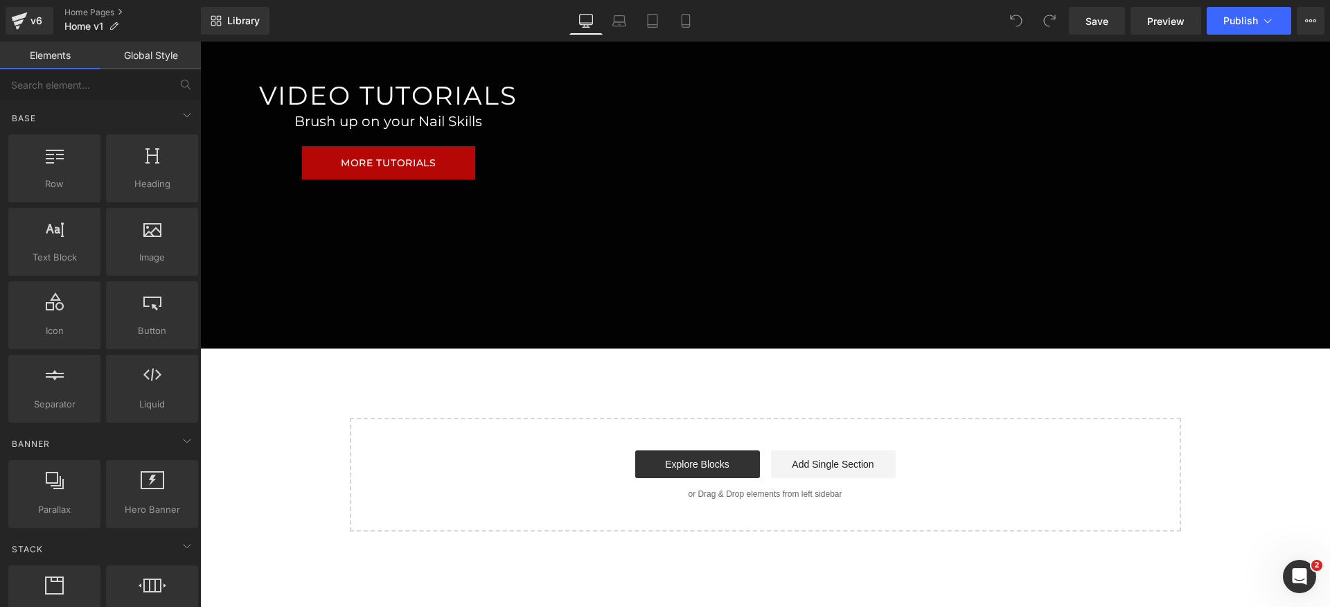
click at [349, 347] on div "VIDEO TUTORIALS Heading Brush up on your Nail Skills Heading MORE TUTORIALS But…" at bounding box center [765, 191] width 1130 height 313
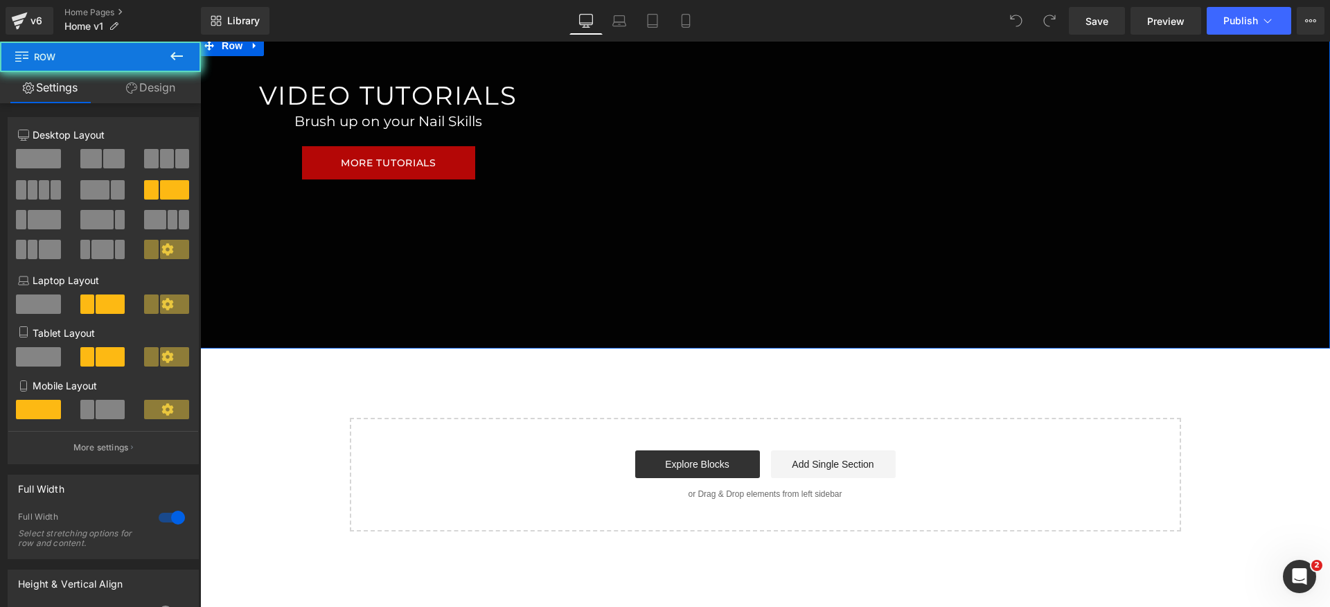
click at [389, 299] on div "VIDEO TUTORIALS Heading Brush up on your Nail Skills Heading MORE TUTORIALS But…" at bounding box center [765, 191] width 1130 height 313
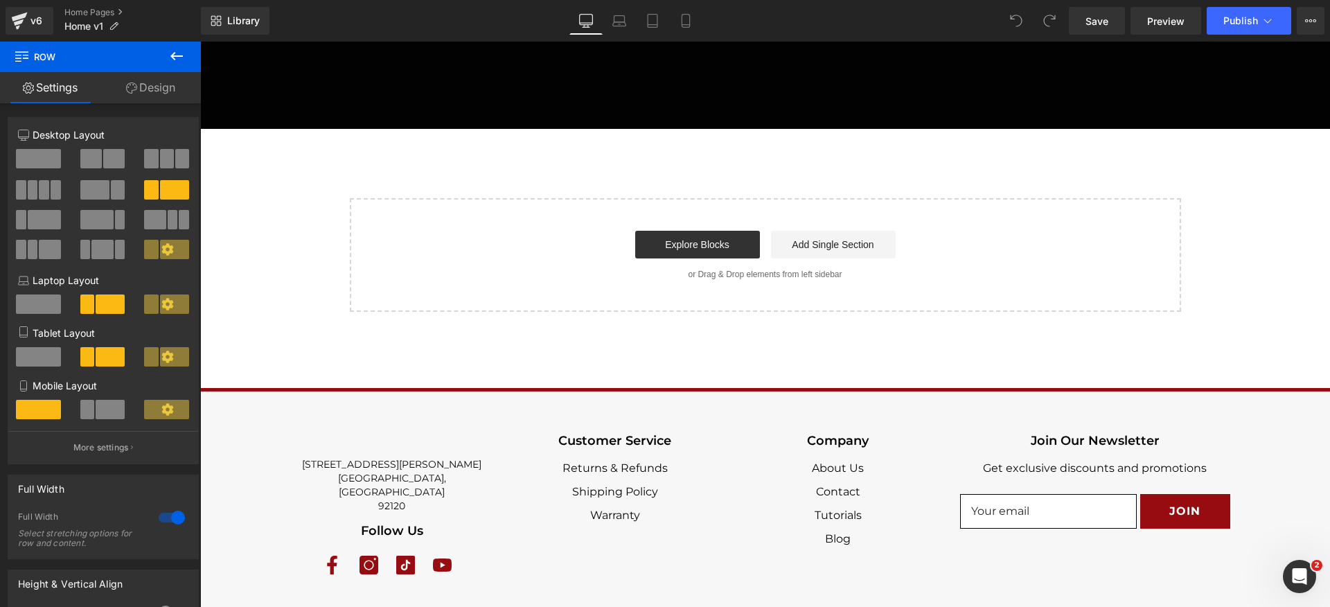
scroll to position [872, 0]
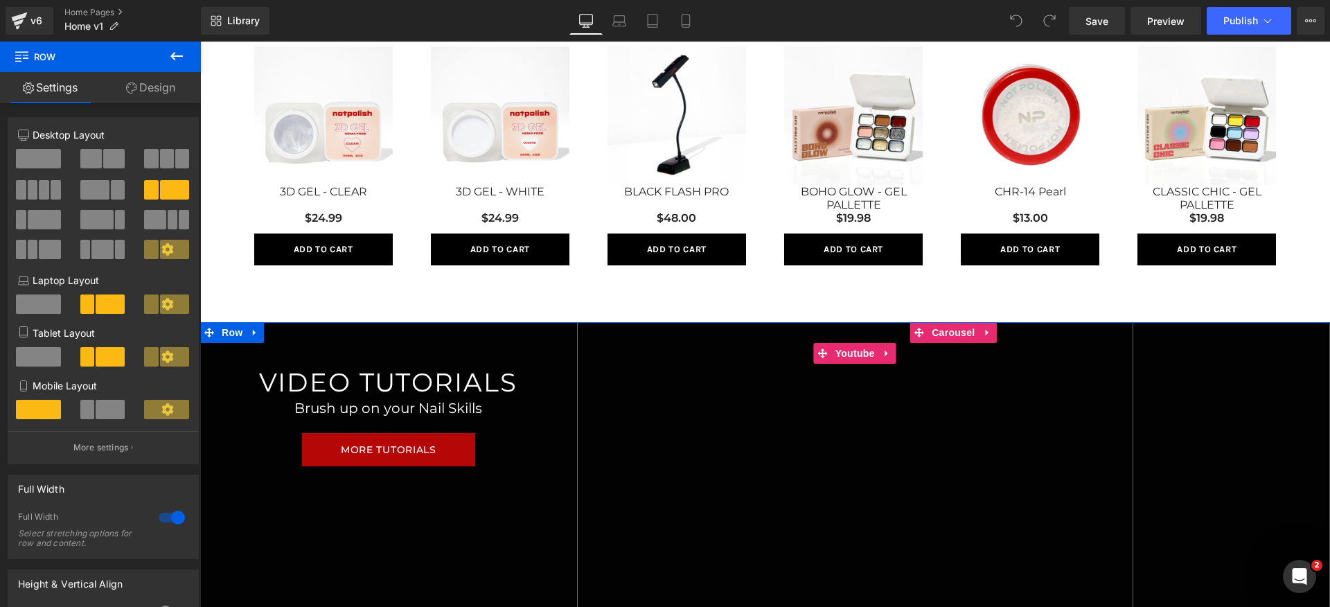
click at [852, 360] on div at bounding box center [855, 478] width 556 height 313
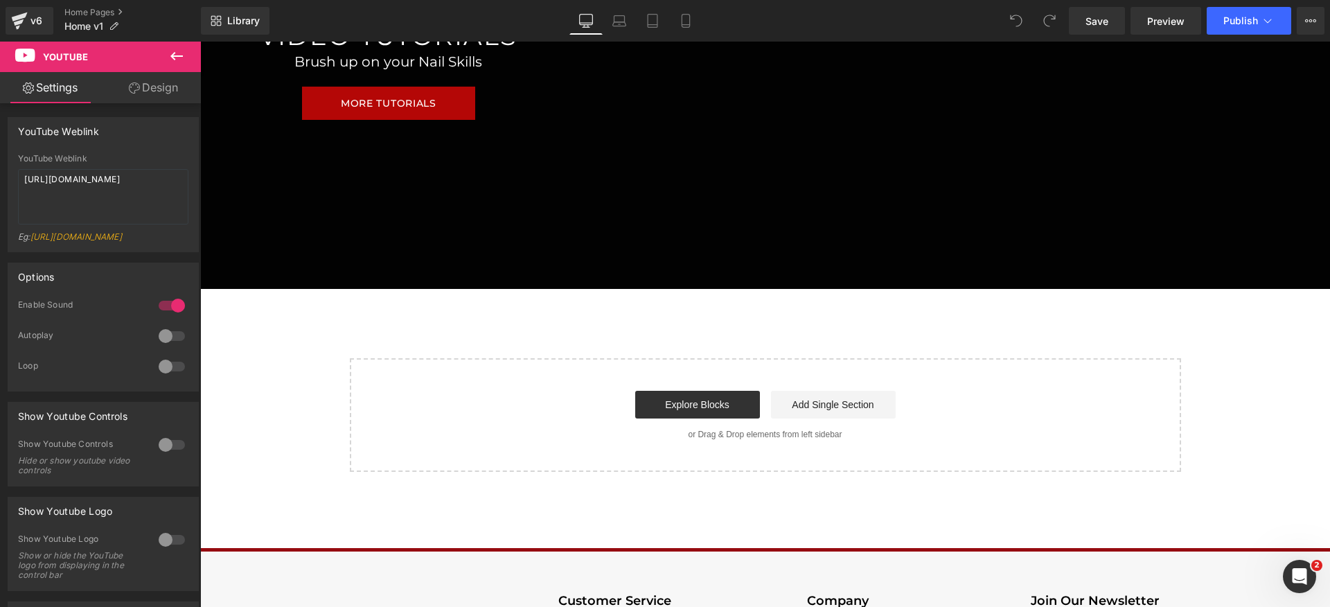
scroll to position [1015, 0]
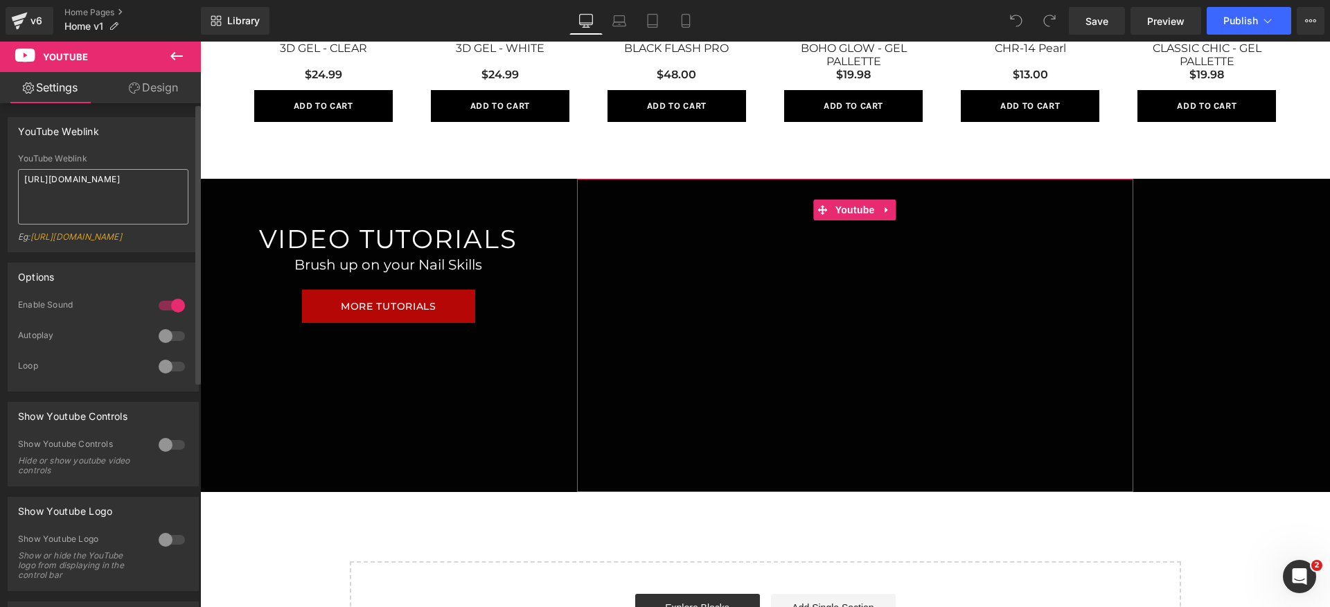
click at [71, 200] on textarea "[URL][DOMAIN_NAME]" at bounding box center [103, 196] width 170 height 55
drag, startPoint x: 155, startPoint y: 191, endPoint x: 0, endPoint y: 145, distance: 161.1
click at [0, 145] on div "YouTube Weblink YouTube Weblink [URL][DOMAIN_NAME] Eg: [URL][DOMAIN_NAME]" at bounding box center [103, 179] width 207 height 145
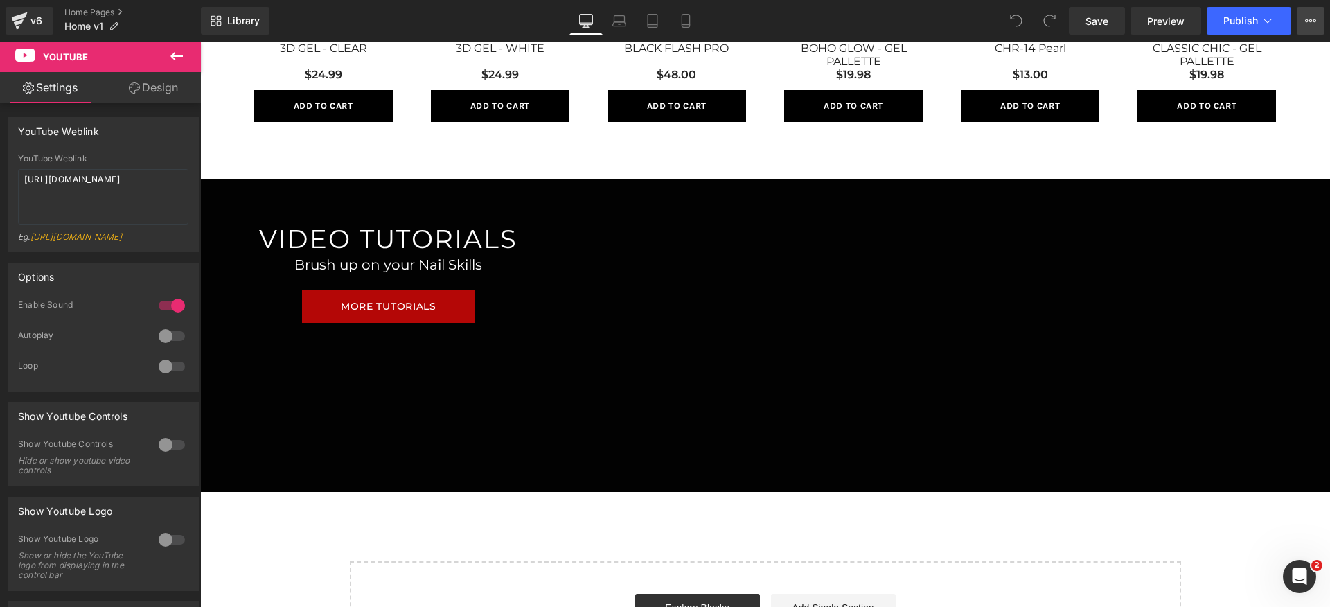
click at [1309, 15] on icon at bounding box center [1310, 20] width 11 height 11
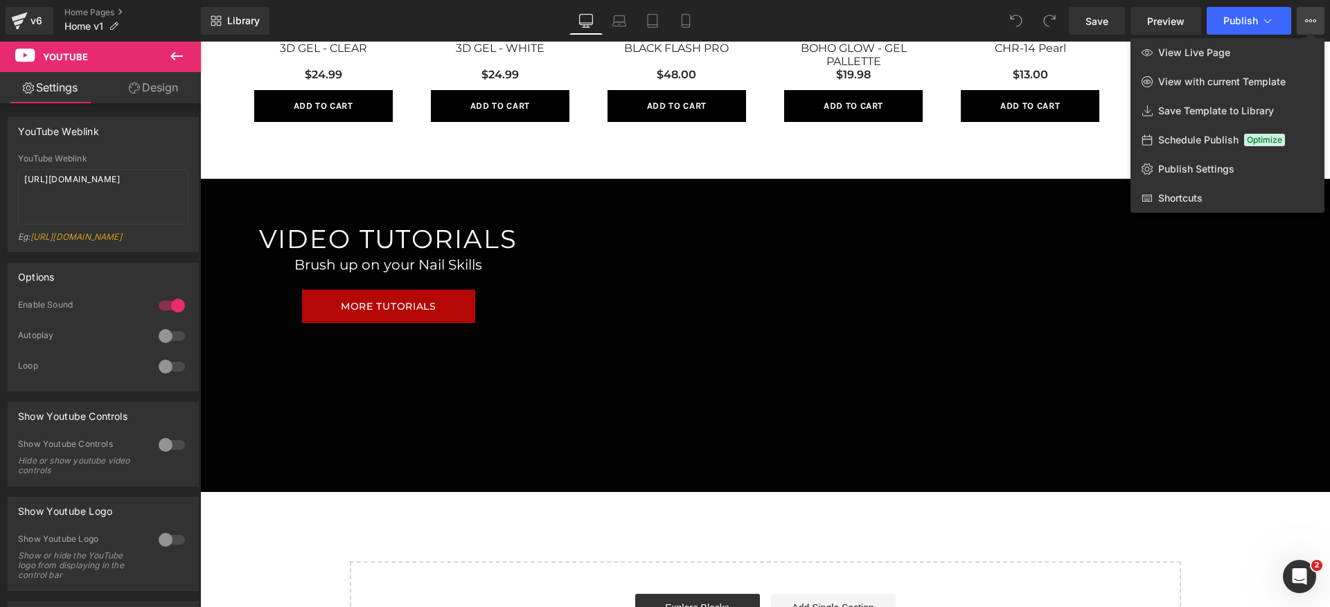
click at [866, 504] on div at bounding box center [765, 324] width 1130 height 565
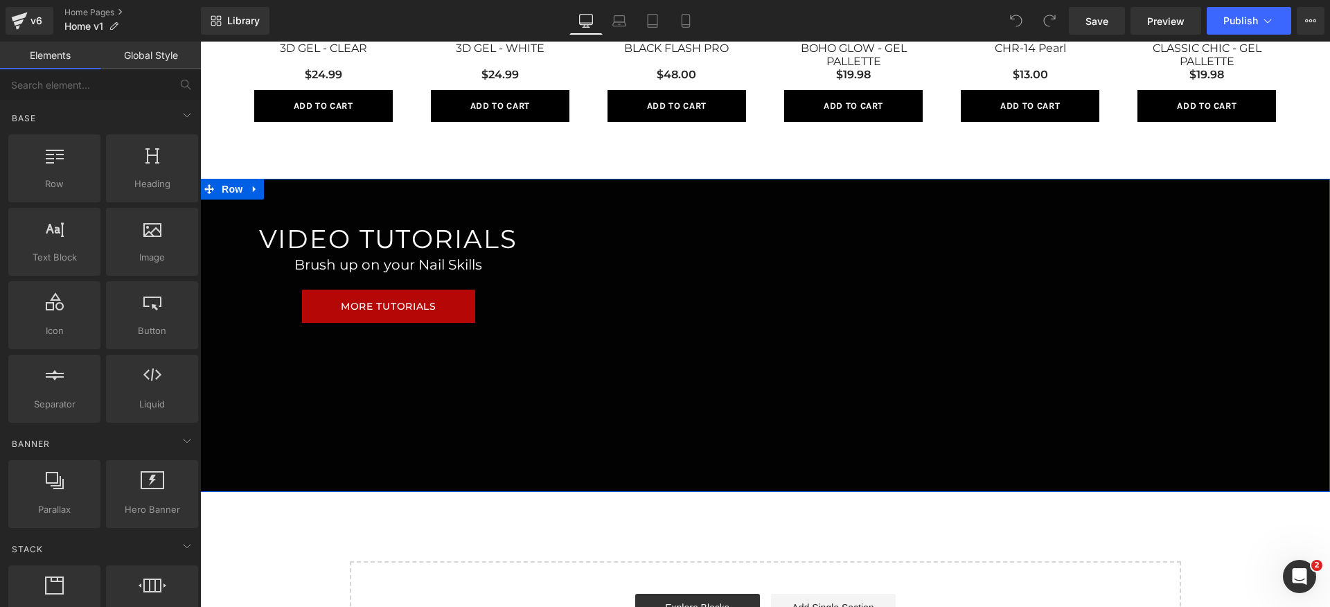
click at [425, 417] on div "VIDEO TUTORIALS Heading Brush up on your Nail Skills Heading MORE TUTORIALS But…" at bounding box center [765, 335] width 1130 height 313
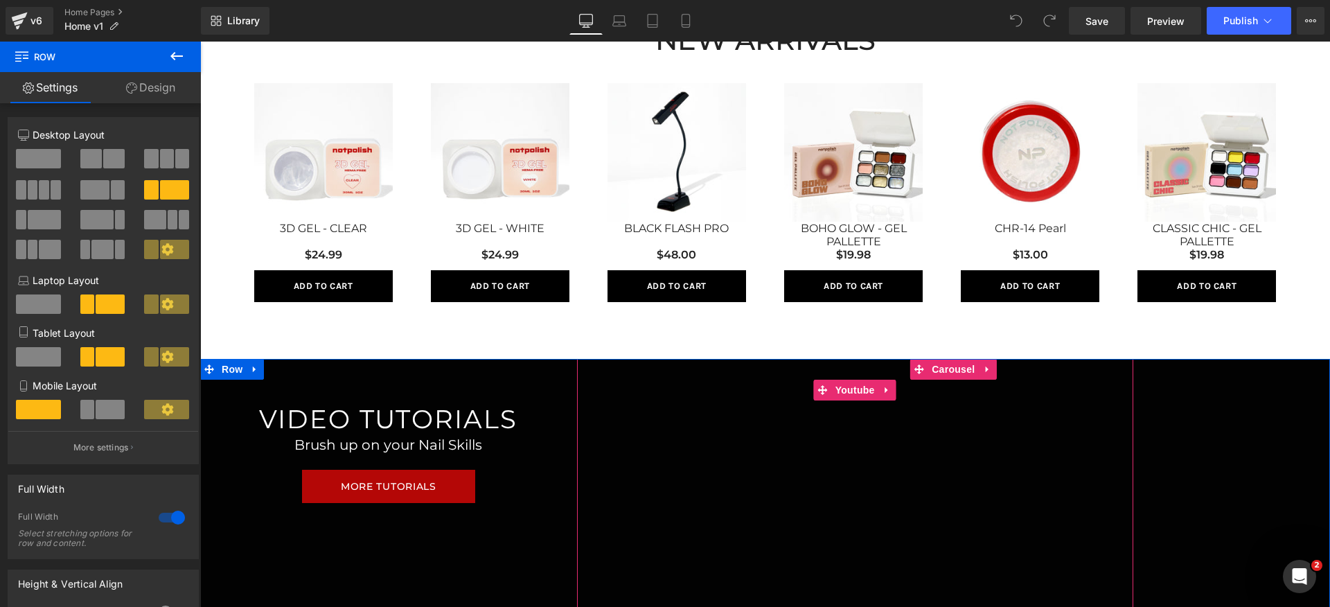
scroll to position [788, 0]
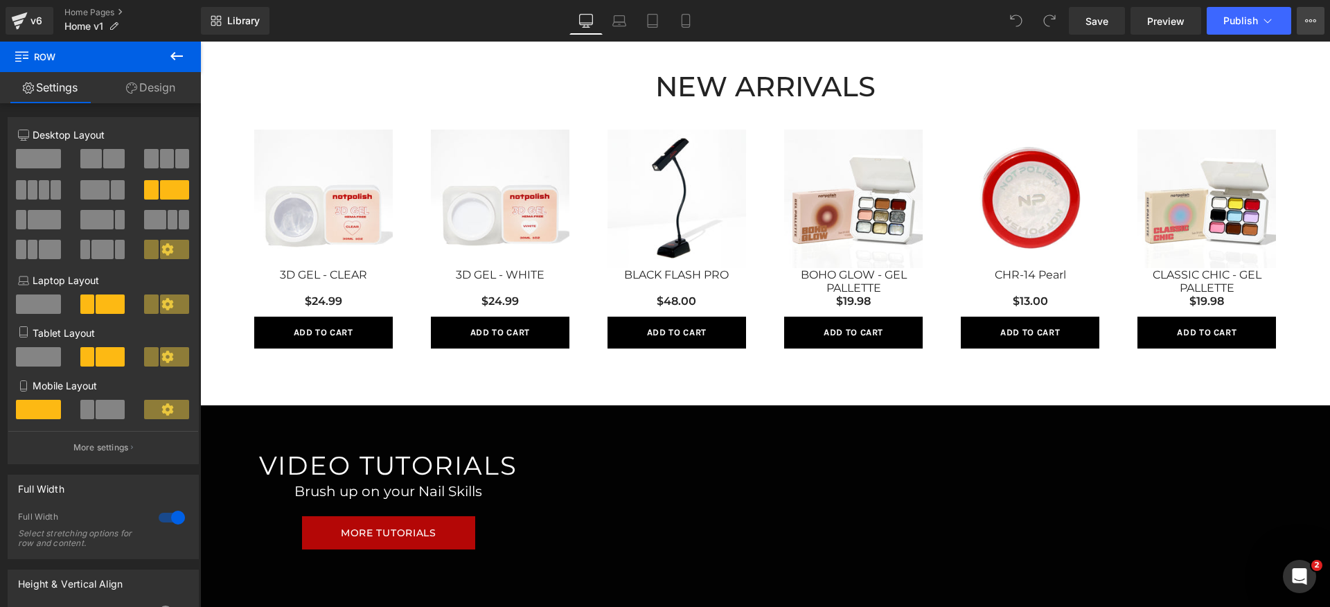
click at [1318, 19] on button "View Live Page View with current Template Save Template to Library Schedule Pub…" at bounding box center [1311, 21] width 28 height 28
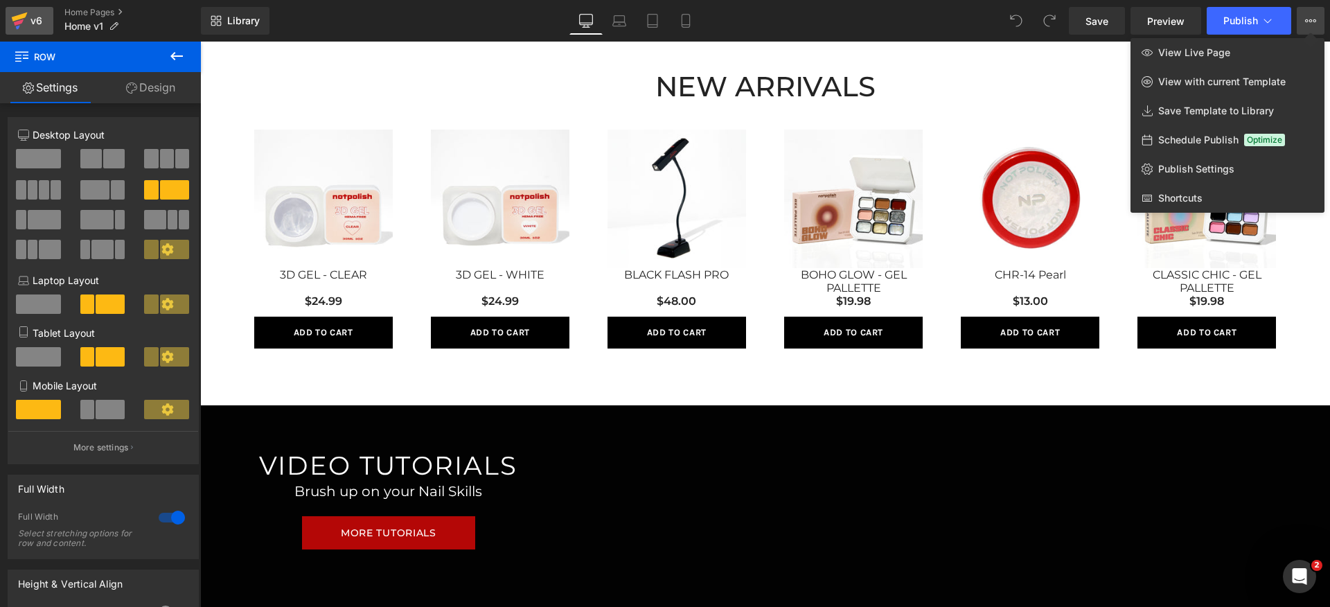
click at [20, 22] on icon at bounding box center [19, 22] width 10 height 6
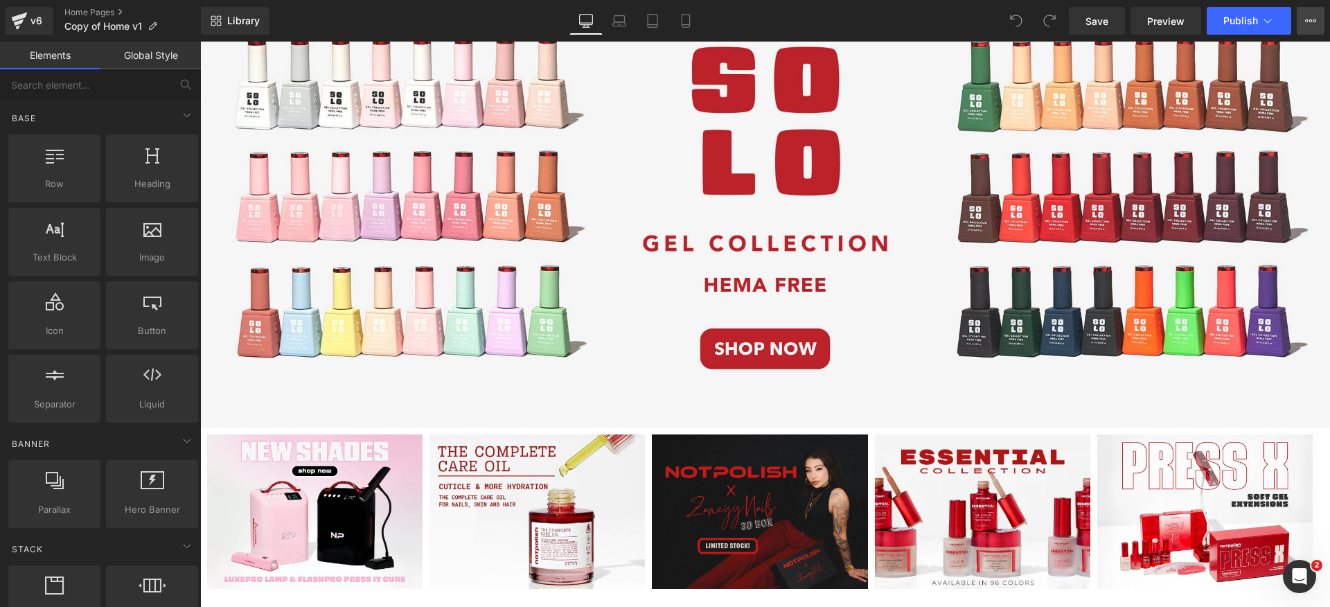
click at [1305, 19] on button "View Live Page View with current Template Save Template to Library Schedule Pub…" at bounding box center [1311, 21] width 28 height 28
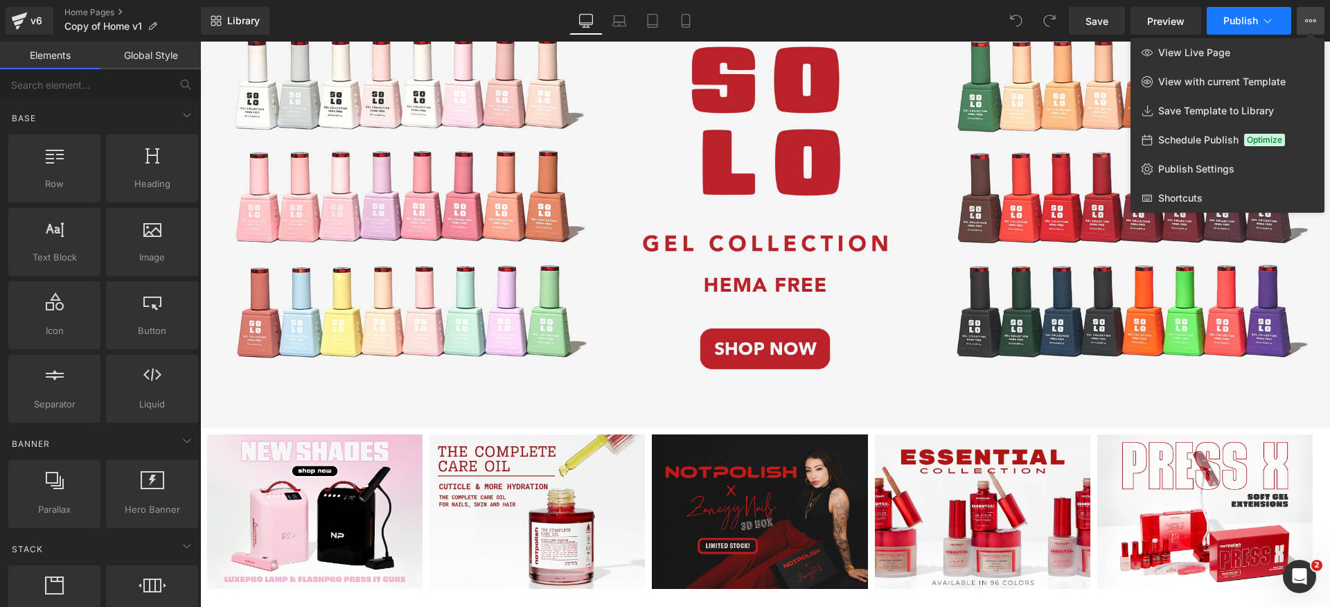
click at [1274, 18] on icon at bounding box center [1268, 21] width 14 height 14
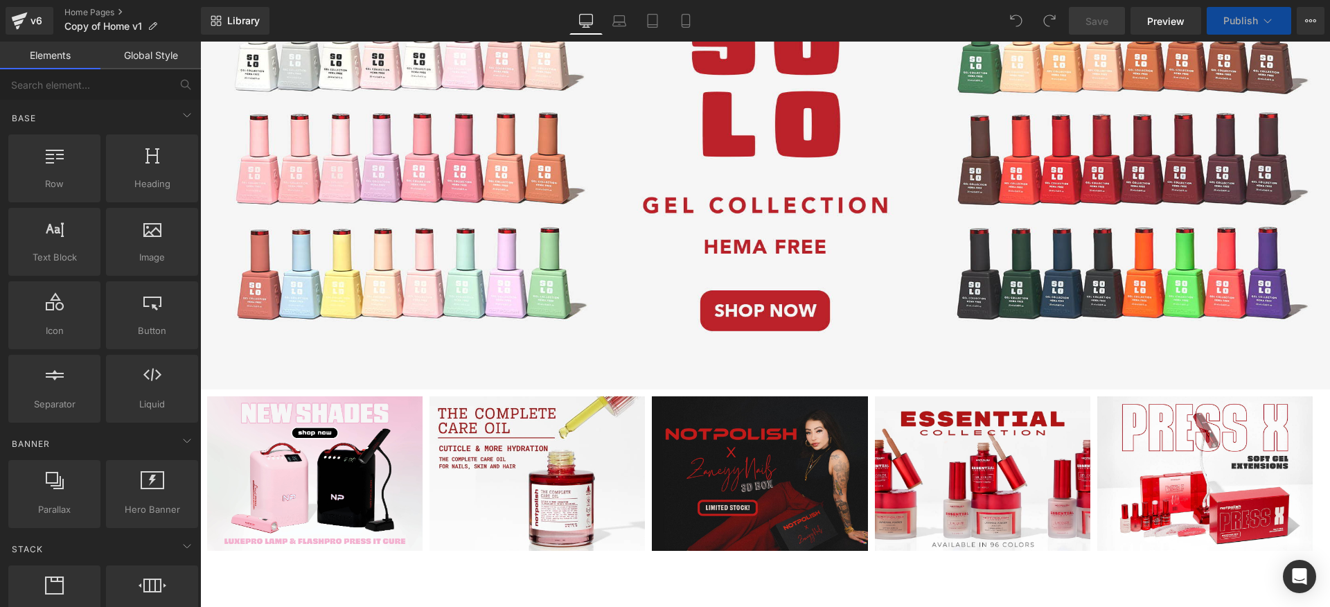
scroll to position [259, 0]
click at [1309, 19] on icon at bounding box center [1310, 20] width 11 height 11
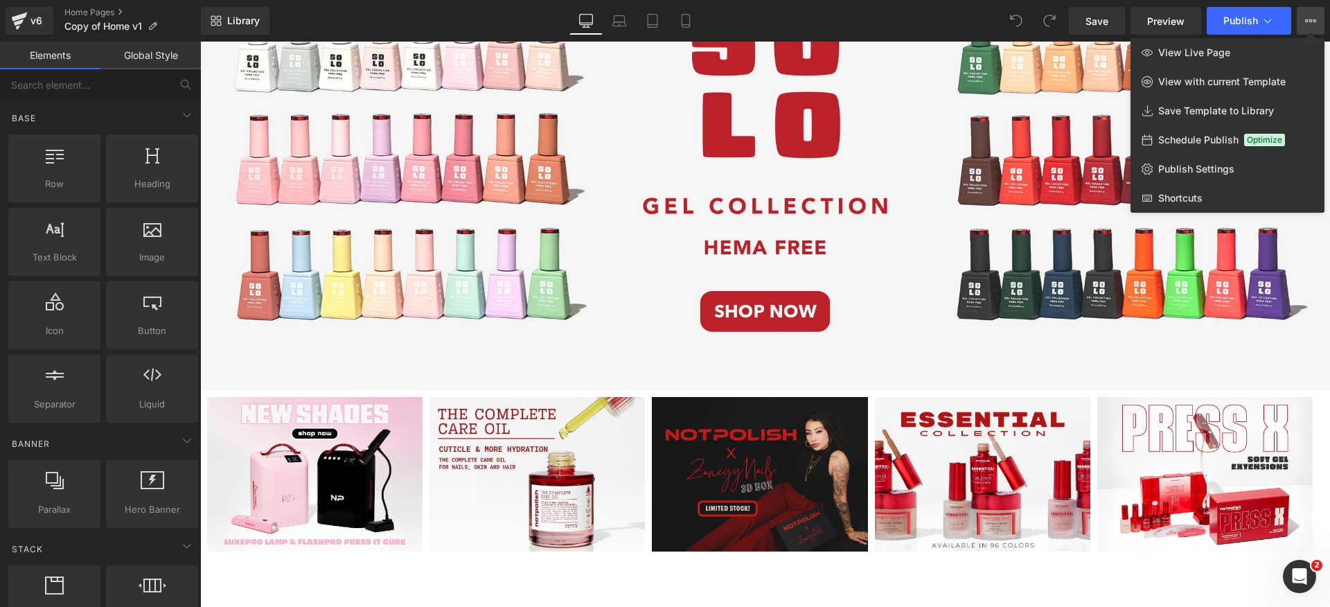
scroll to position [0, 0]
click at [35, 12] on div "v6" at bounding box center [36, 21] width 17 height 18
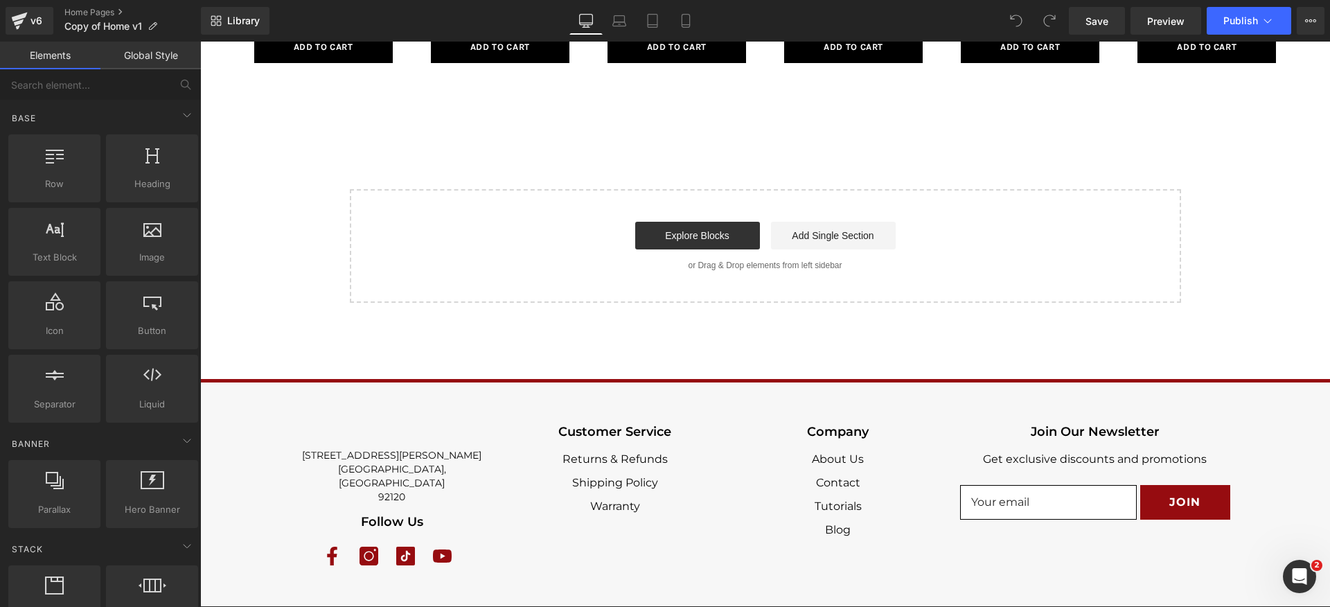
scroll to position [852, 0]
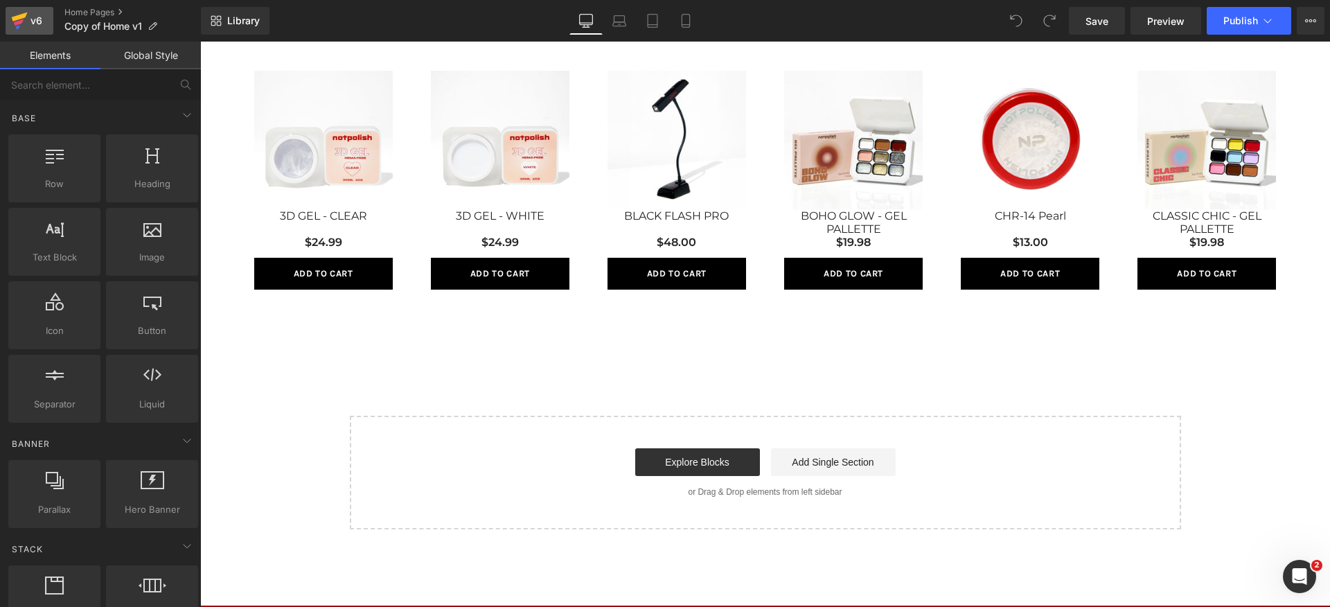
click at [15, 28] on icon at bounding box center [19, 20] width 17 height 35
